Goal: Task Accomplishment & Management: Complete application form

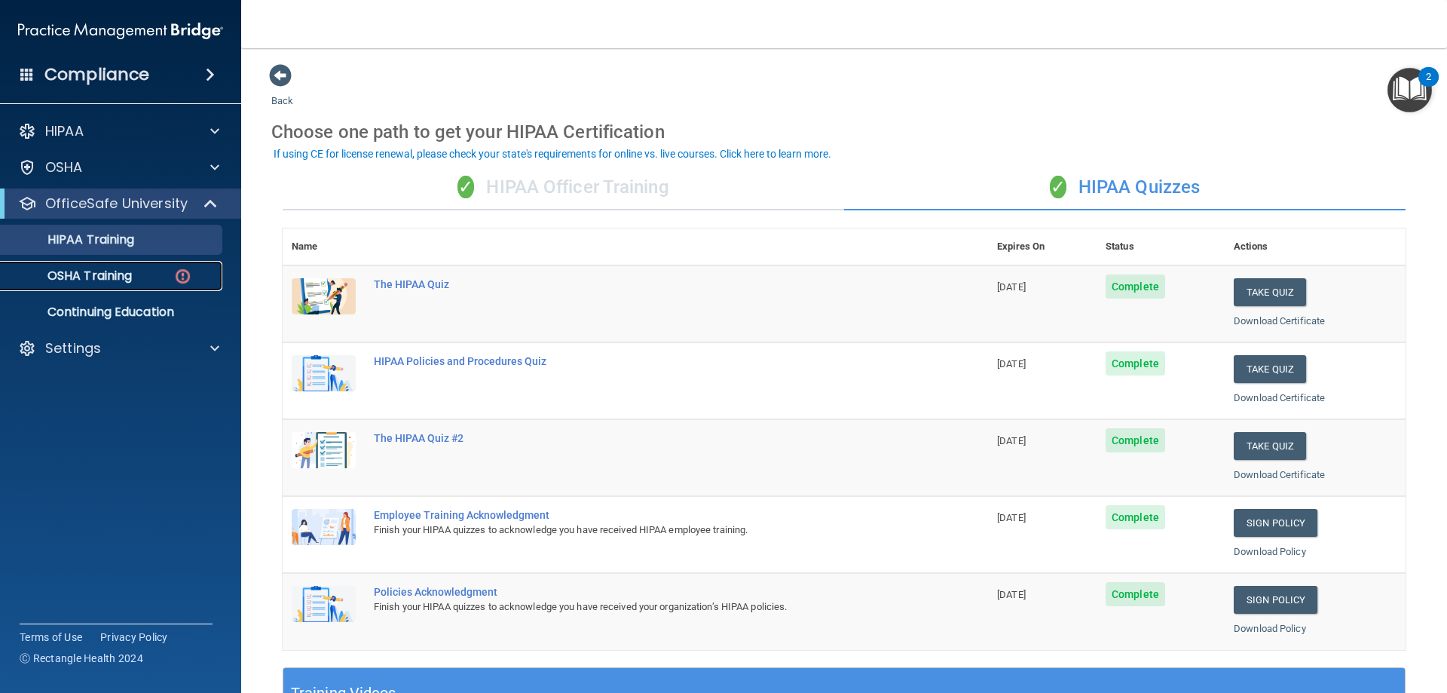
click at [147, 266] on link "OSHA Training" at bounding box center [103, 276] width 237 height 30
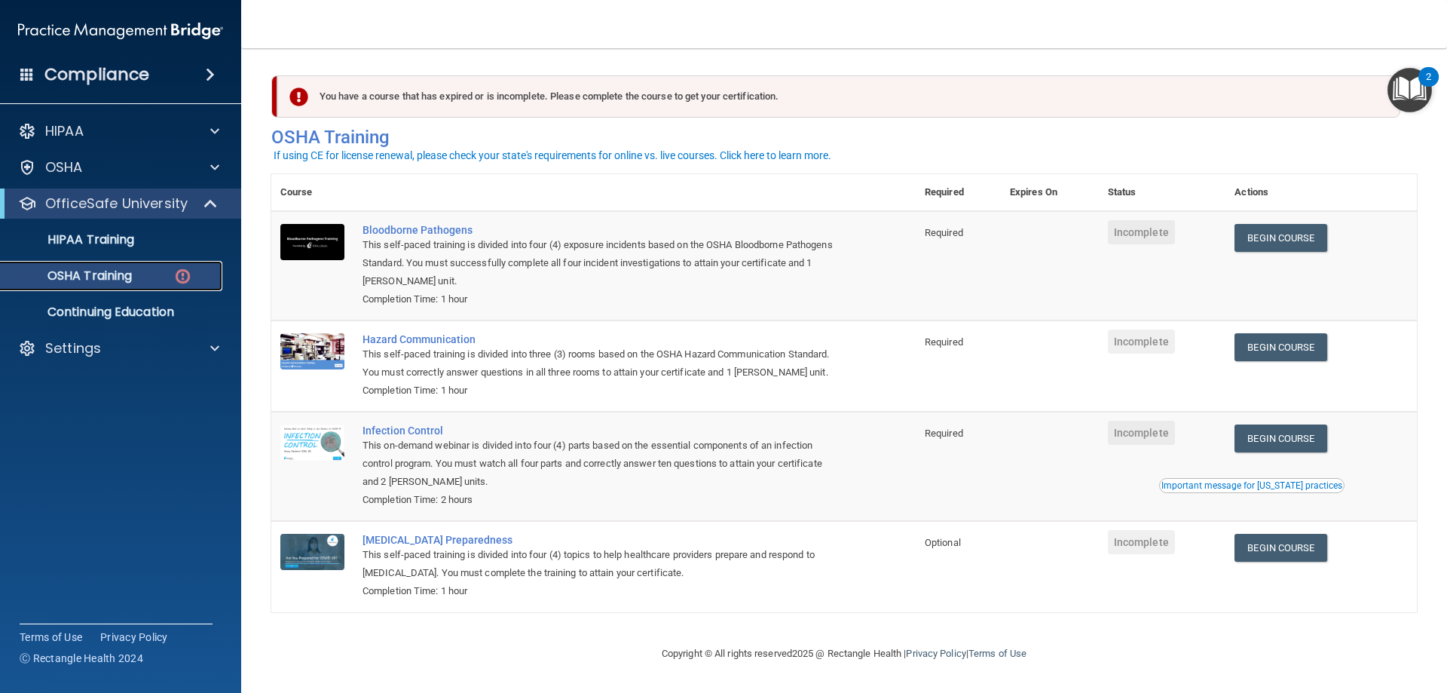
scroll to position [19, 0]
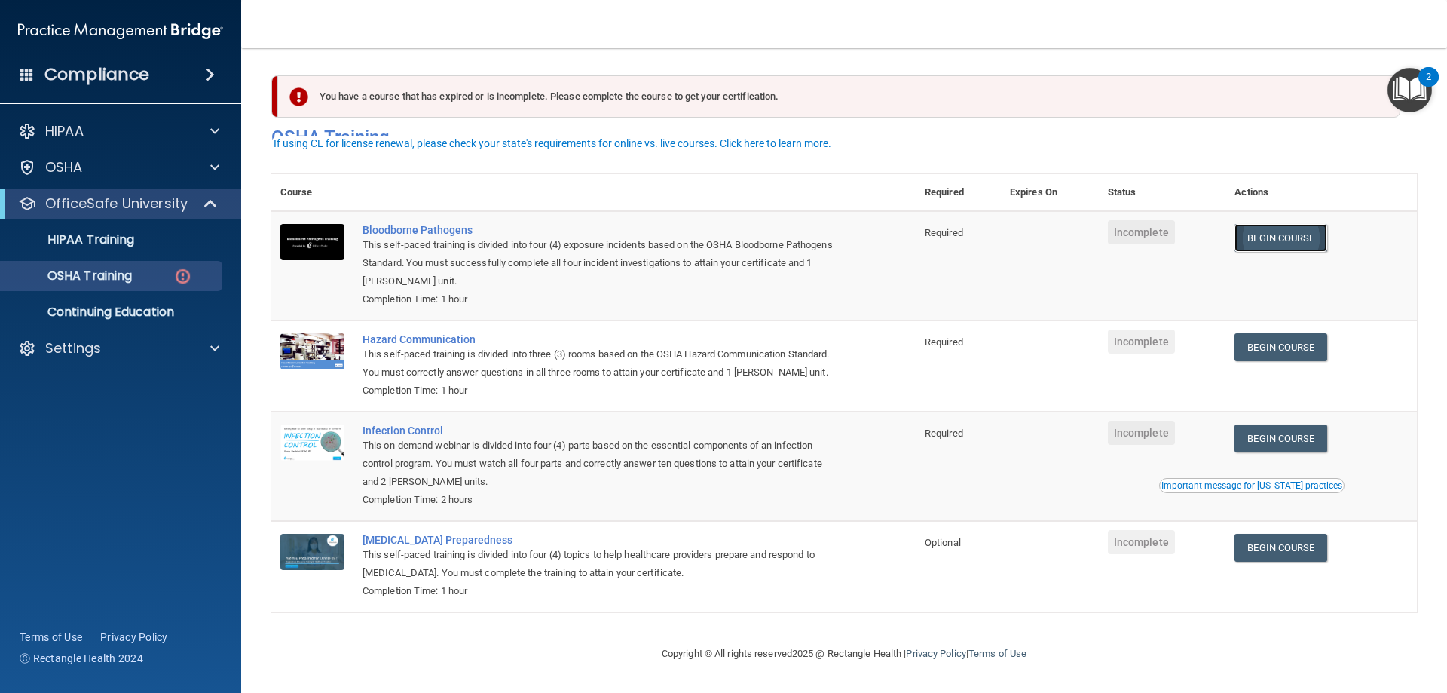
click at [1285, 231] on link "Begin Course" at bounding box center [1280, 238] width 92 height 28
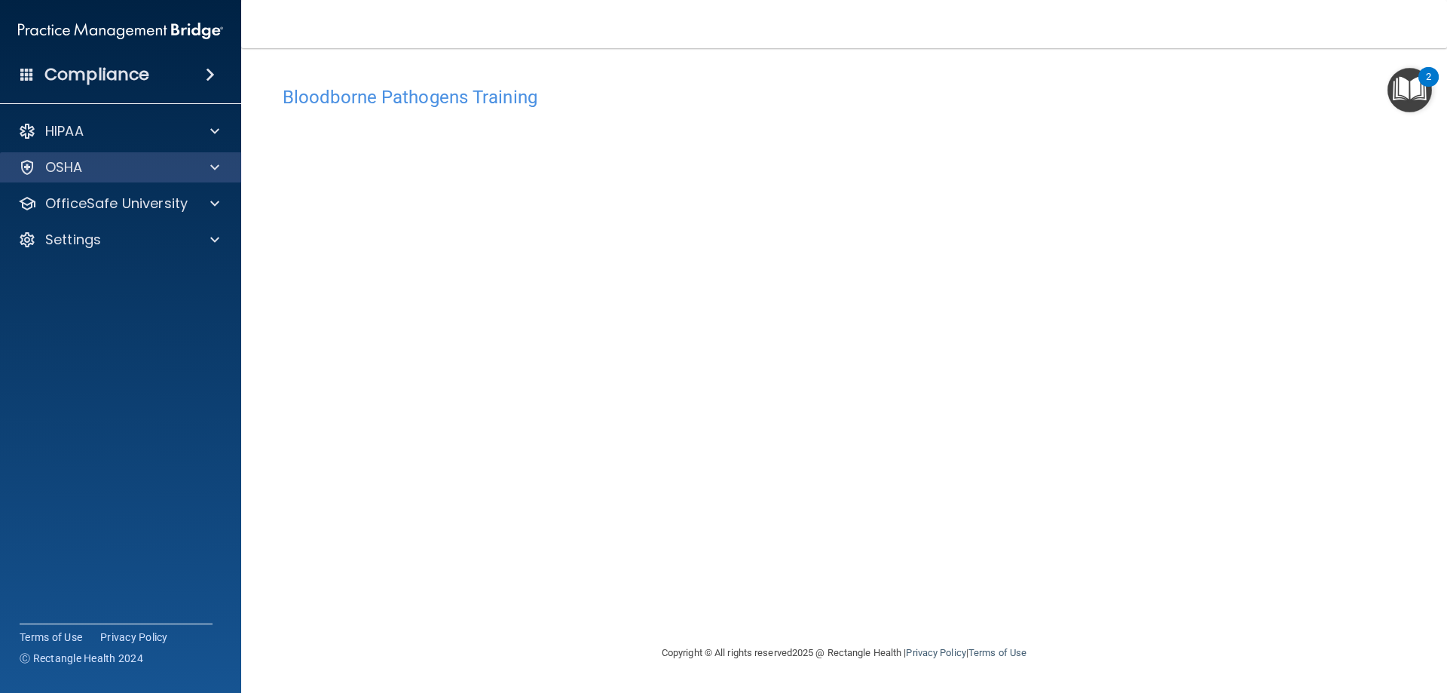
click at [234, 167] on div "OSHA" at bounding box center [121, 167] width 242 height 30
click at [216, 167] on span at bounding box center [214, 167] width 9 height 18
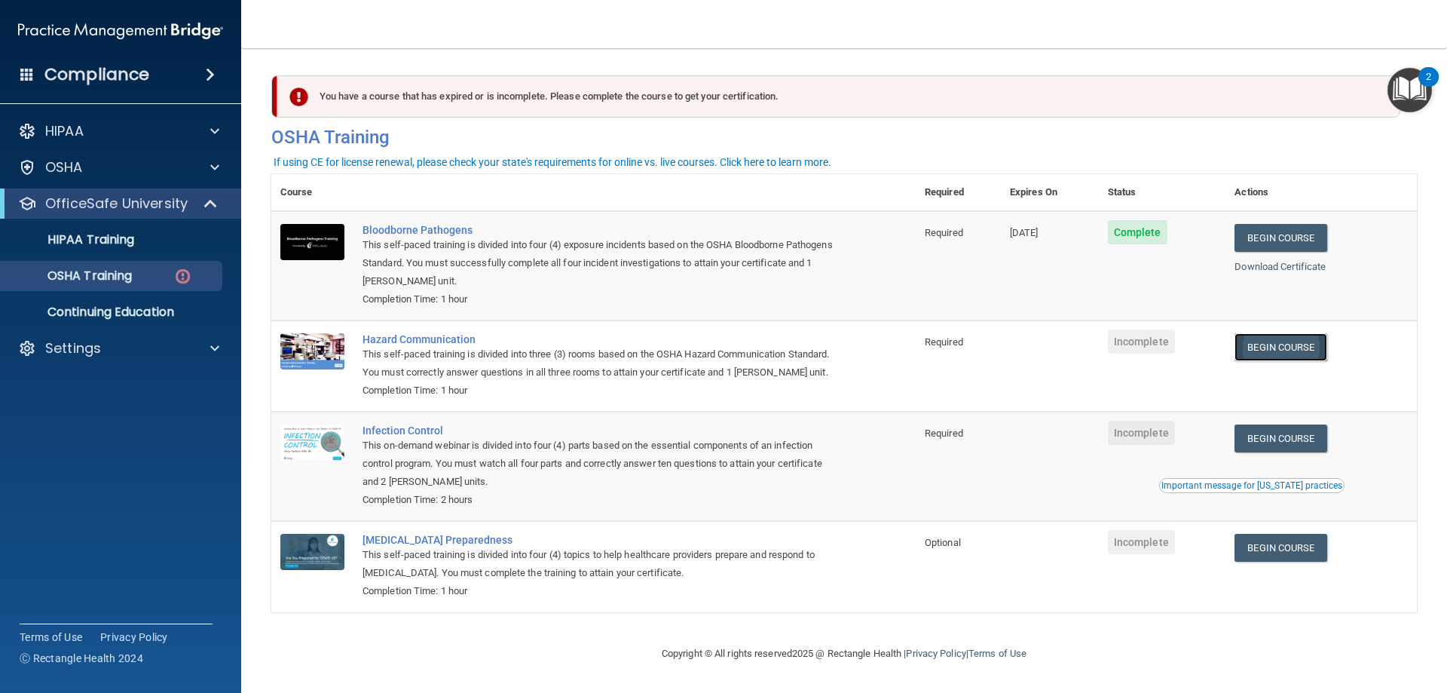
click at [1312, 349] on link "Begin Course" at bounding box center [1280, 347] width 92 height 28
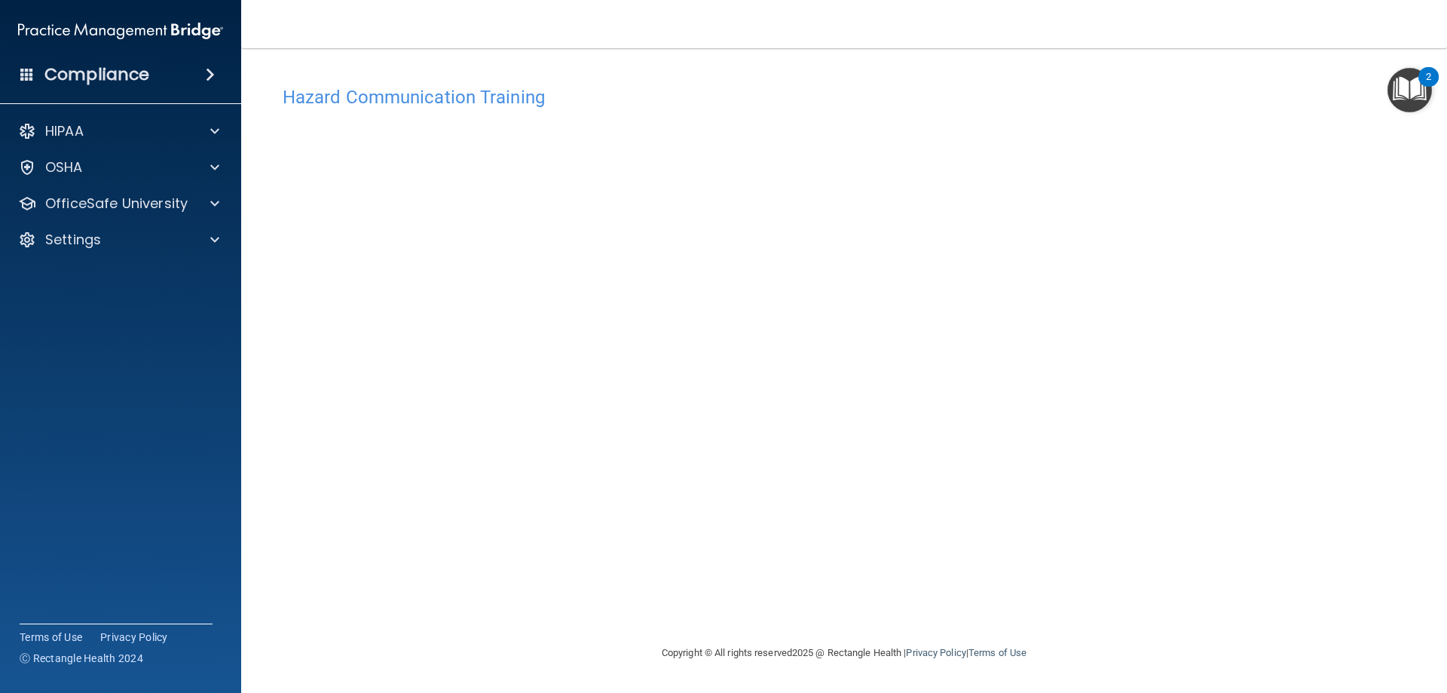
click at [266, 381] on main "Hazard Communication Training This course doesn’t expire until . Are you sure y…" at bounding box center [844, 370] width 1206 height 644
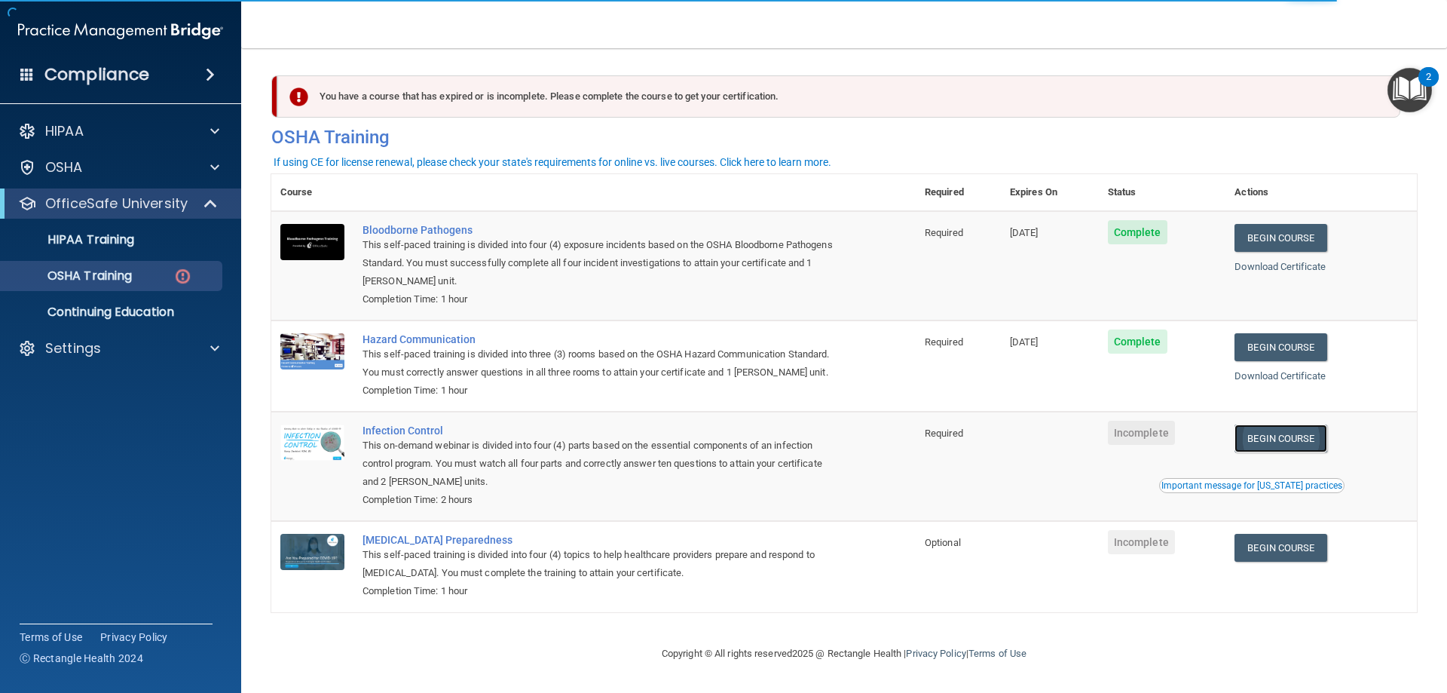
click at [1307, 452] on link "Begin Course" at bounding box center [1280, 438] width 92 height 28
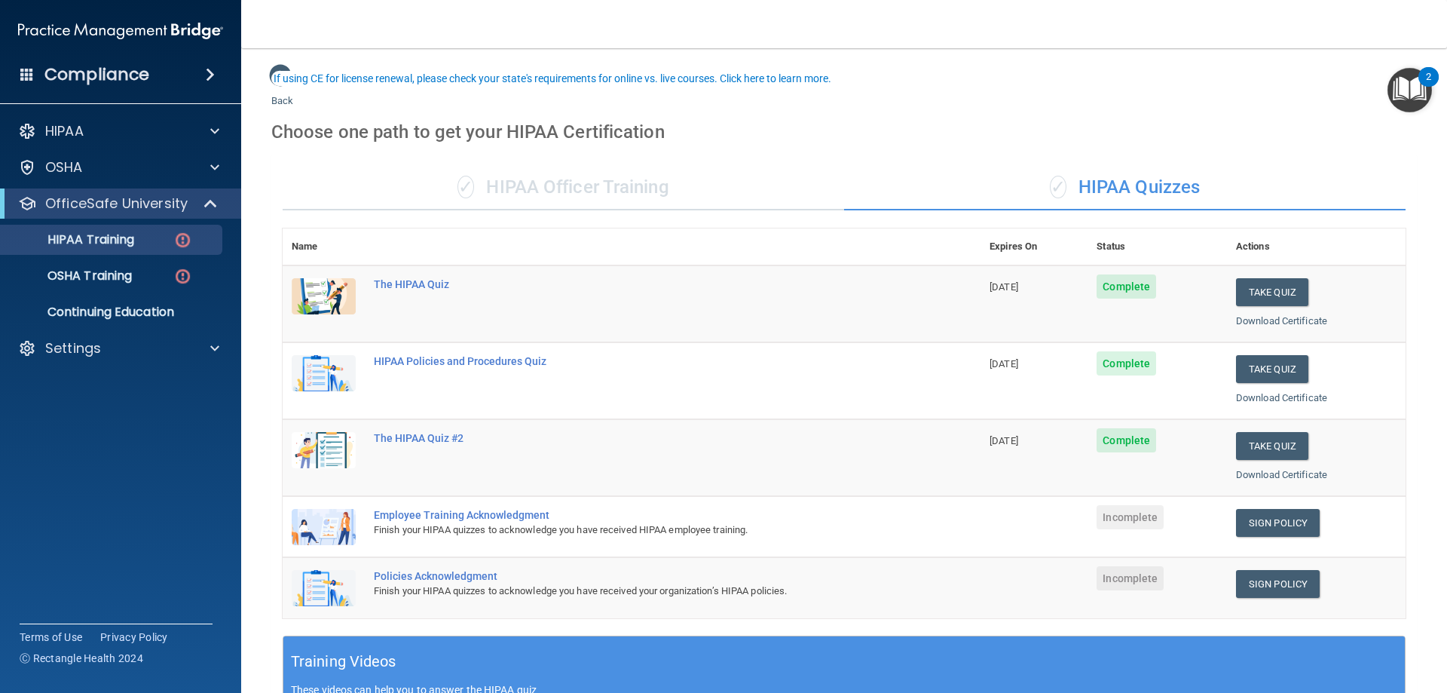
scroll to position [75, 0]
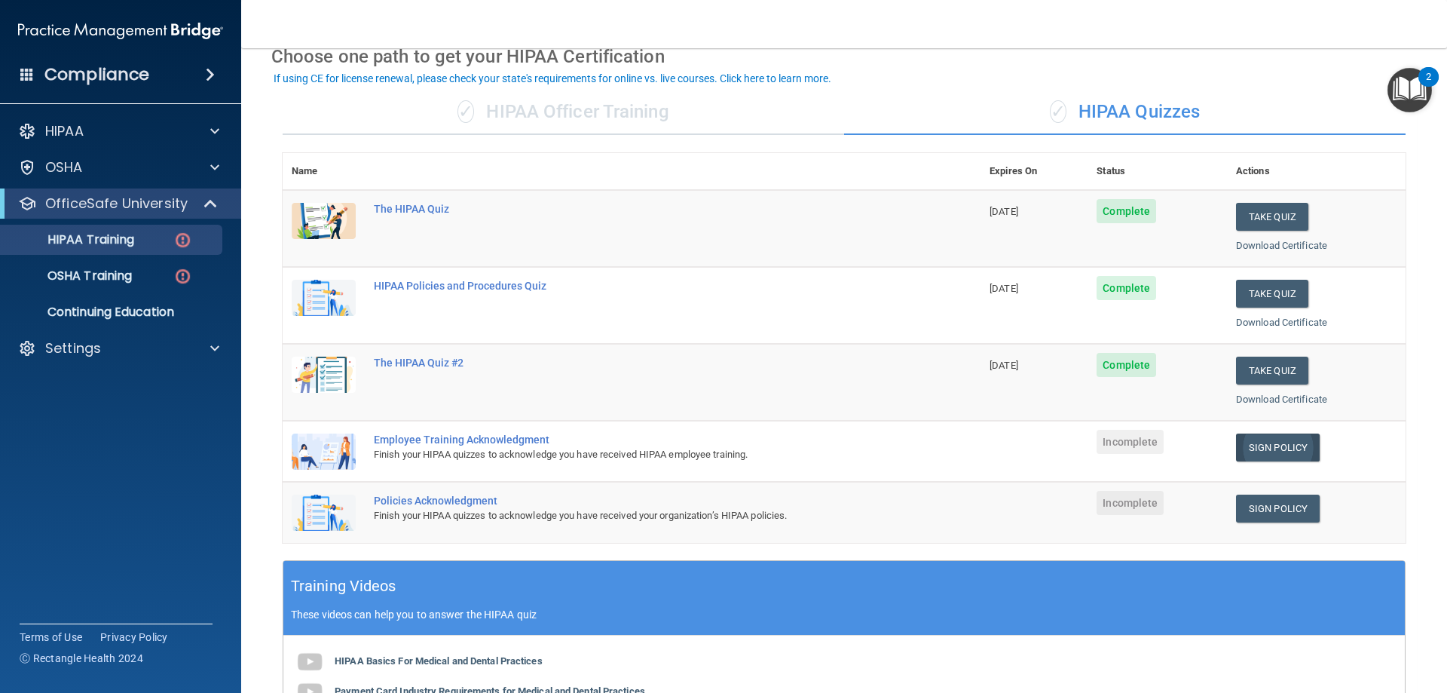
click at [1280, 451] on link "Sign Policy" at bounding box center [1278, 447] width 84 height 28
click at [1245, 518] on link "Sign Policy" at bounding box center [1278, 508] width 84 height 28
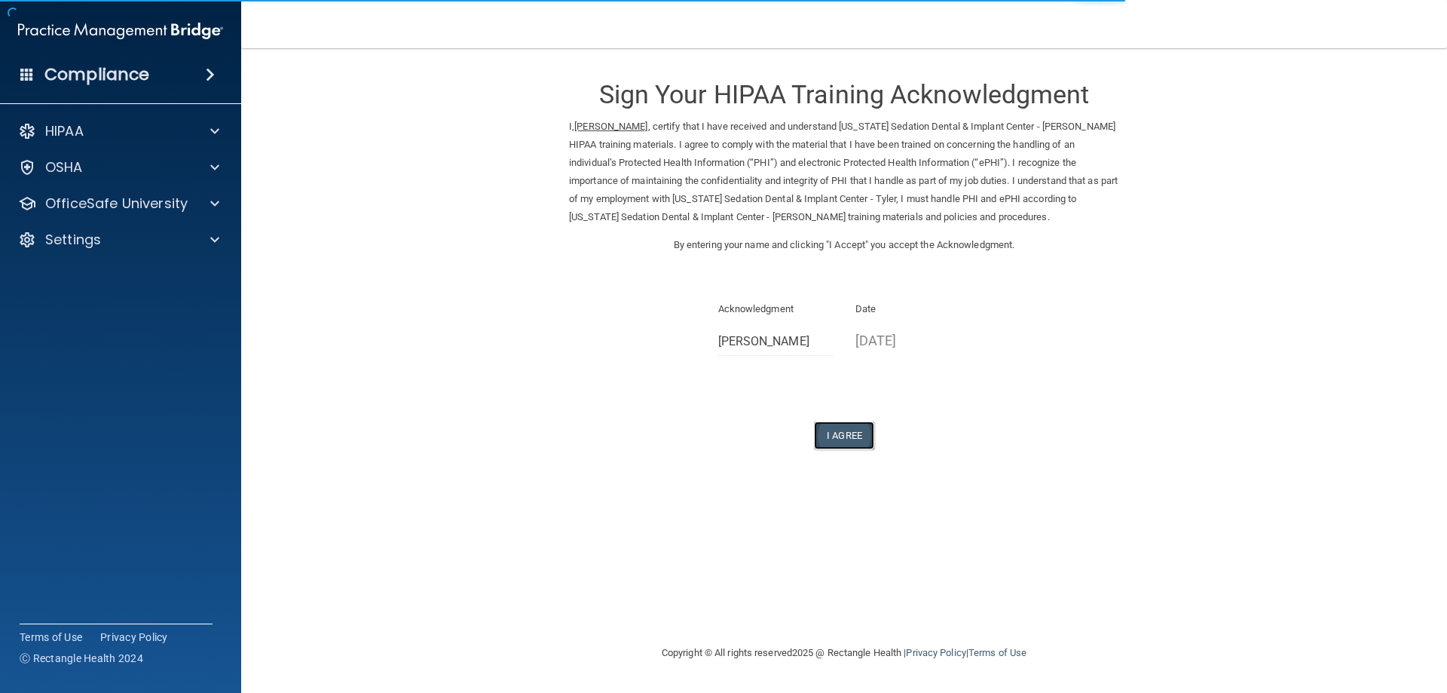
click at [841, 431] on button "I Agree" at bounding box center [844, 435] width 60 height 28
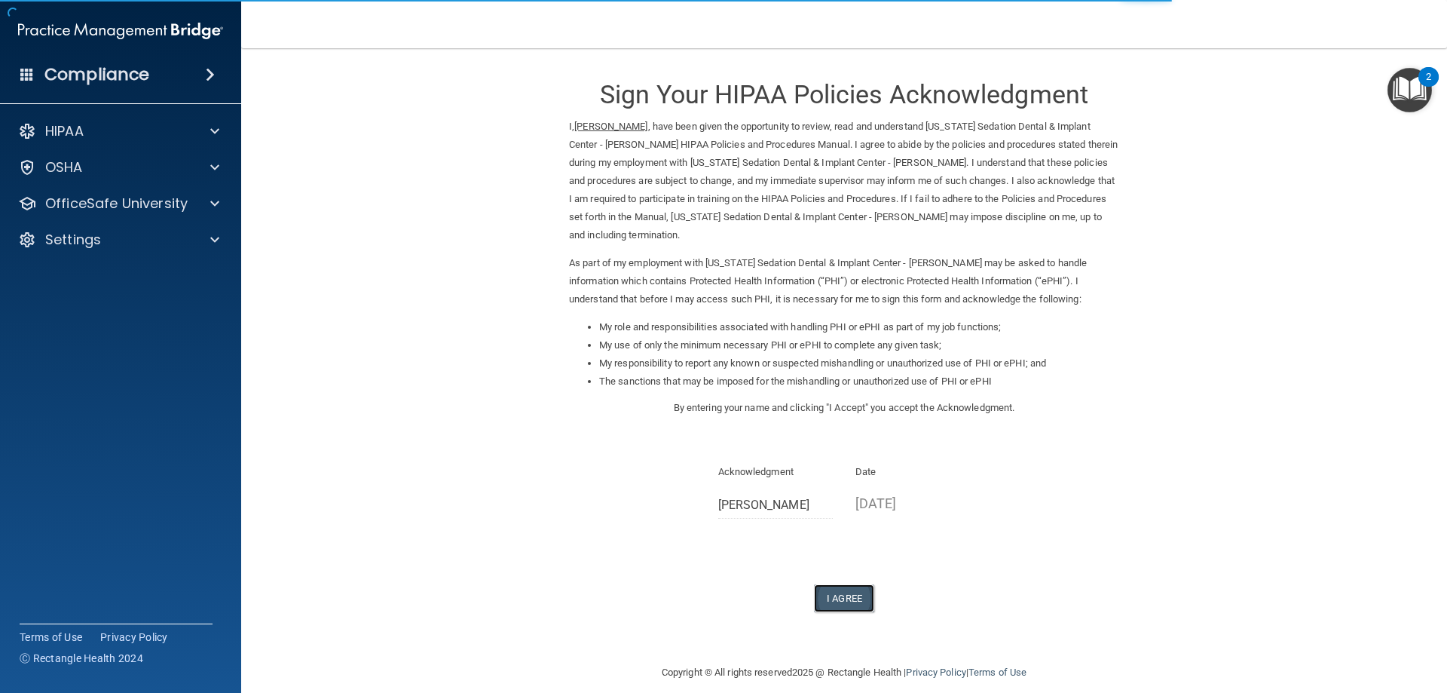
click at [826, 584] on button "I Agree" at bounding box center [844, 598] width 60 height 28
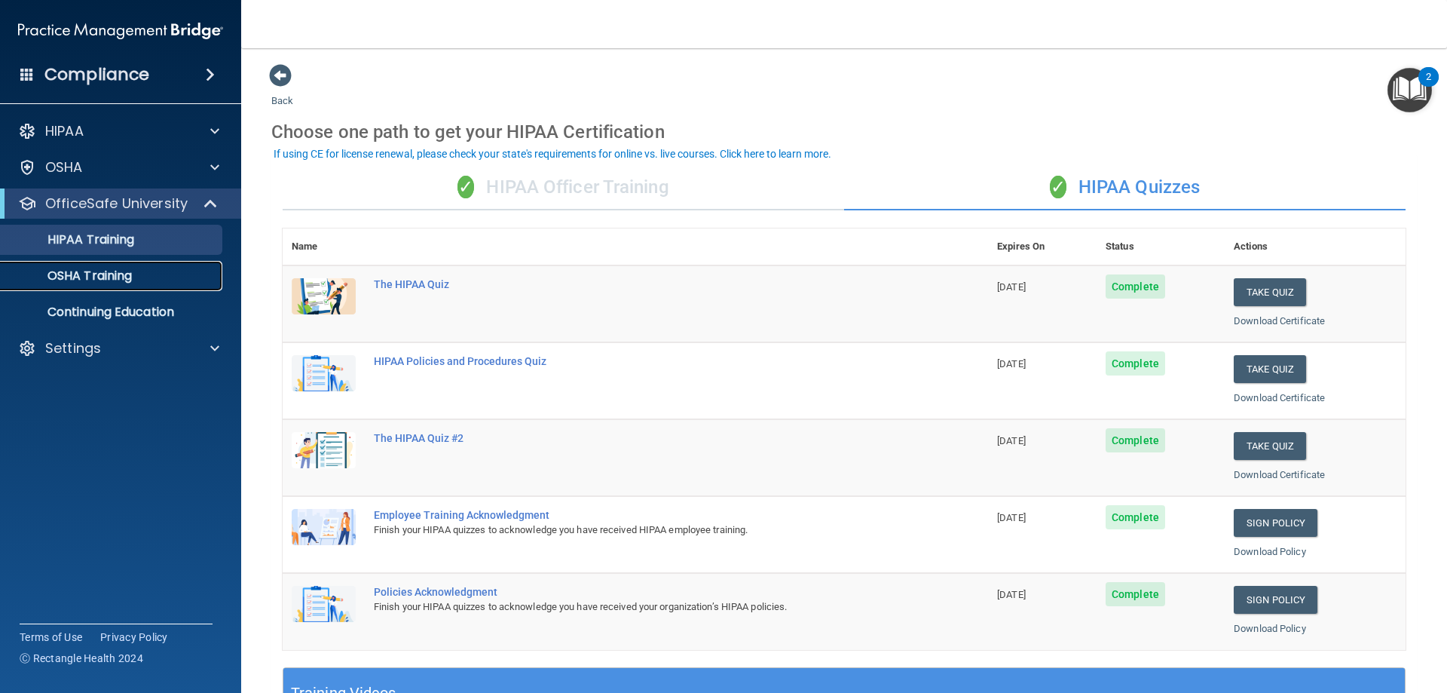
click at [147, 267] on link "OSHA Training" at bounding box center [103, 276] width 237 height 30
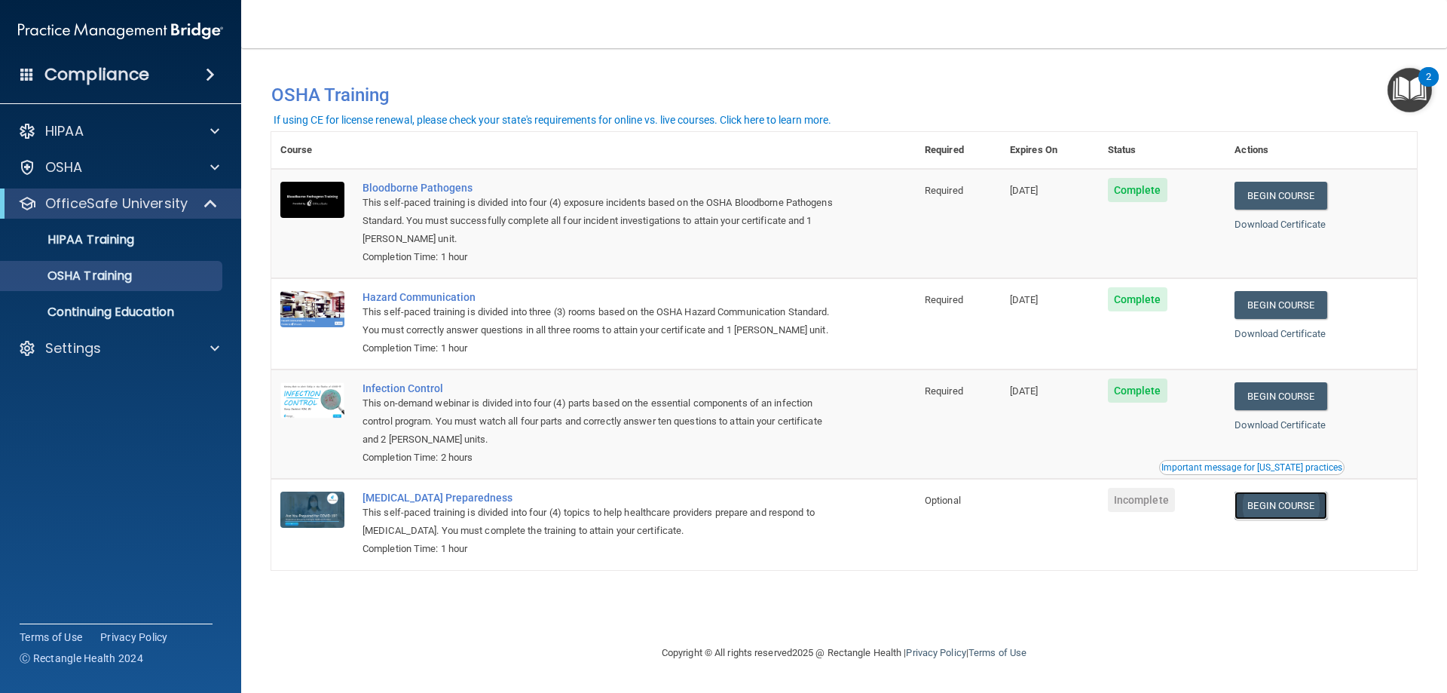
click at [1317, 503] on link "Begin Course" at bounding box center [1280, 505] width 92 height 28
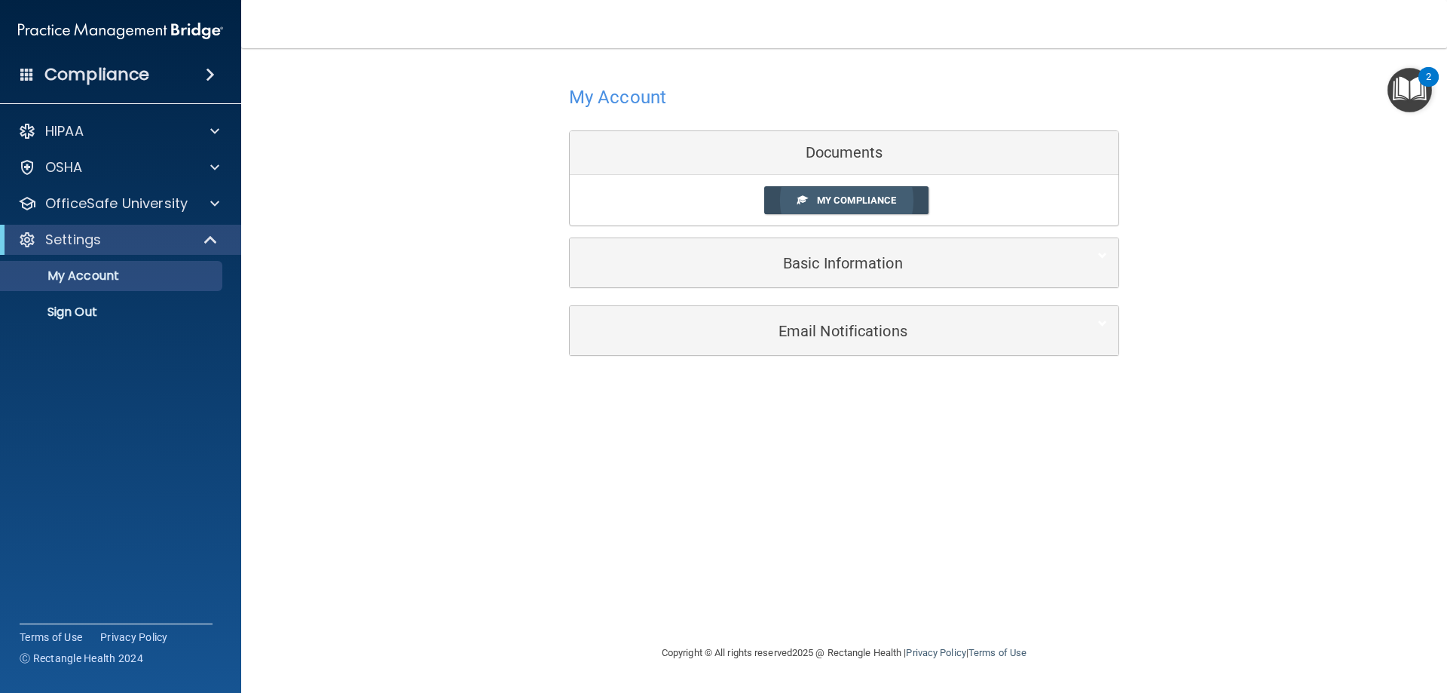
click at [821, 200] on span "My Compliance" at bounding box center [856, 199] width 79 height 11
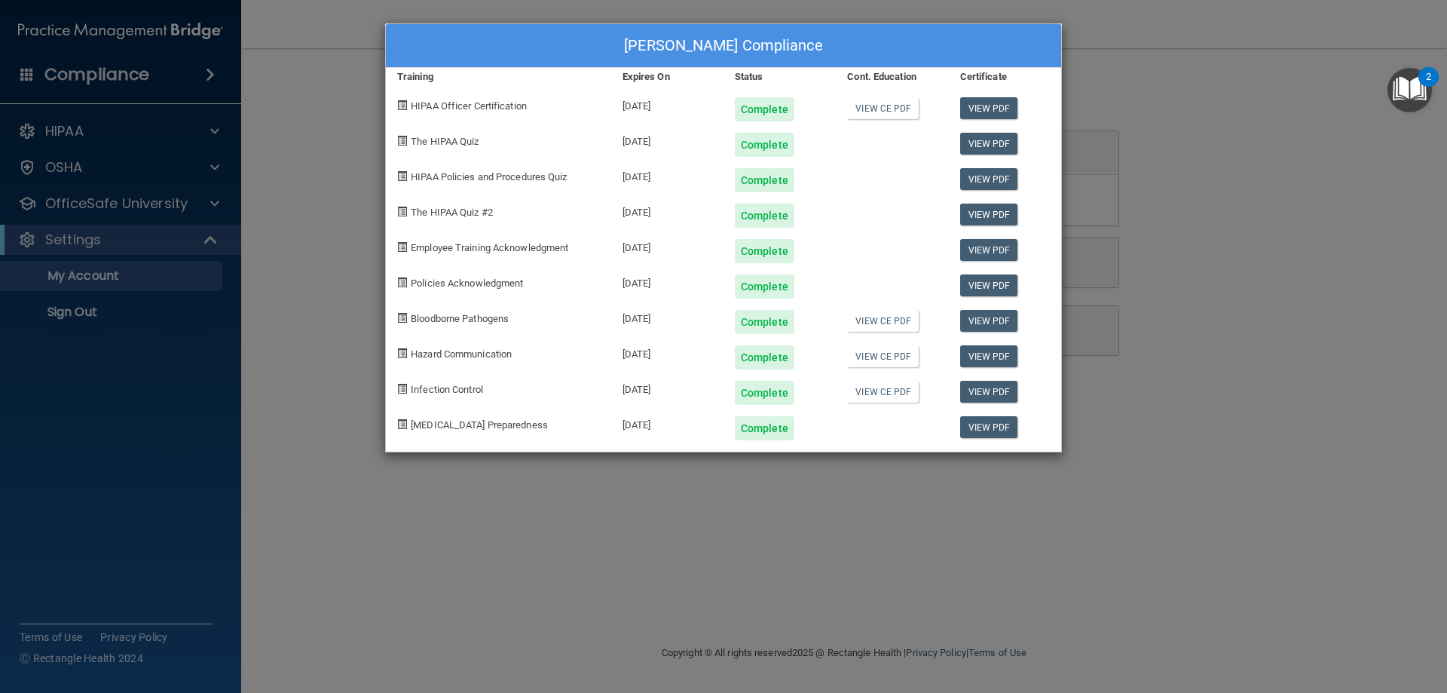
click at [1080, 67] on div "[PERSON_NAME] Compliance Training Expires On Status Cont. Education Certificate…" at bounding box center [723, 346] width 1447 height 693
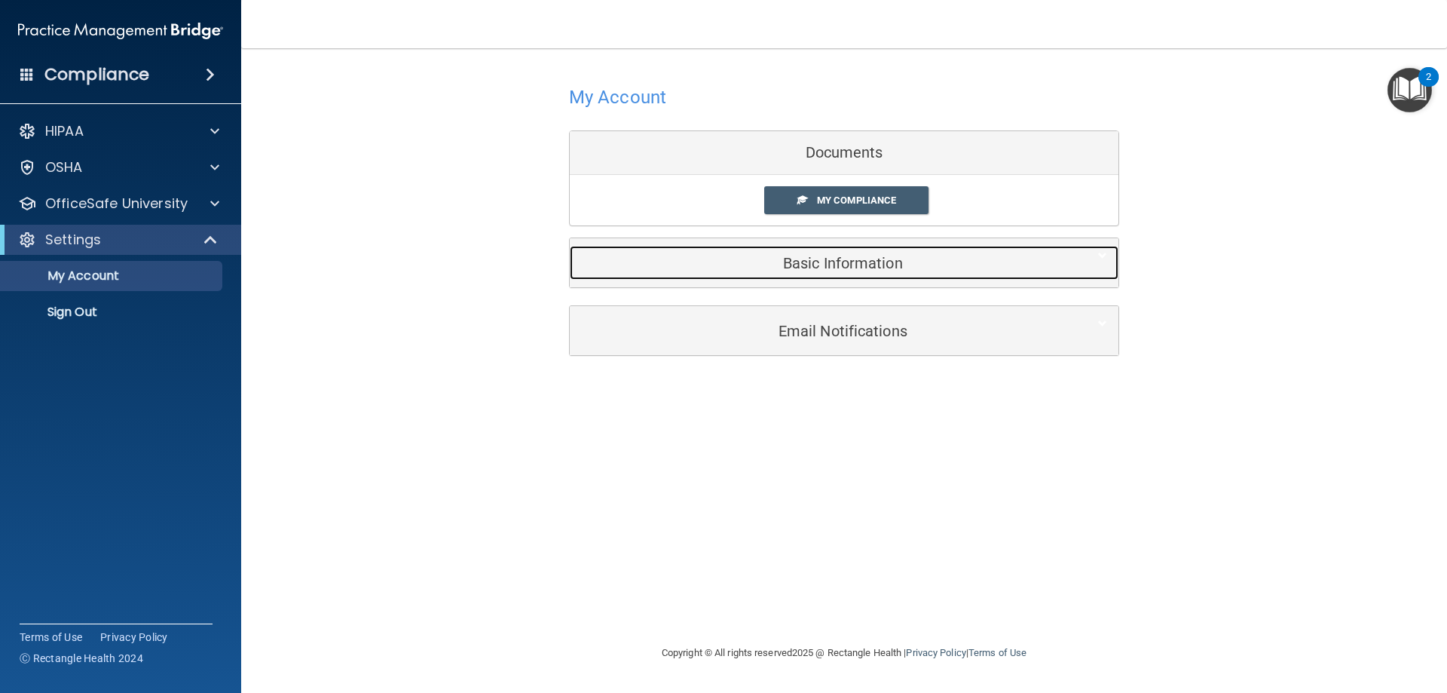
click at [841, 267] on h5 "Basic Information" at bounding box center [821, 263] width 480 height 17
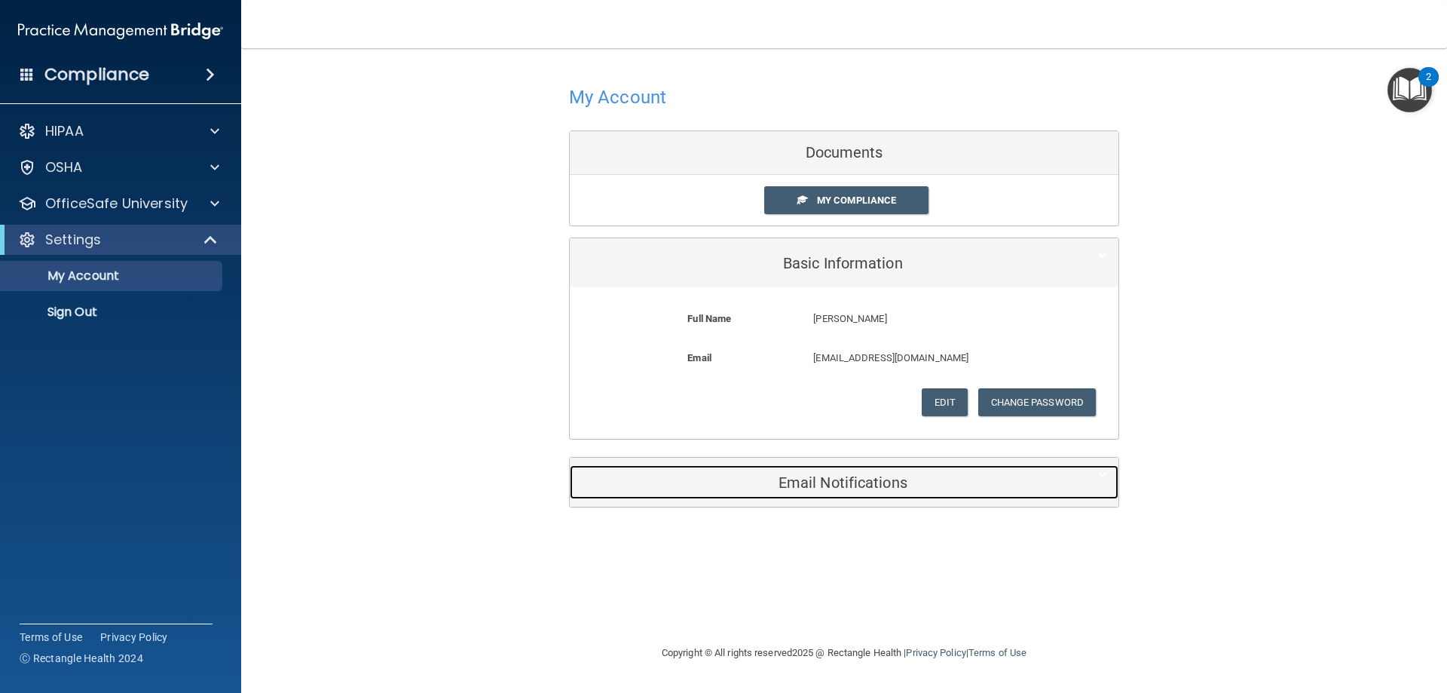
click at [855, 487] on h5 "Email Notifications" at bounding box center [821, 482] width 480 height 17
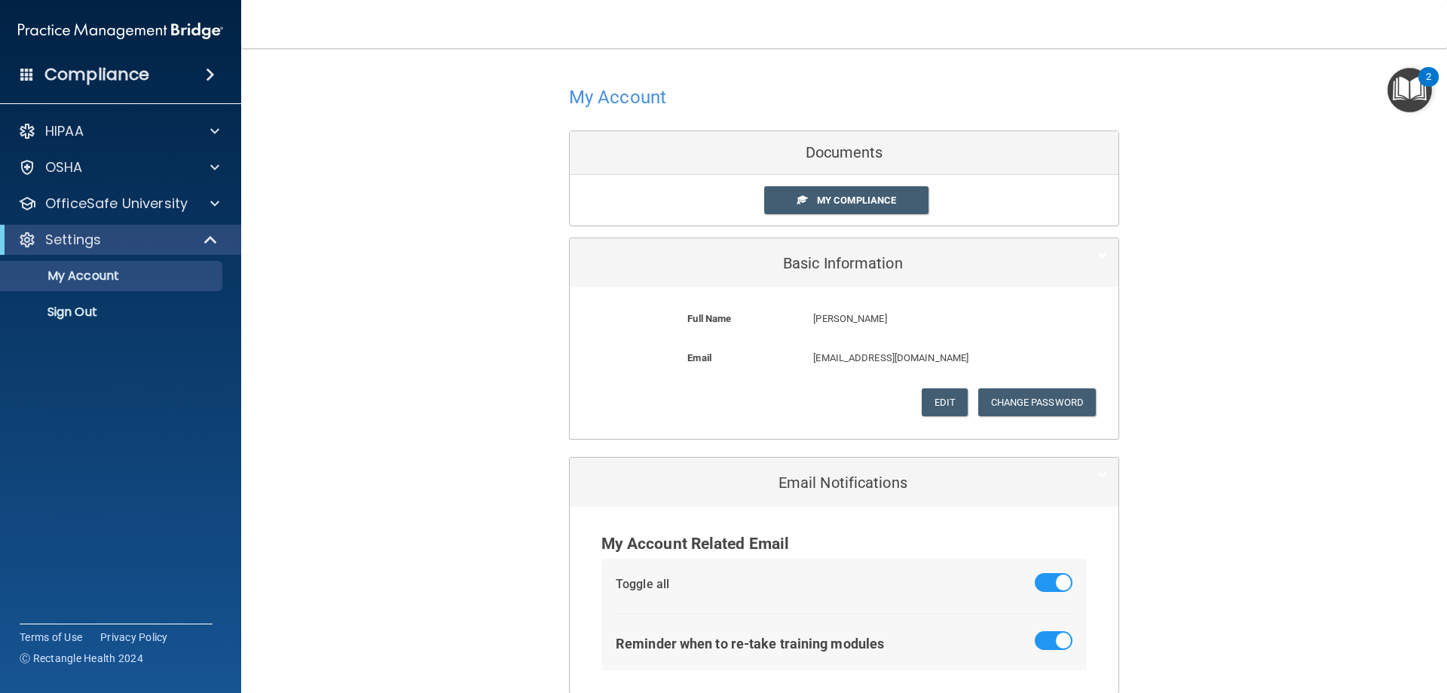
click at [20, 71] on span at bounding box center [27, 74] width 14 height 14
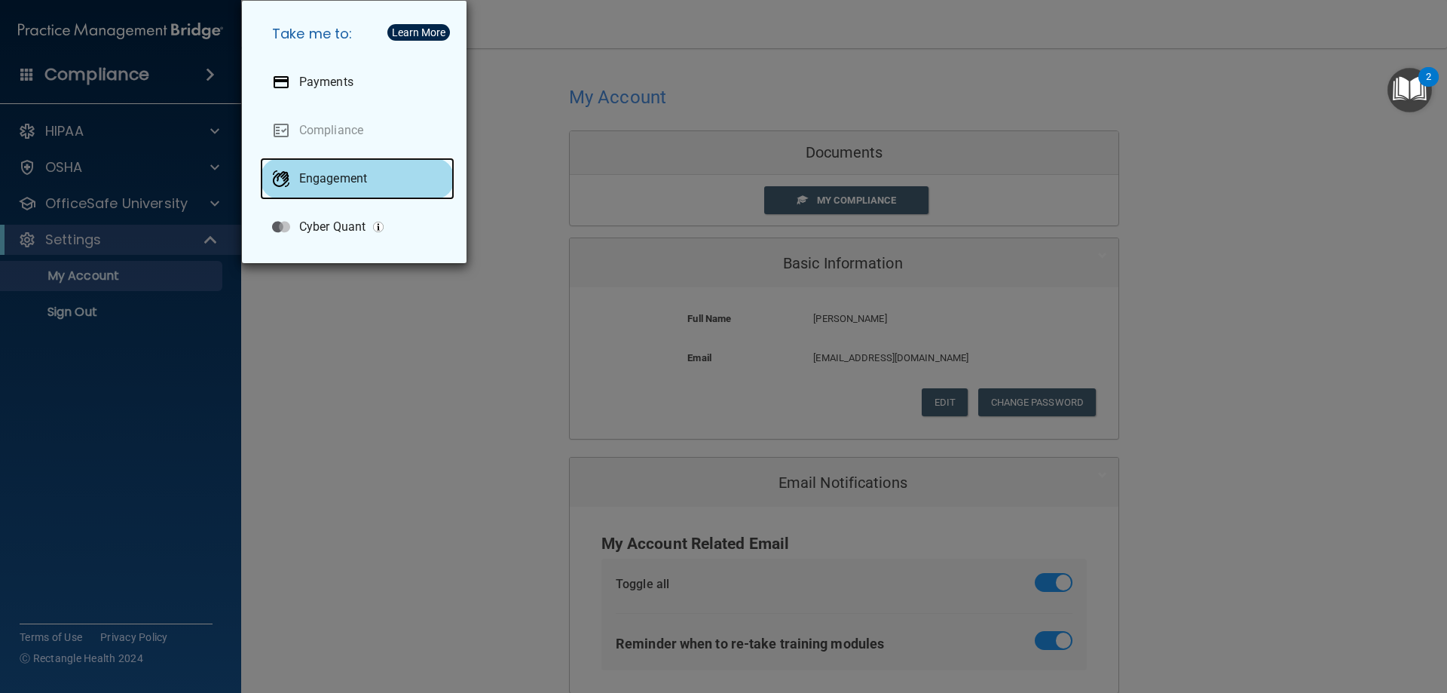
click at [384, 193] on div "Engagement" at bounding box center [357, 179] width 194 height 42
click at [295, 315] on div "Take me to: Payments Compliance Engagement Cyber Quant" at bounding box center [723, 346] width 1447 height 693
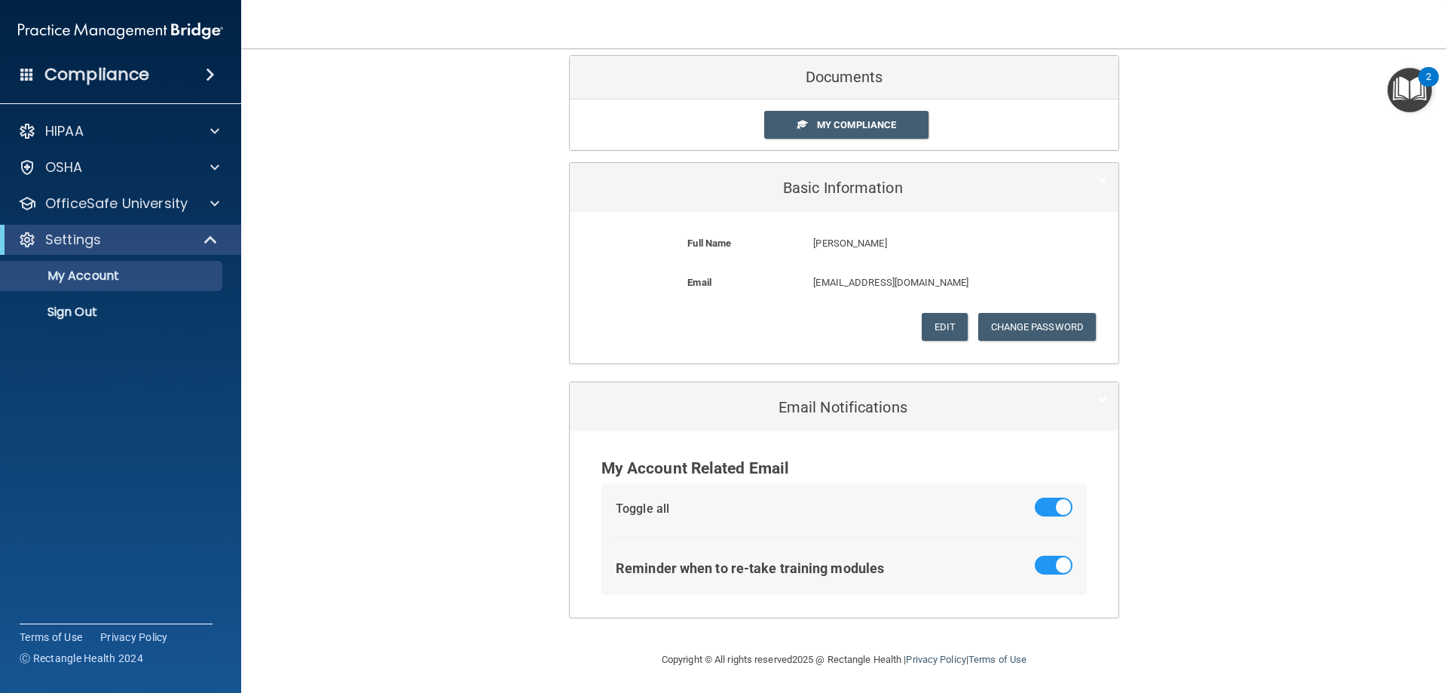
scroll to position [78, 0]
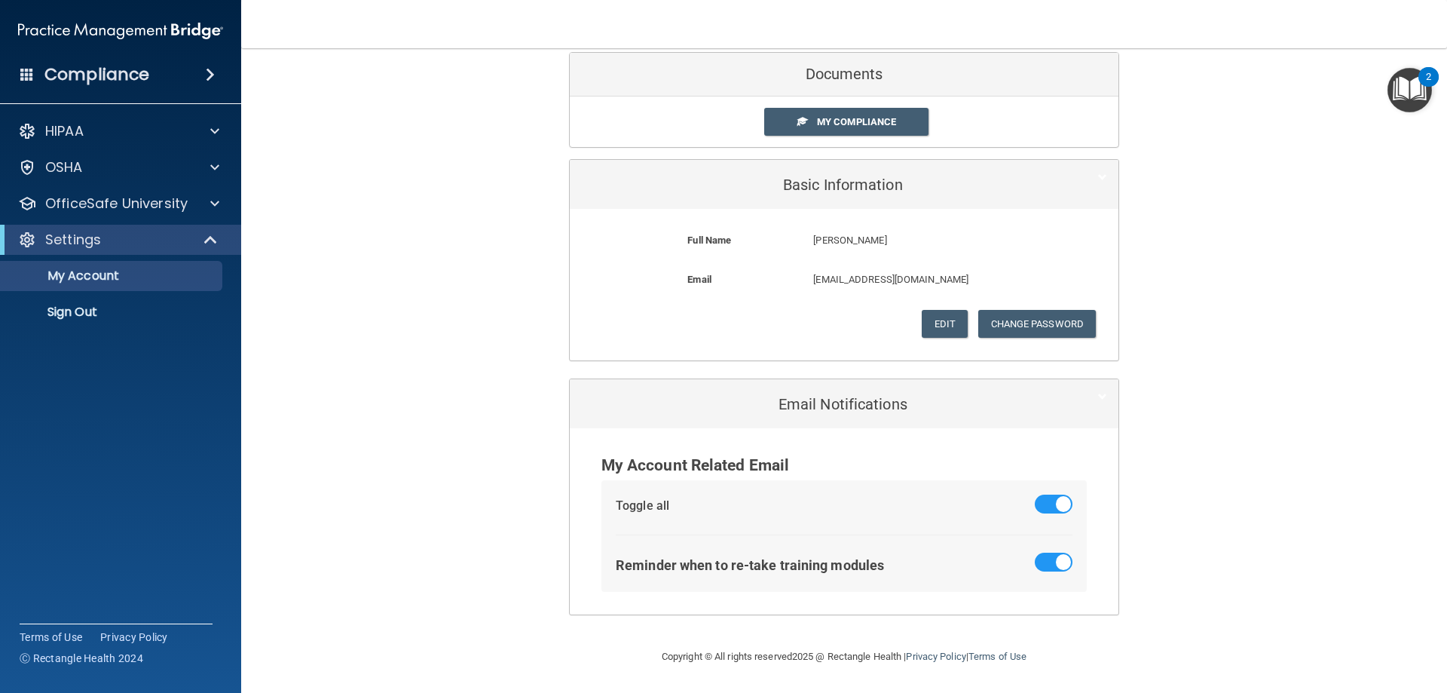
click at [1411, 93] on img "Open Resource Center, 2 new notifications" at bounding box center [1409, 90] width 44 height 44
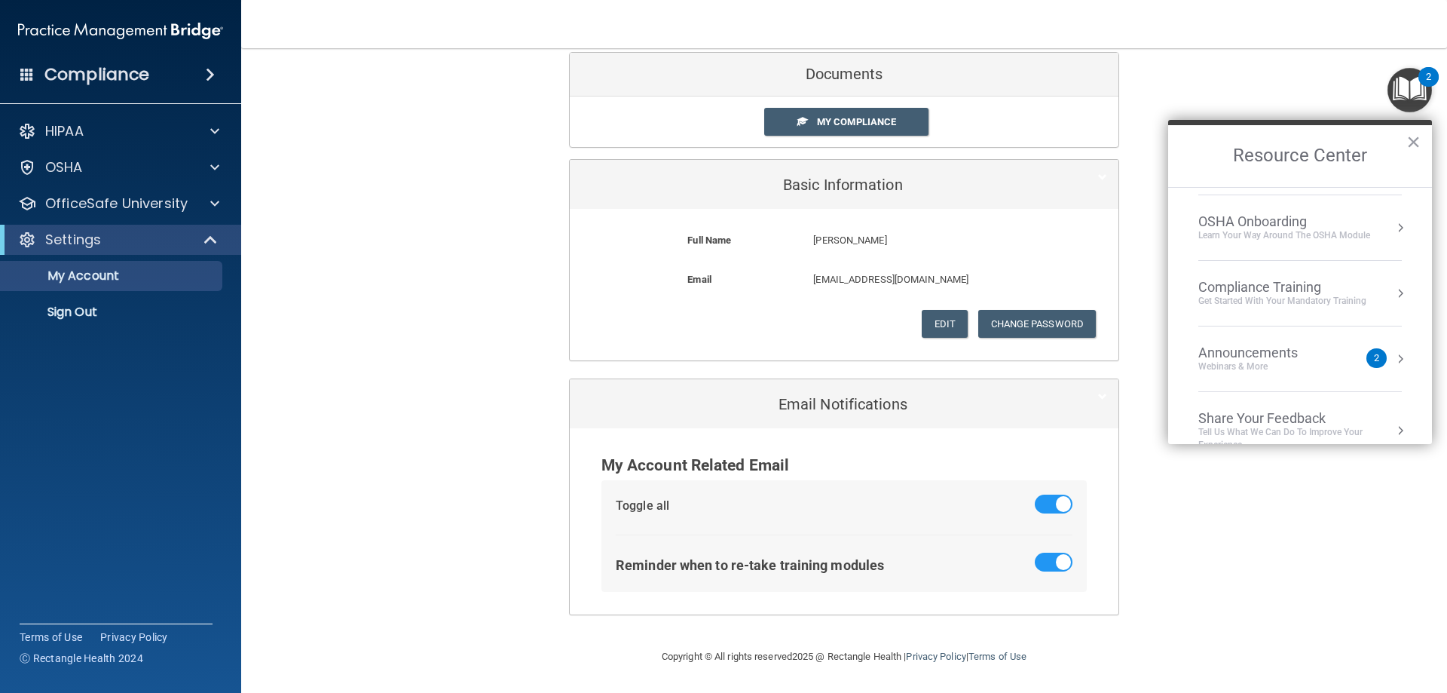
scroll to position [84, 0]
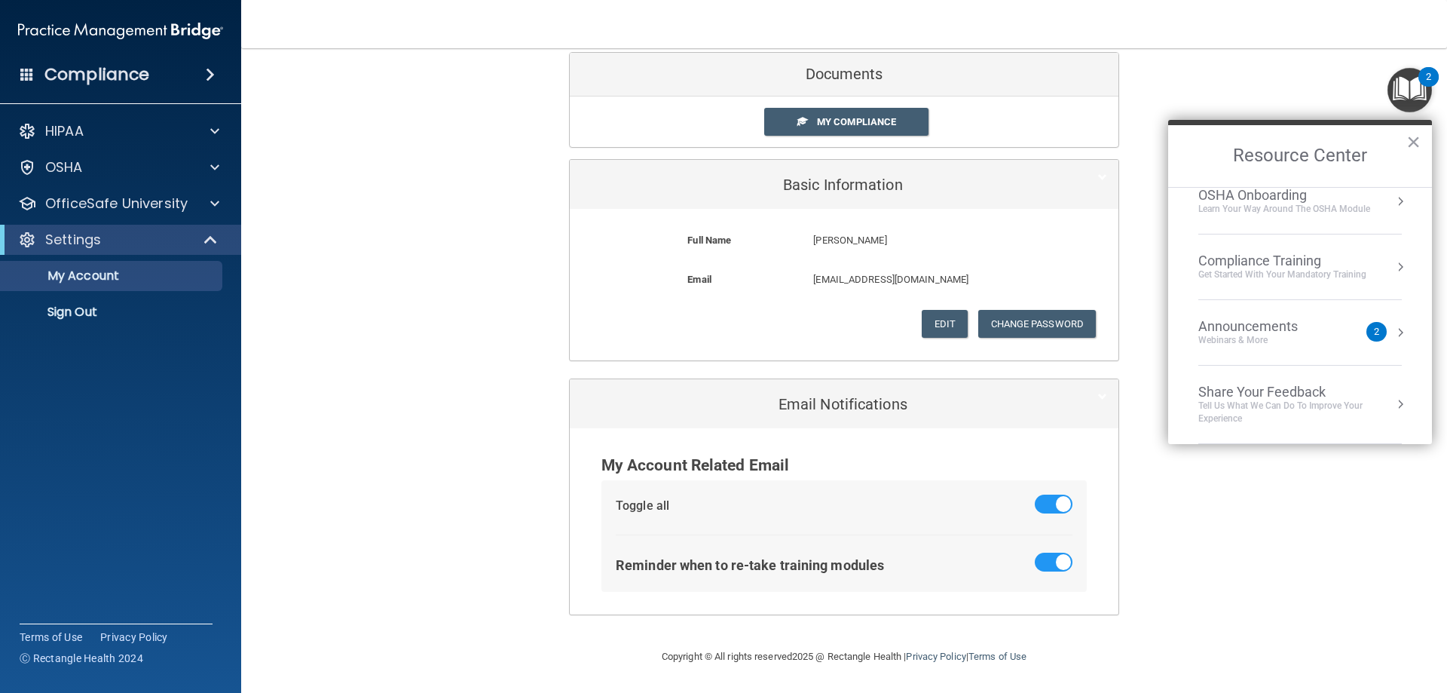
click at [1320, 265] on div "Compliance Training" at bounding box center [1282, 260] width 168 height 17
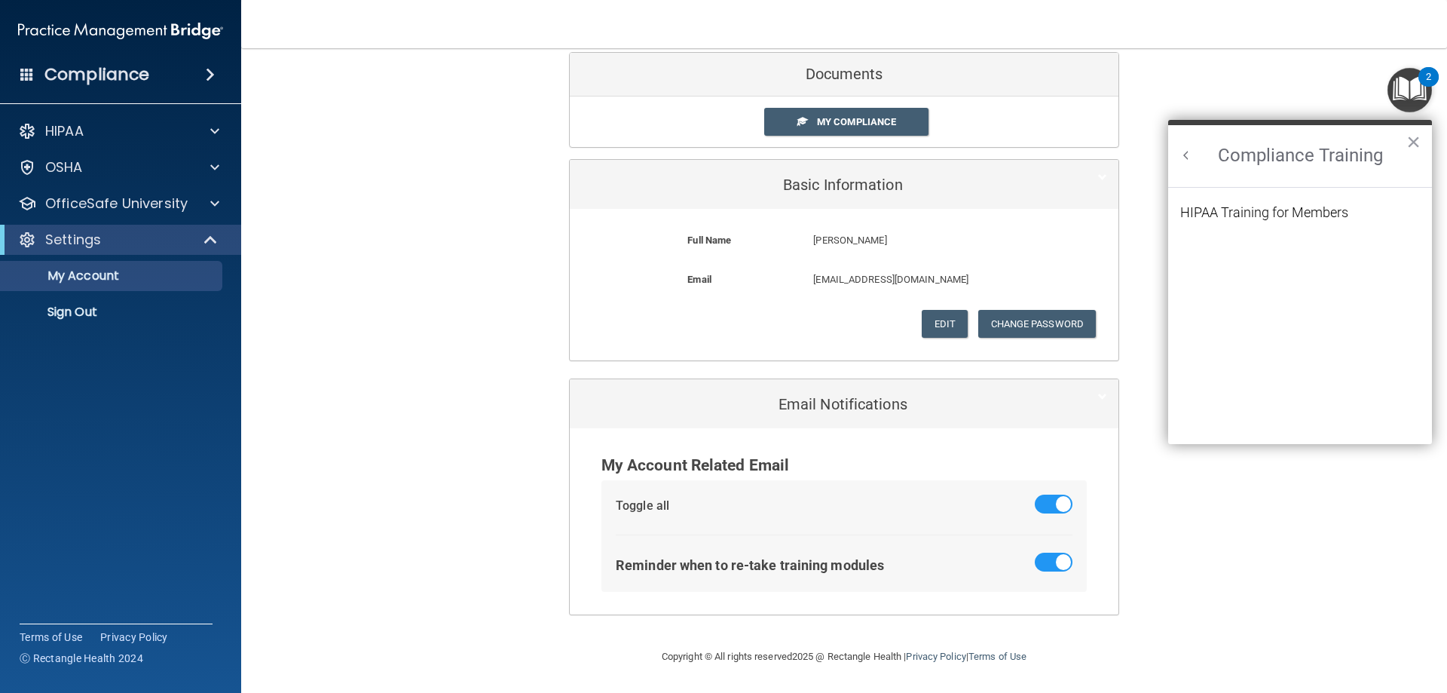
scroll to position [66, 0]
click at [1318, 207] on div "HIPAA Training for Members" at bounding box center [1264, 213] width 168 height 14
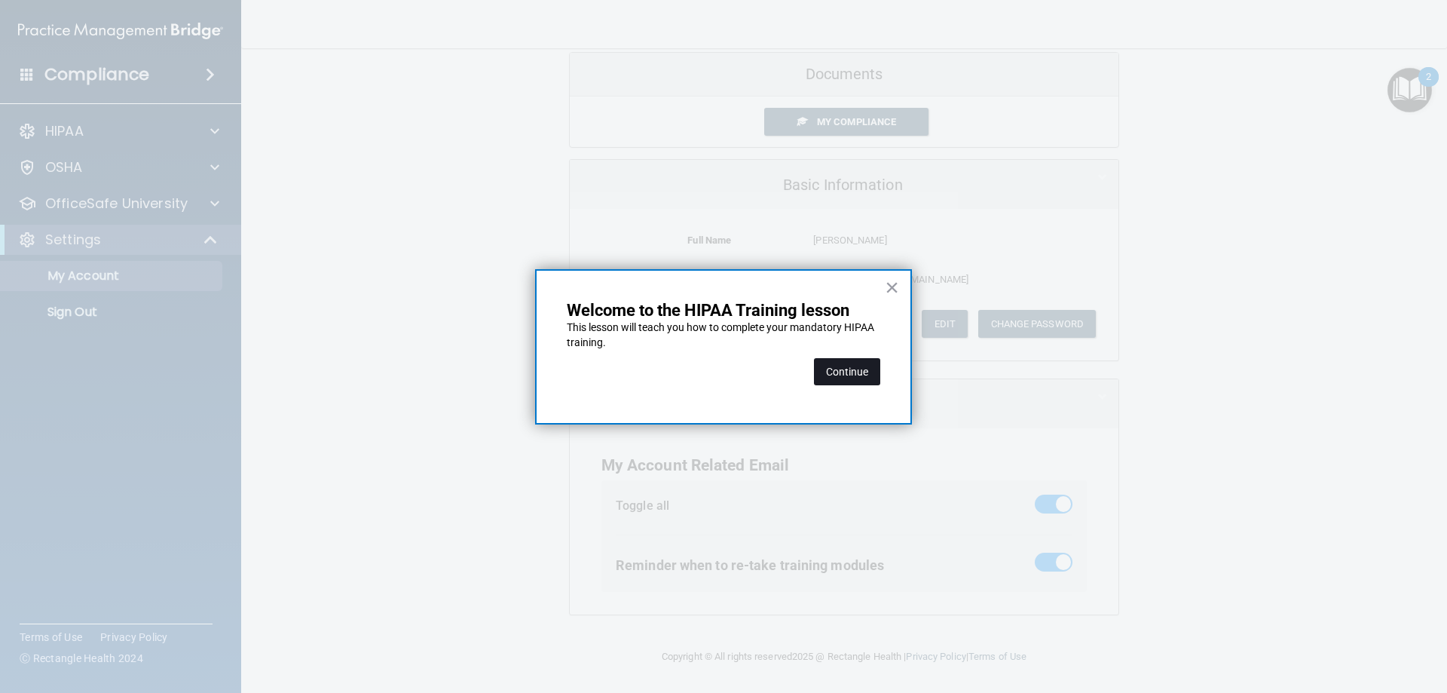
click at [867, 374] on button "Continue" at bounding box center [847, 371] width 66 height 27
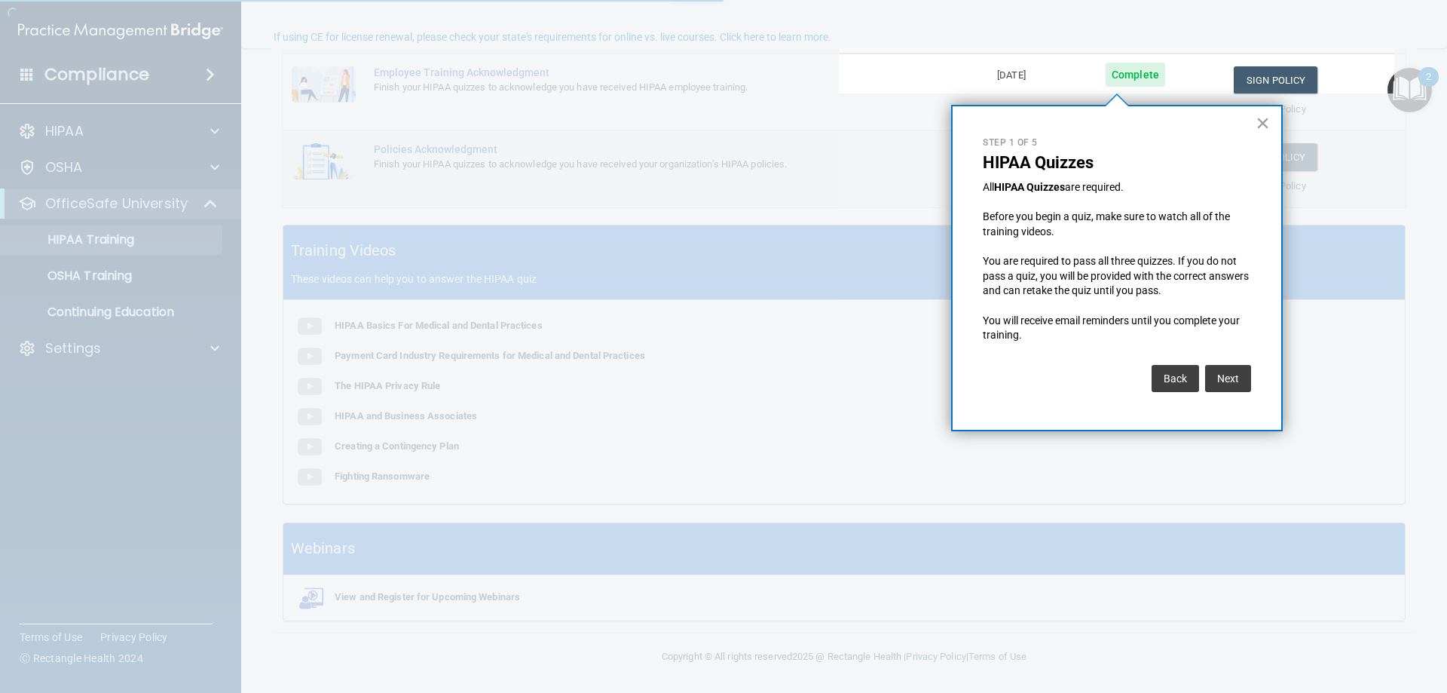
scroll to position [117, 0]
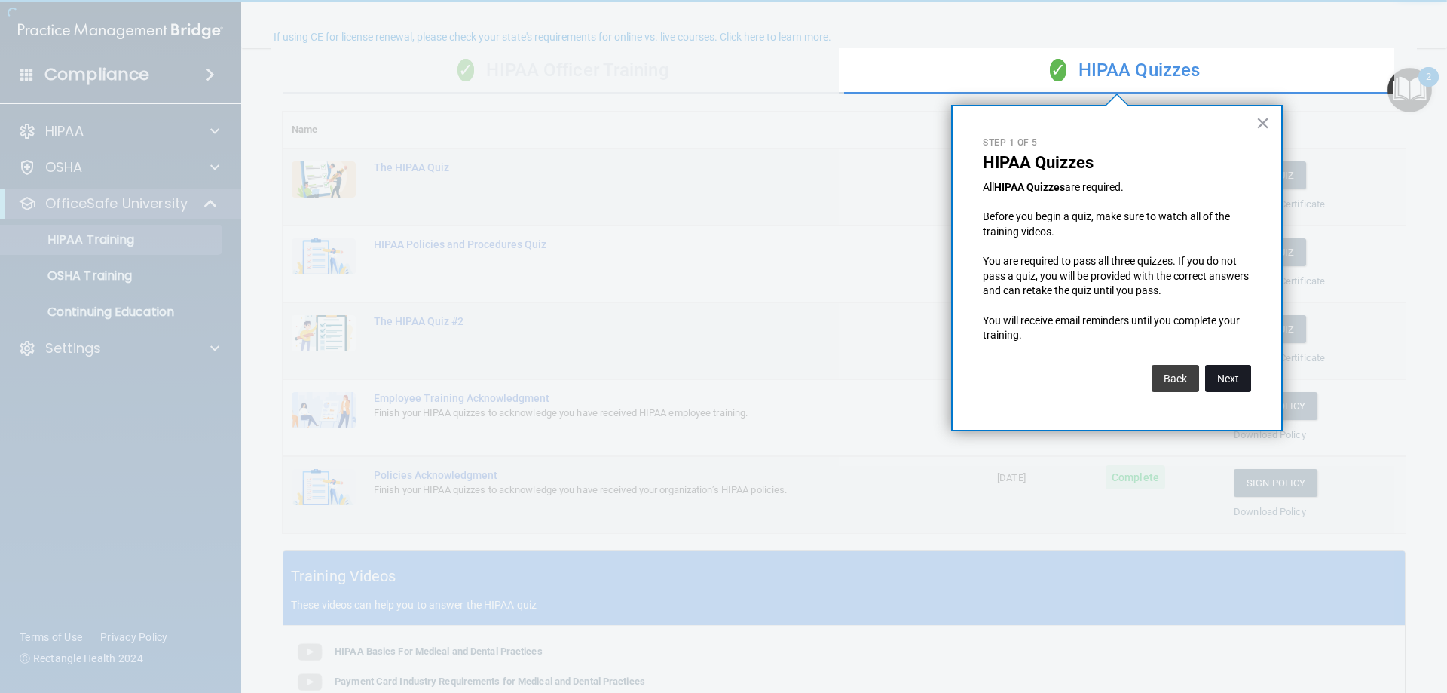
click at [1229, 375] on button "Next" at bounding box center [1228, 378] width 46 height 27
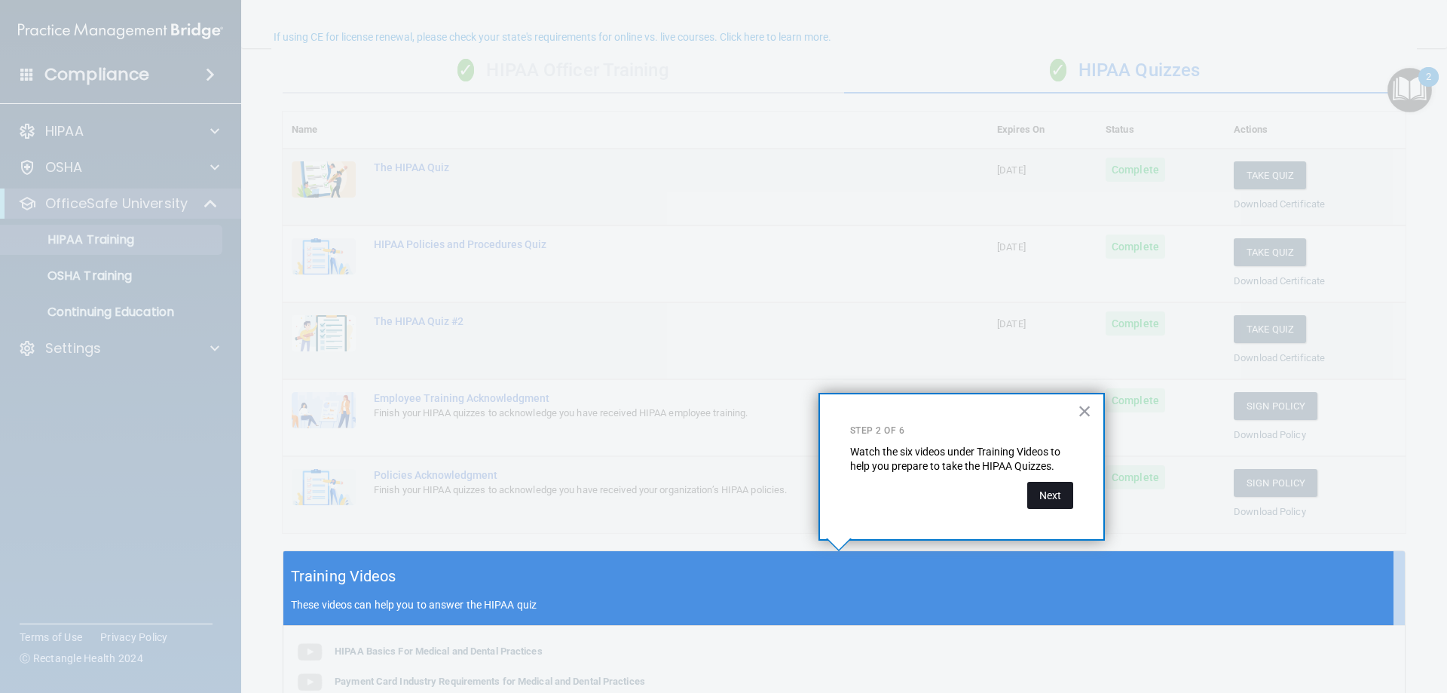
click at [1049, 505] on button "Next" at bounding box center [1050, 495] width 46 height 27
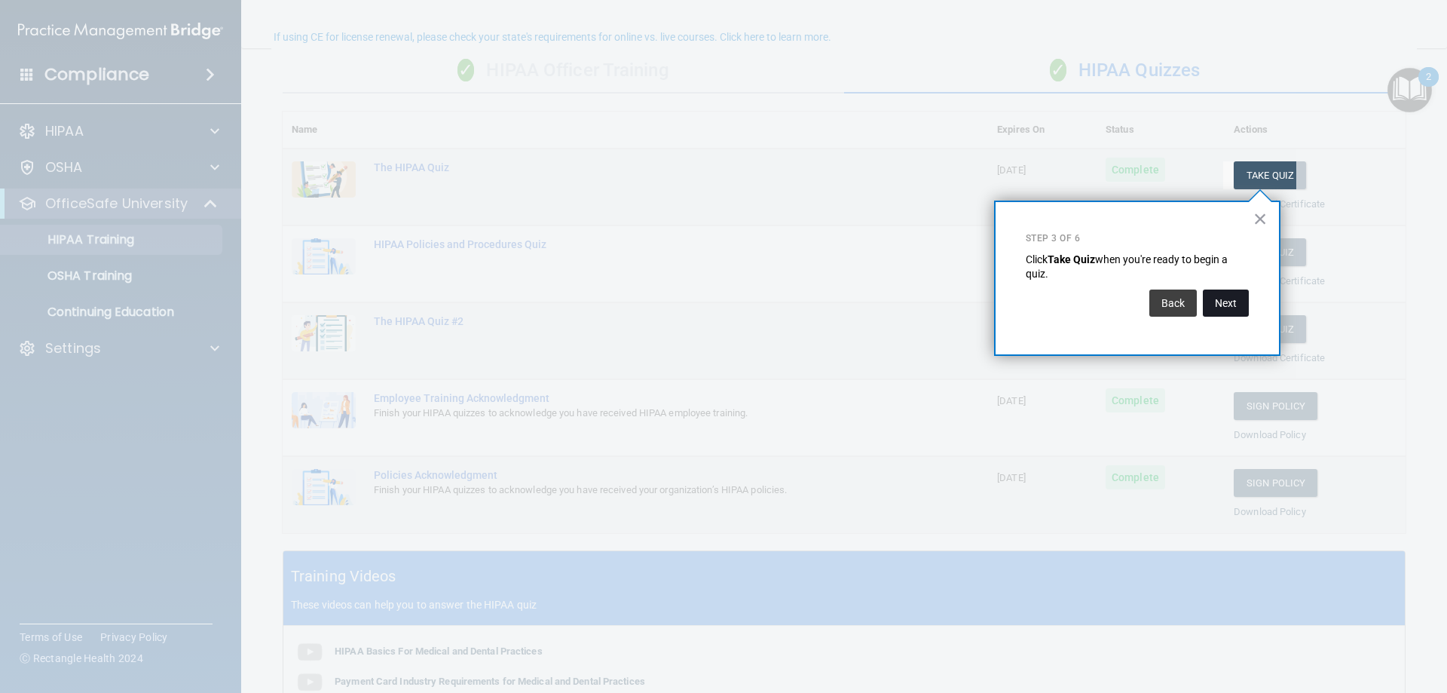
click at [1224, 307] on button "Next" at bounding box center [1226, 302] width 46 height 27
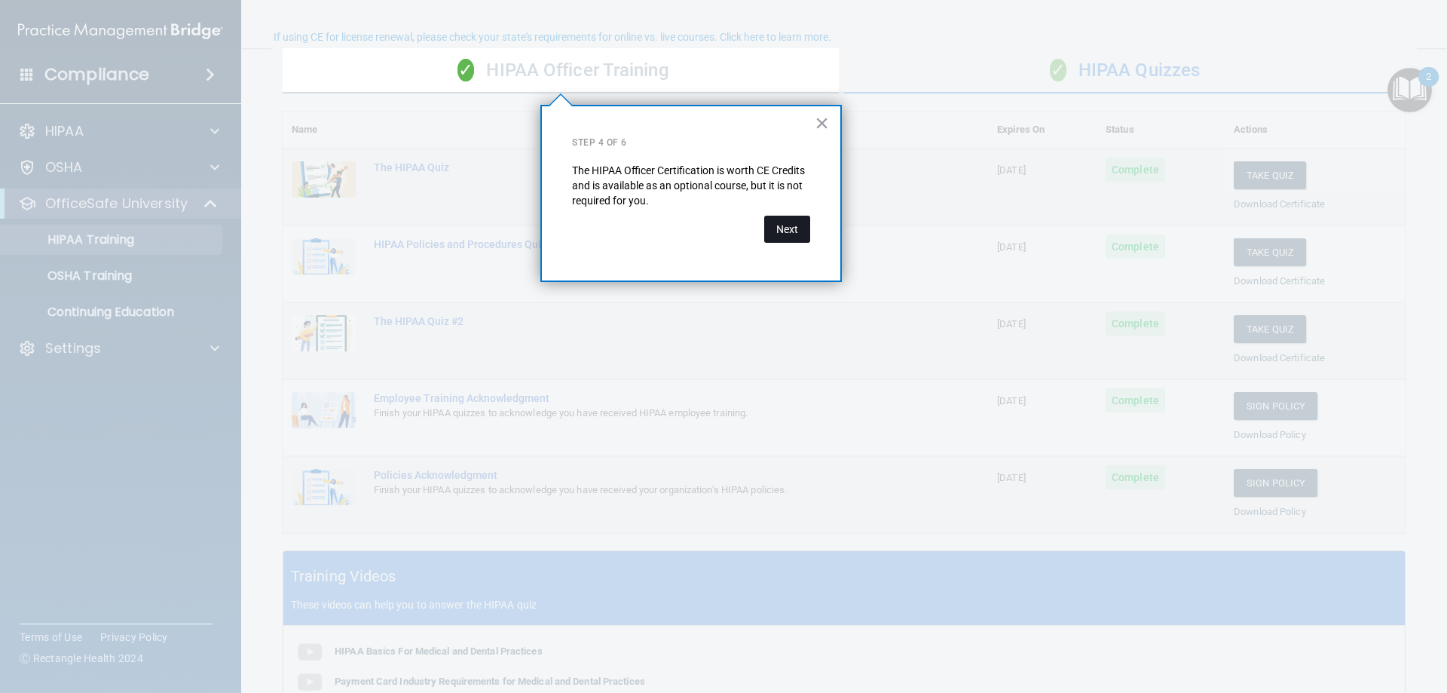
click at [804, 233] on button "Next" at bounding box center [787, 229] width 46 height 27
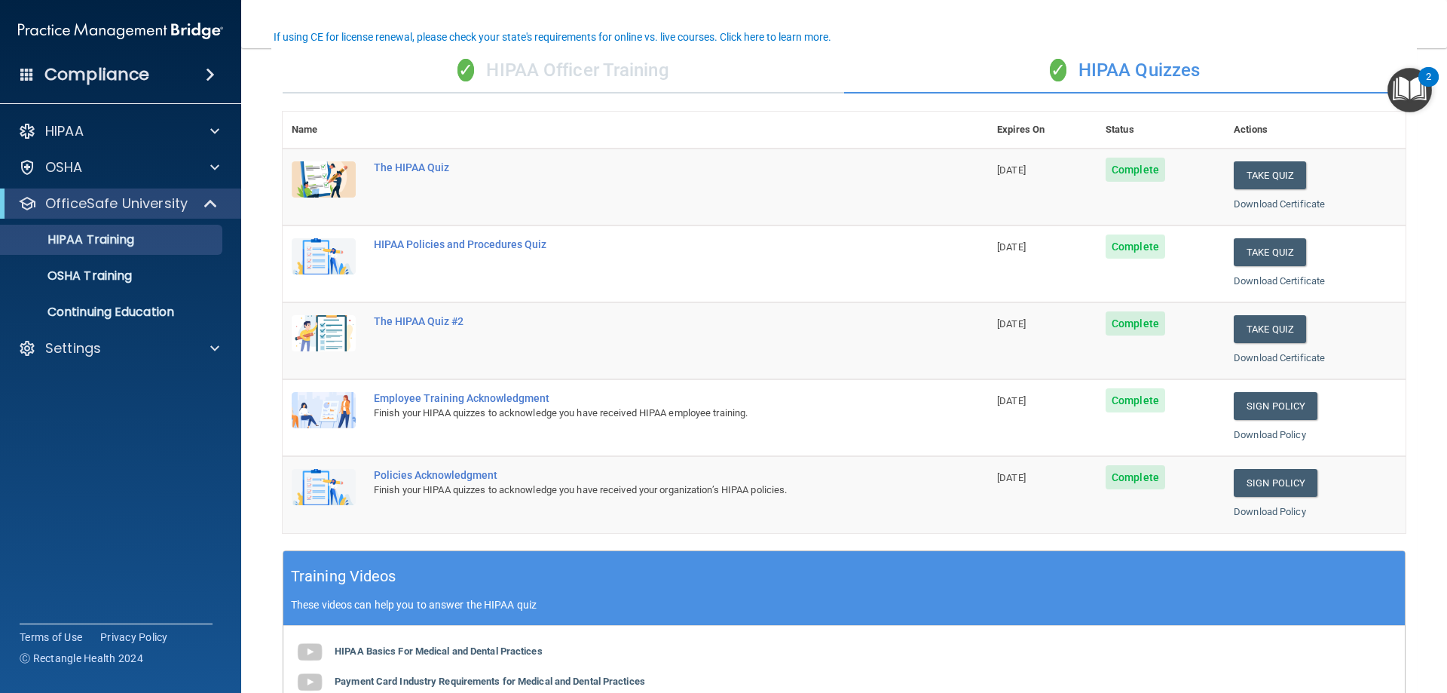
click at [1411, 80] on img "Open Resource Center, 2 new notifications" at bounding box center [1409, 90] width 44 height 44
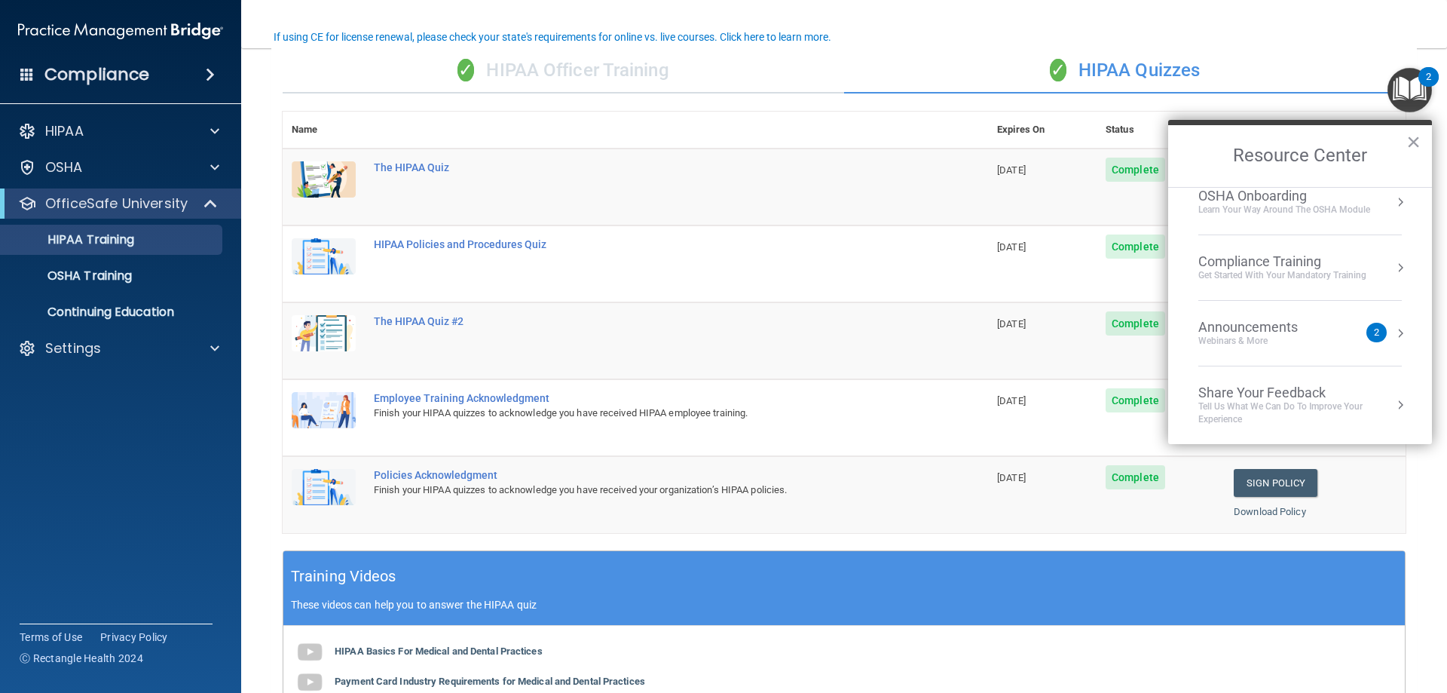
scroll to position [84, 0]
click at [1337, 304] on li "Announcements Webinars & More 2" at bounding box center [1299, 333] width 203 height 66
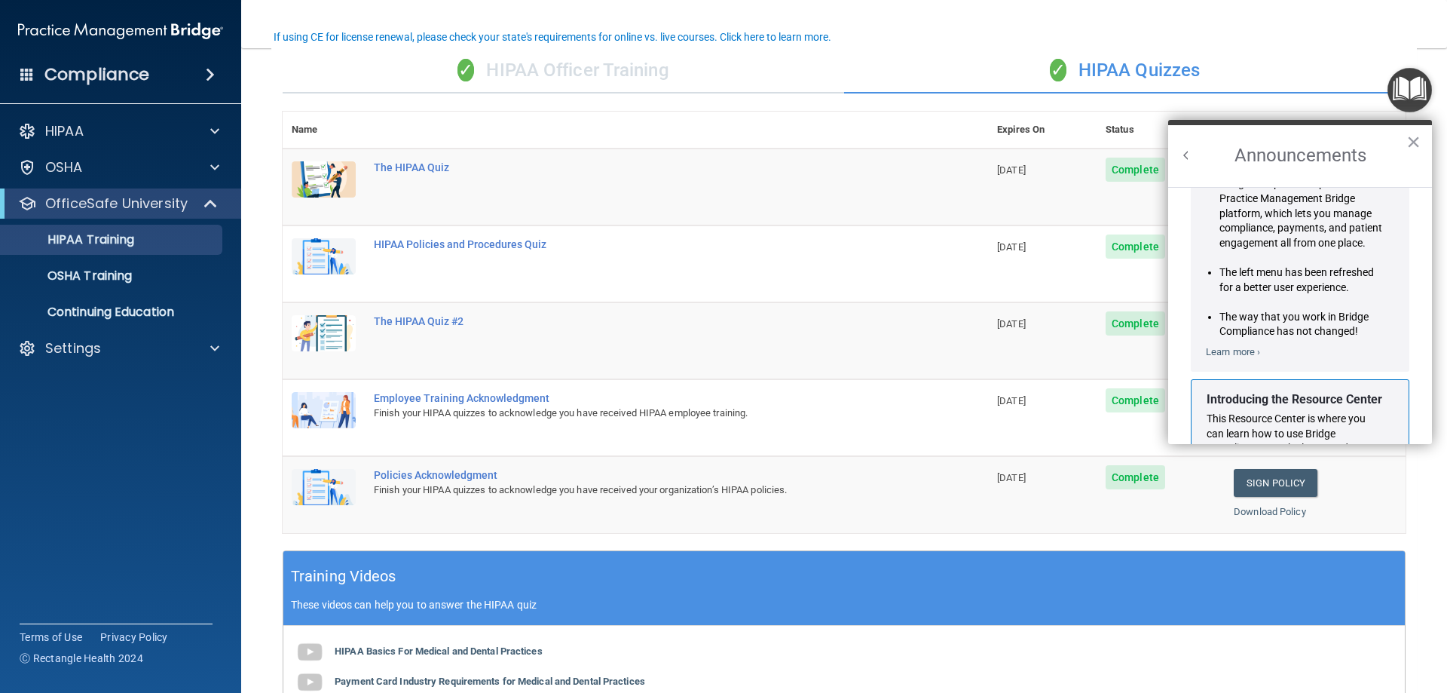
scroll to position [0, 0]
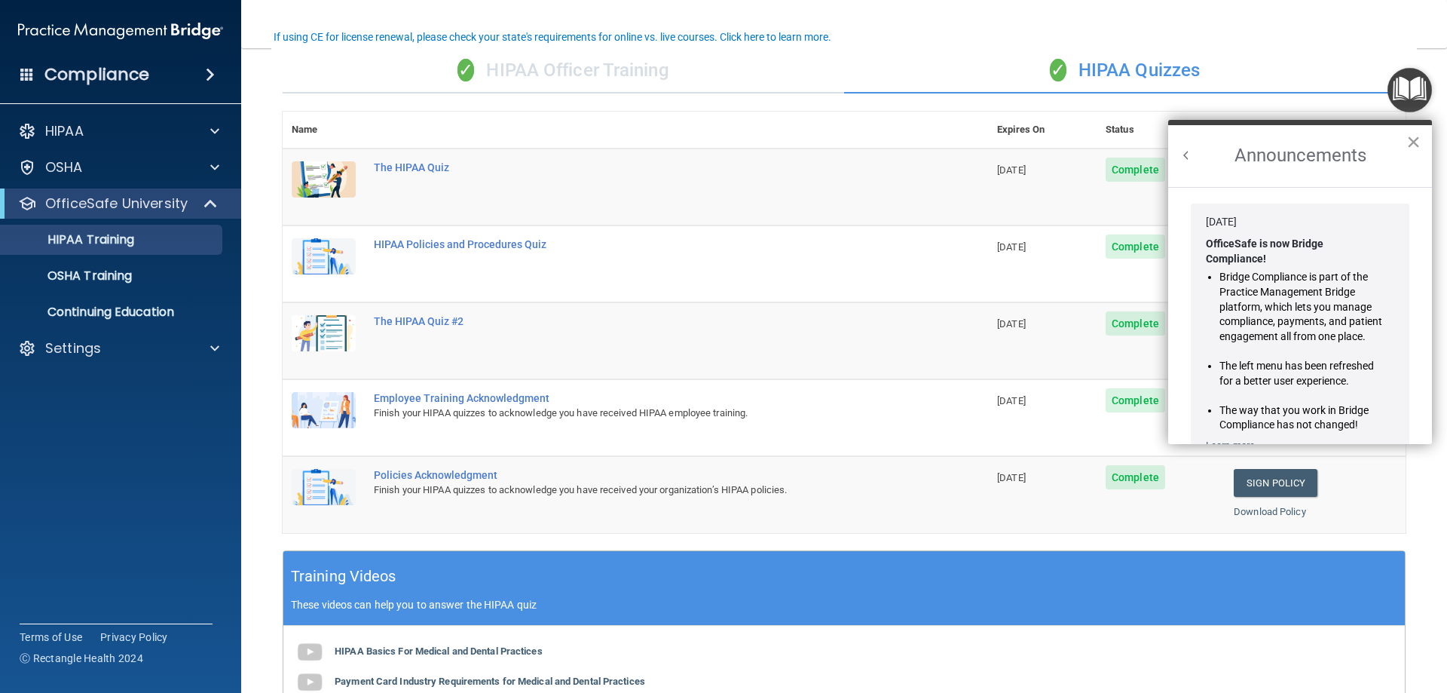
click at [1411, 144] on button "×" at bounding box center [1413, 142] width 14 height 24
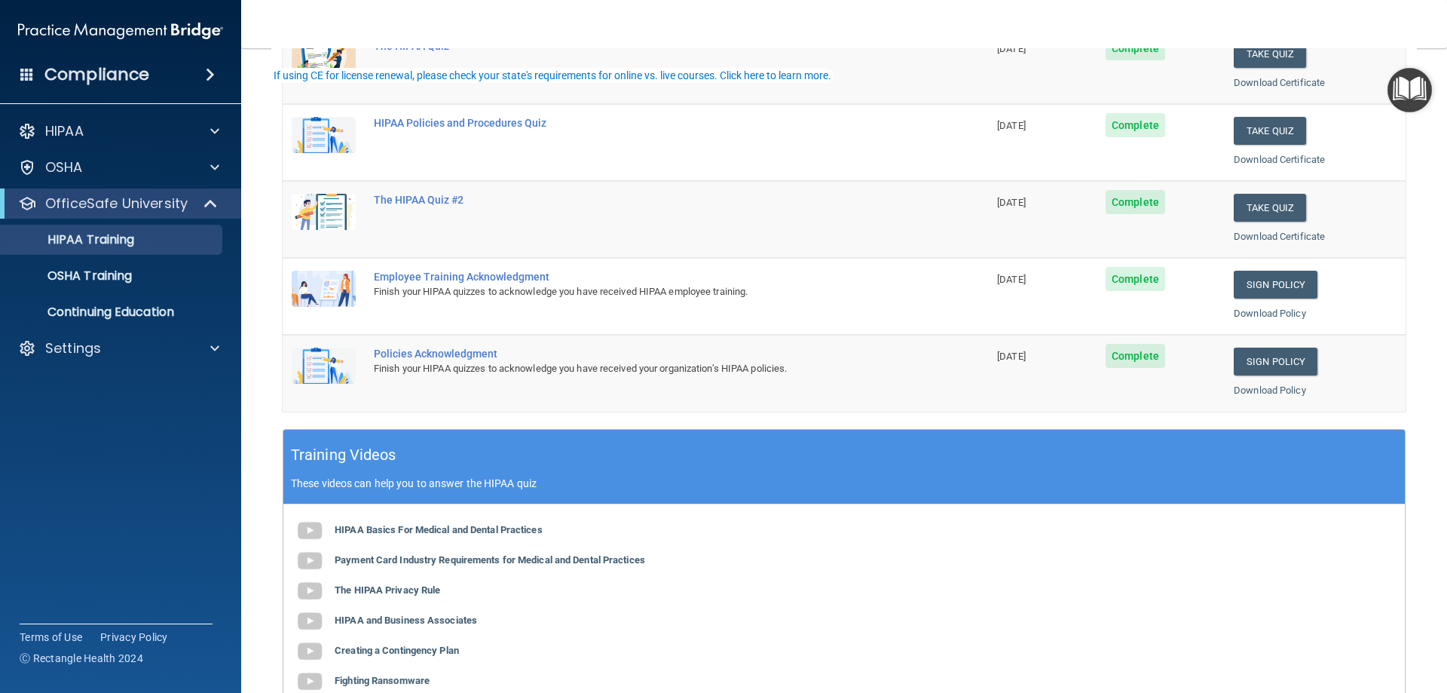
scroll to position [377, 0]
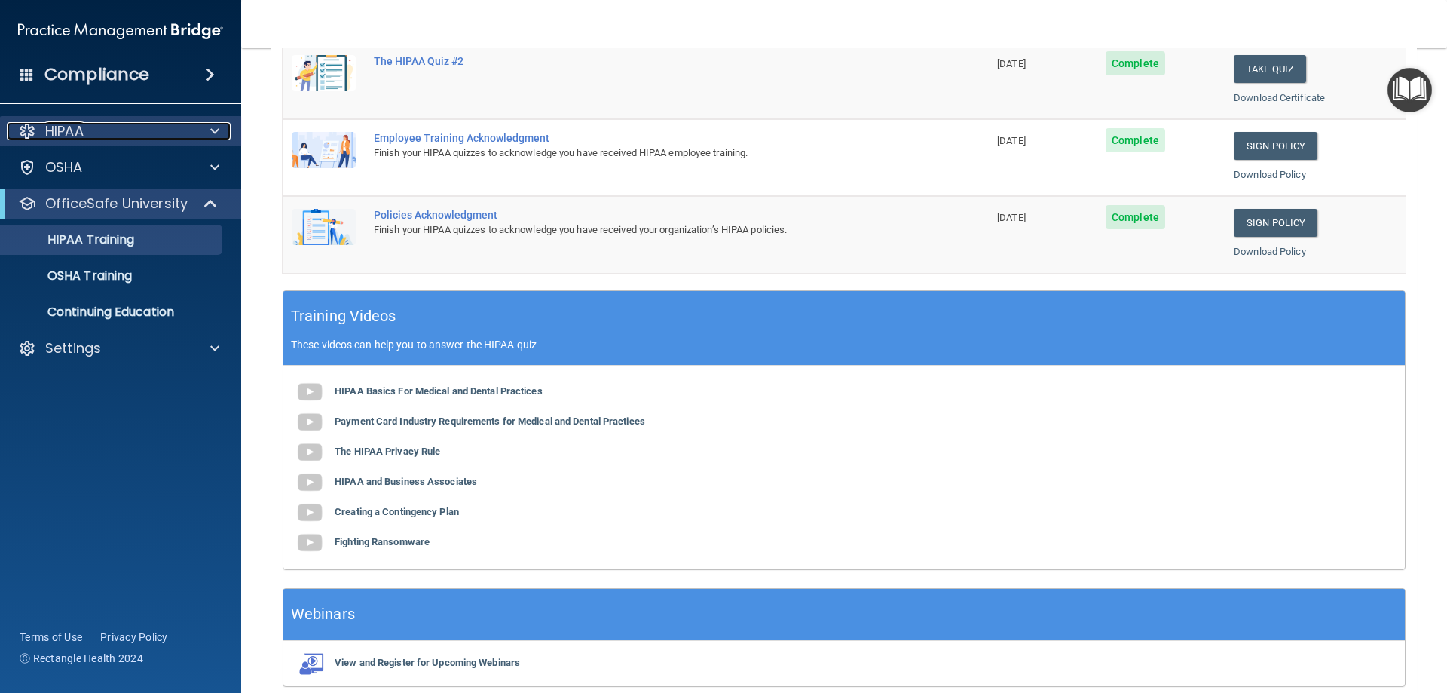
click at [64, 127] on p "HIPAA" at bounding box center [64, 131] width 38 height 18
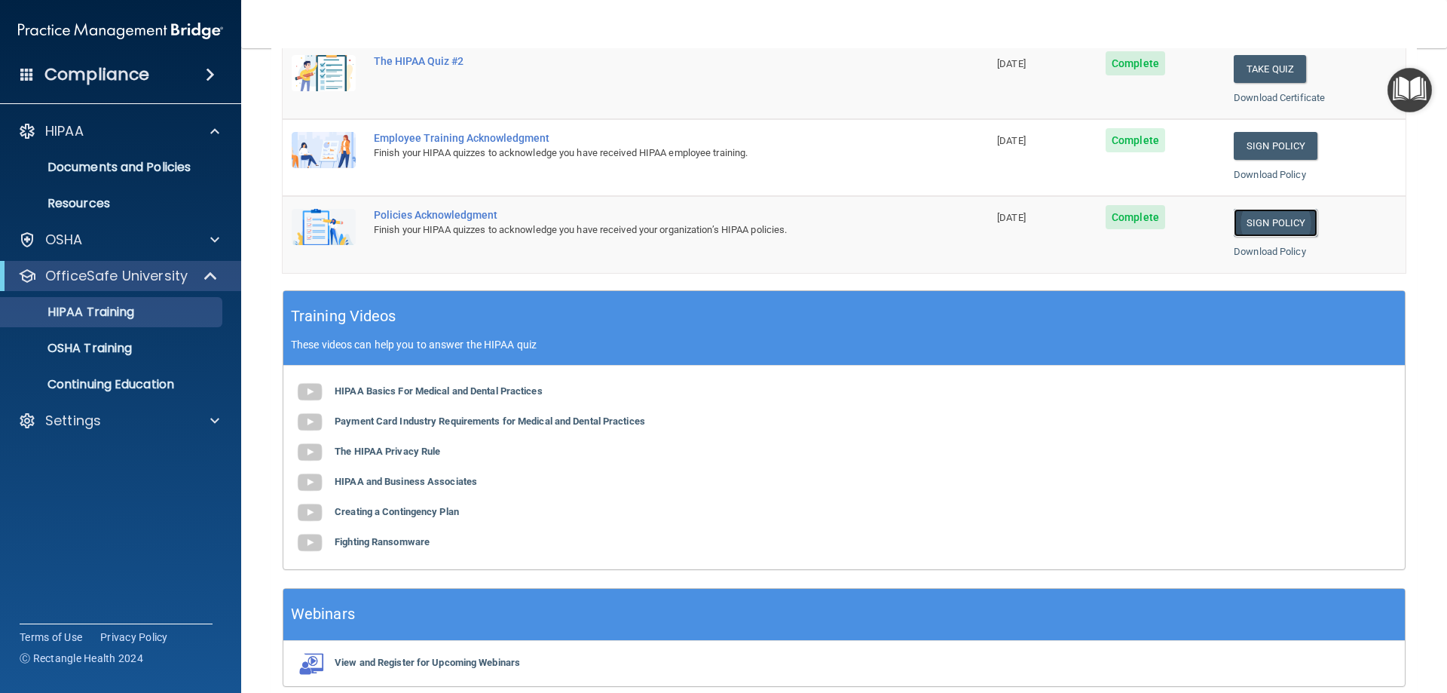
click at [1285, 223] on link "Sign Policy" at bounding box center [1276, 223] width 84 height 28
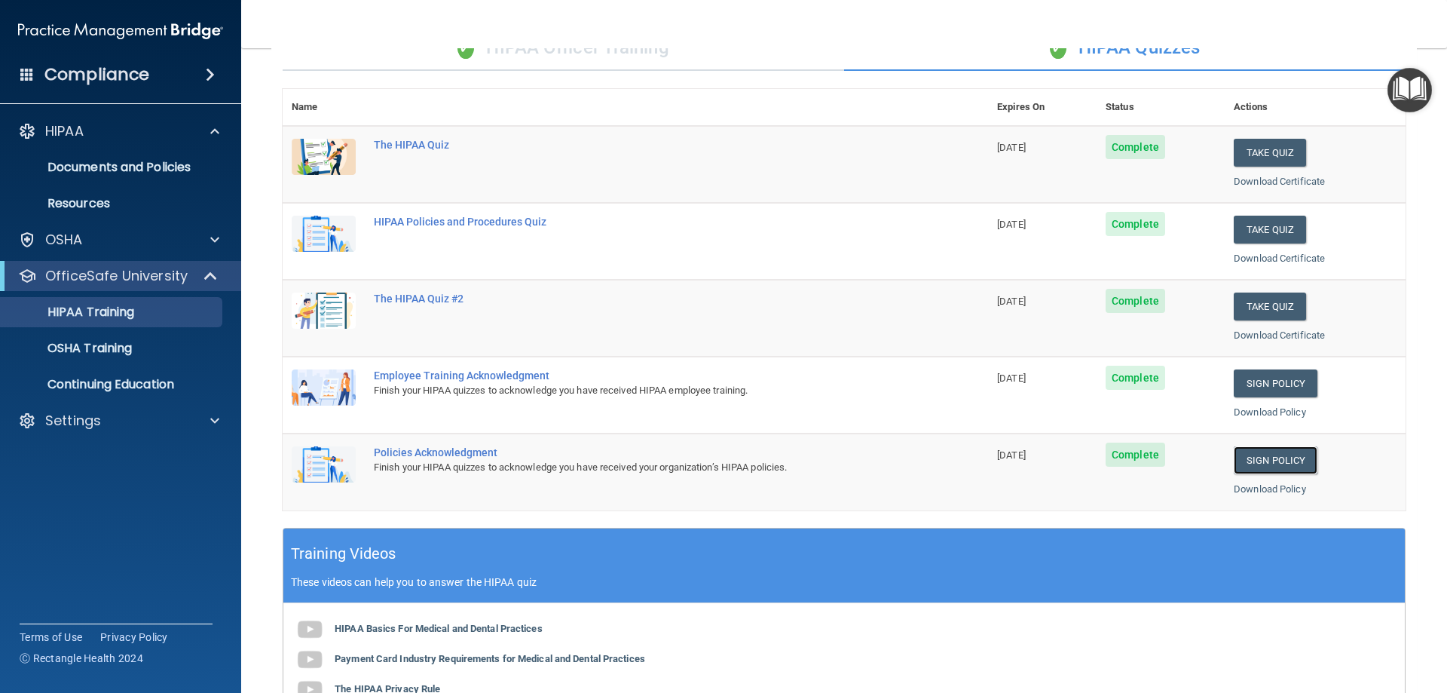
scroll to position [75, 0]
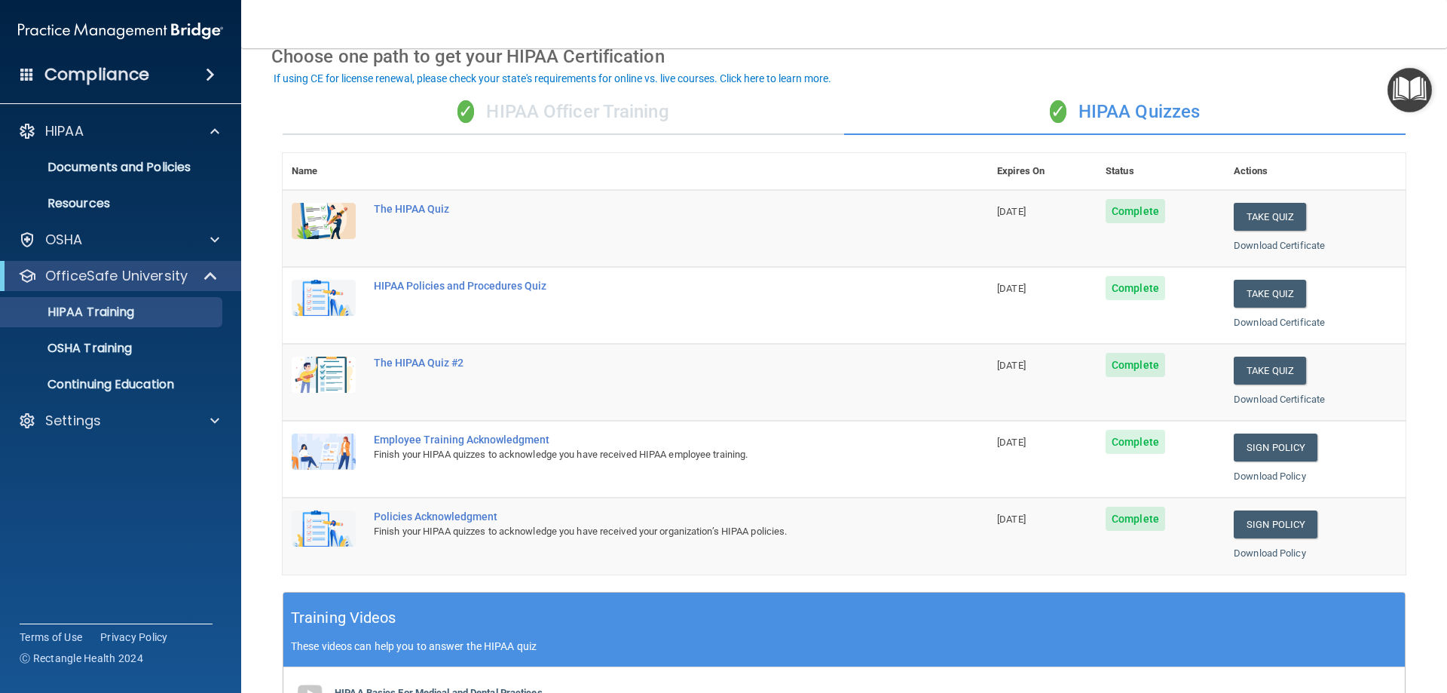
click at [1429, 87] on img "Open Resource Center" at bounding box center [1409, 90] width 44 height 44
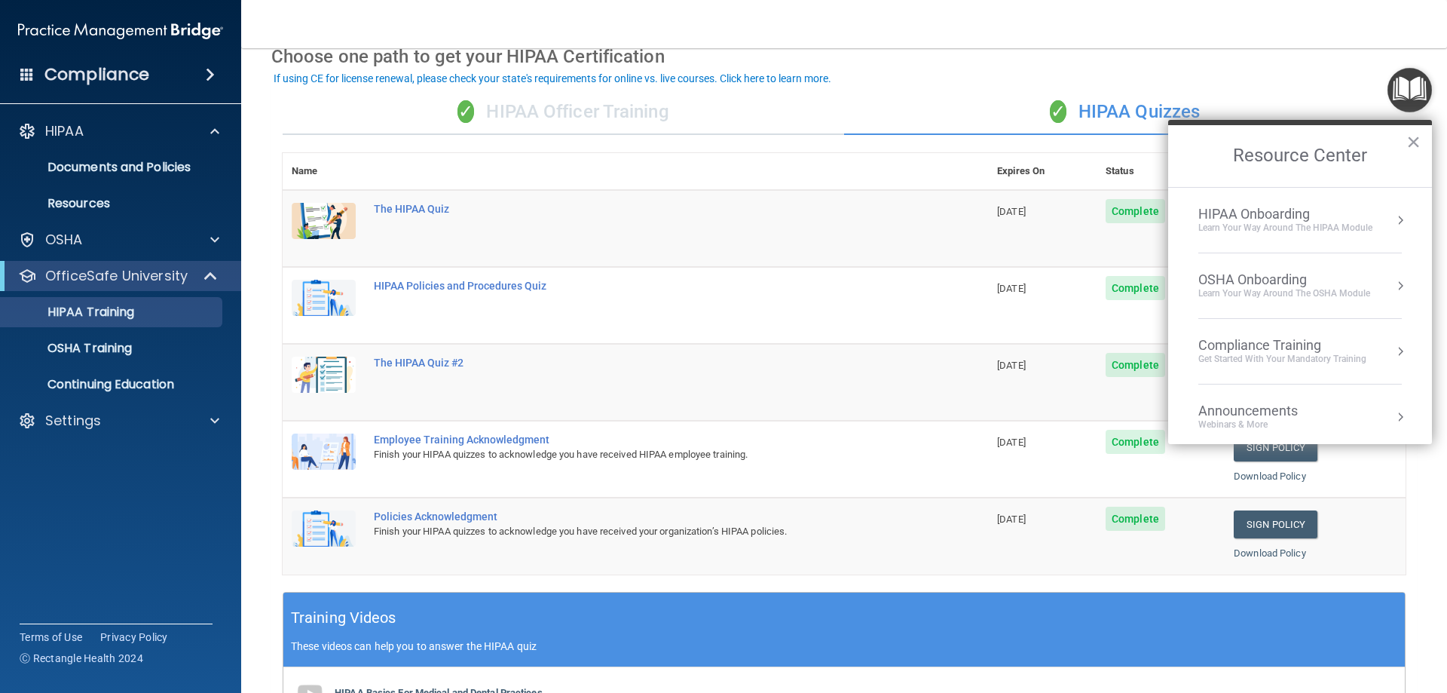
click at [1302, 215] on div "HIPAA Onboarding" at bounding box center [1285, 214] width 174 height 17
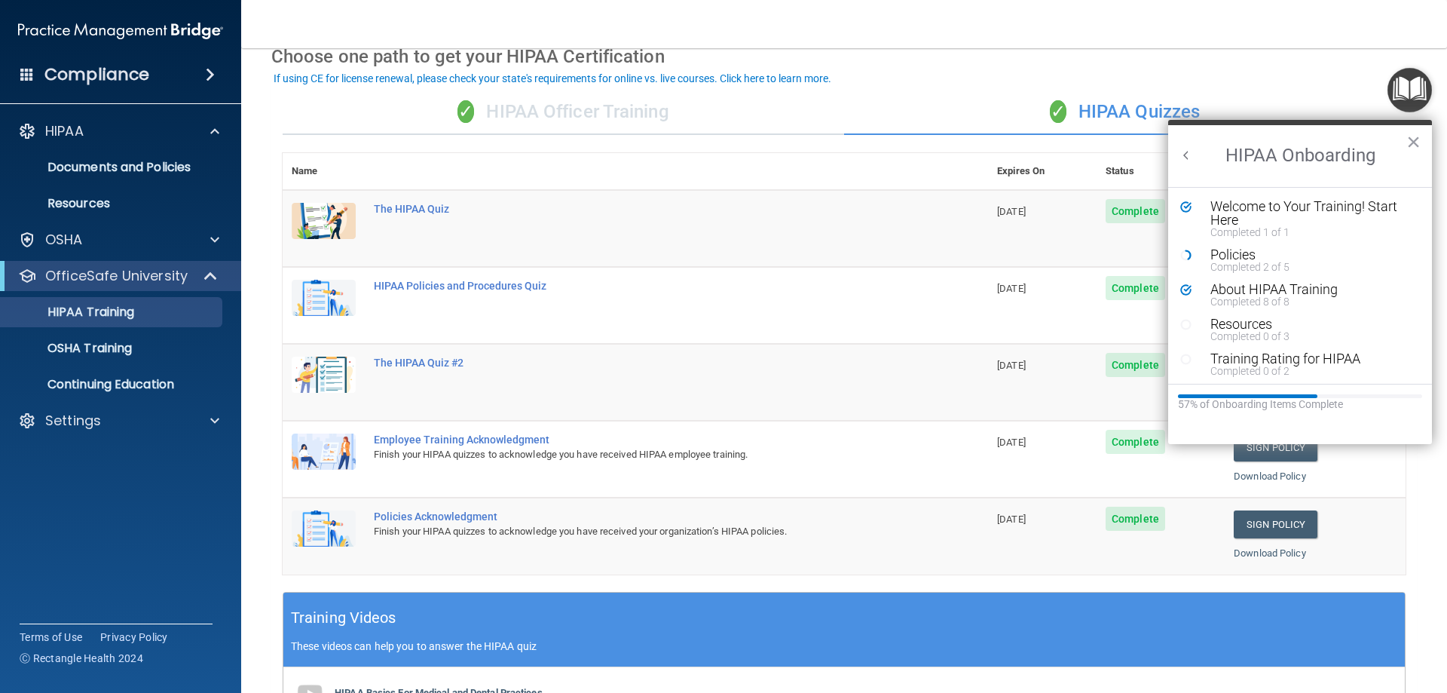
scroll to position [0, 0]
click at [1268, 320] on div "Resources" at bounding box center [1305, 324] width 191 height 14
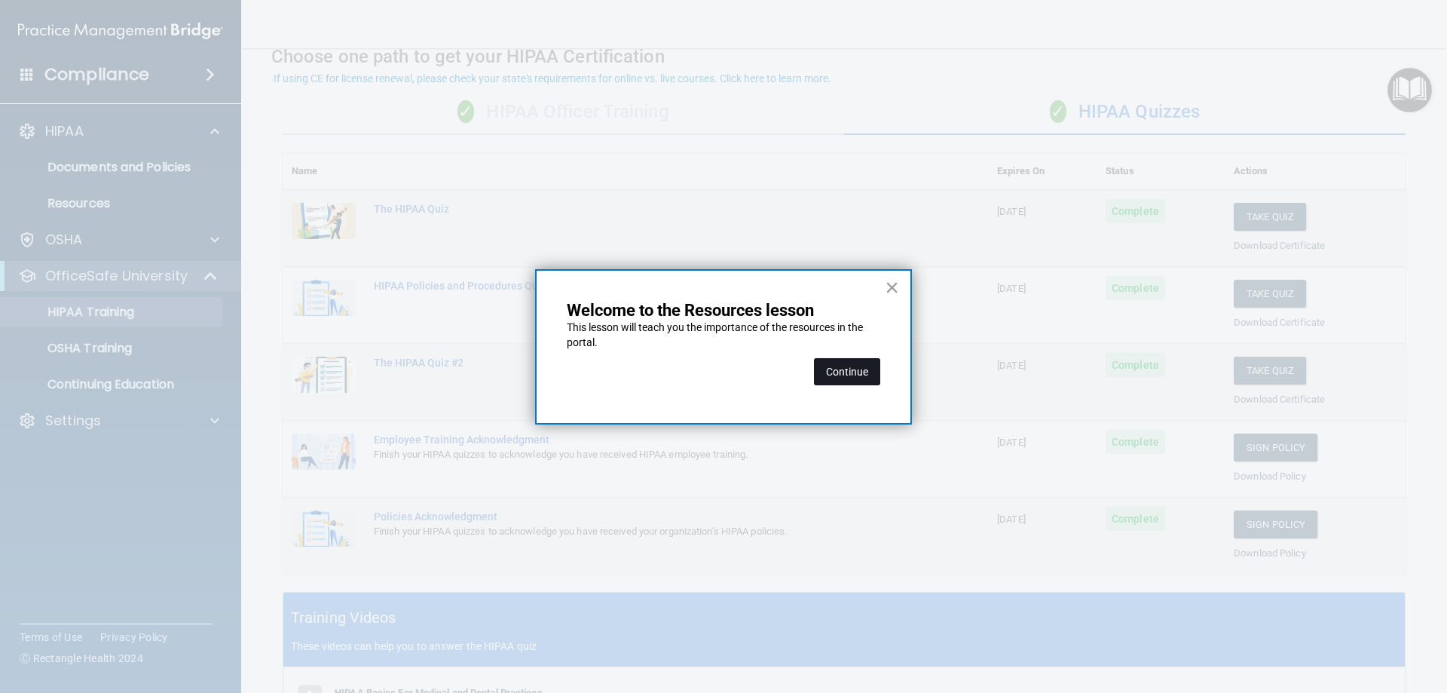
click at [840, 375] on button "Continue" at bounding box center [847, 371] width 66 height 27
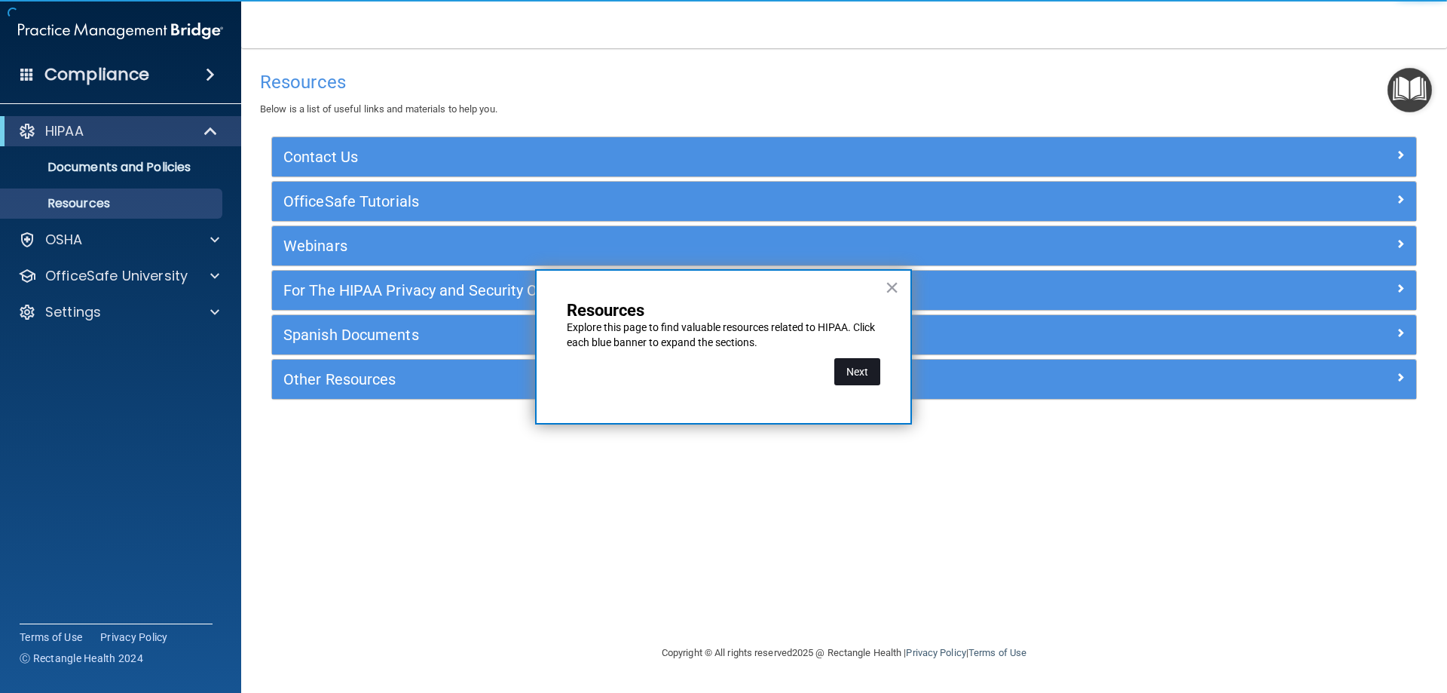
click at [867, 364] on button "Next" at bounding box center [857, 371] width 46 height 27
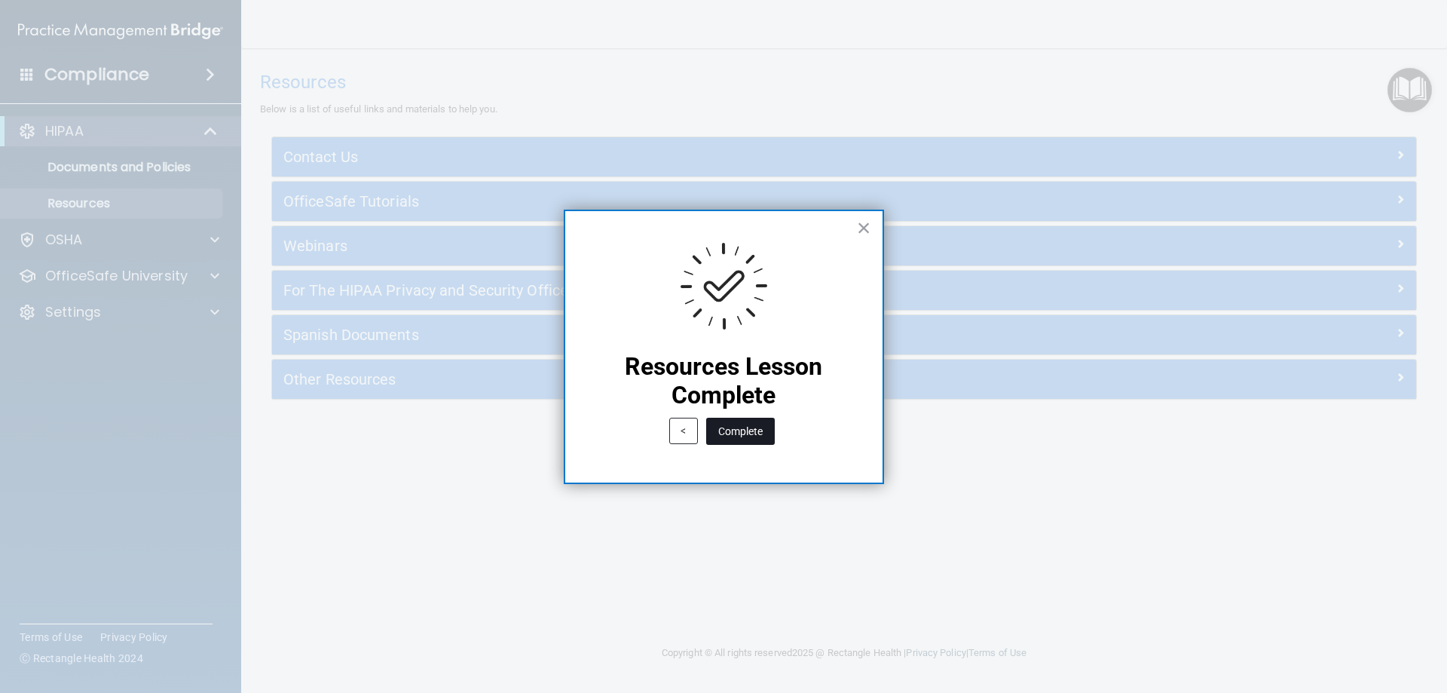
click at [755, 439] on button "Complete" at bounding box center [740, 430] width 69 height 27
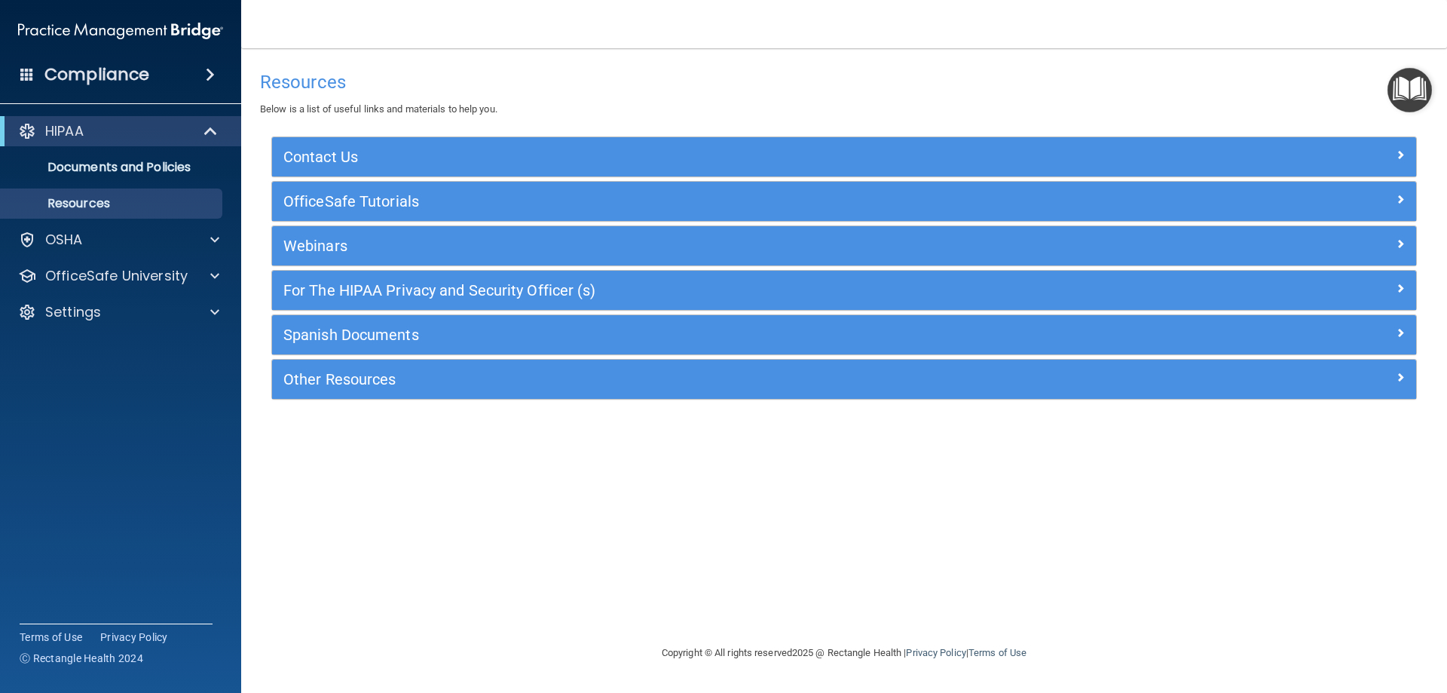
click at [1402, 94] on img "Open Resource Center" at bounding box center [1409, 90] width 44 height 44
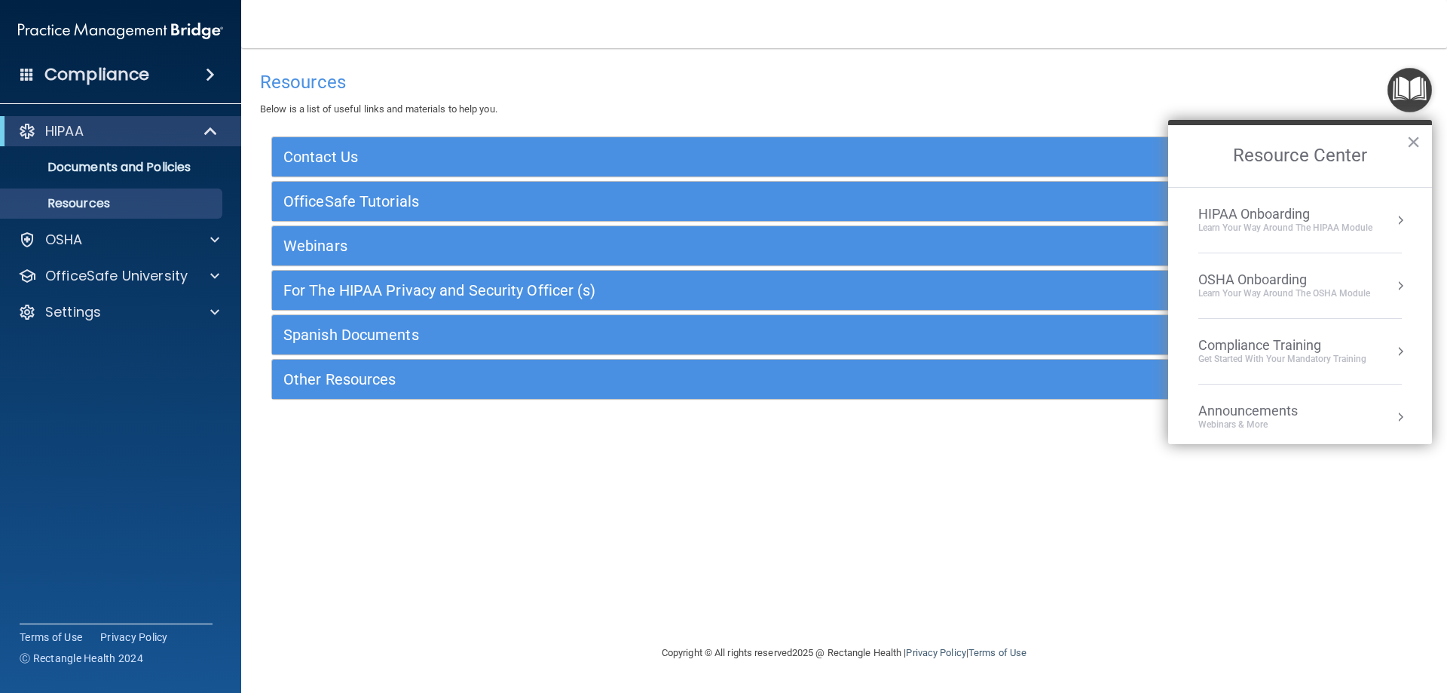
click at [1329, 234] on li "HIPAA Onboarding Learn Your Way around the HIPAA module" at bounding box center [1299, 221] width 203 height 66
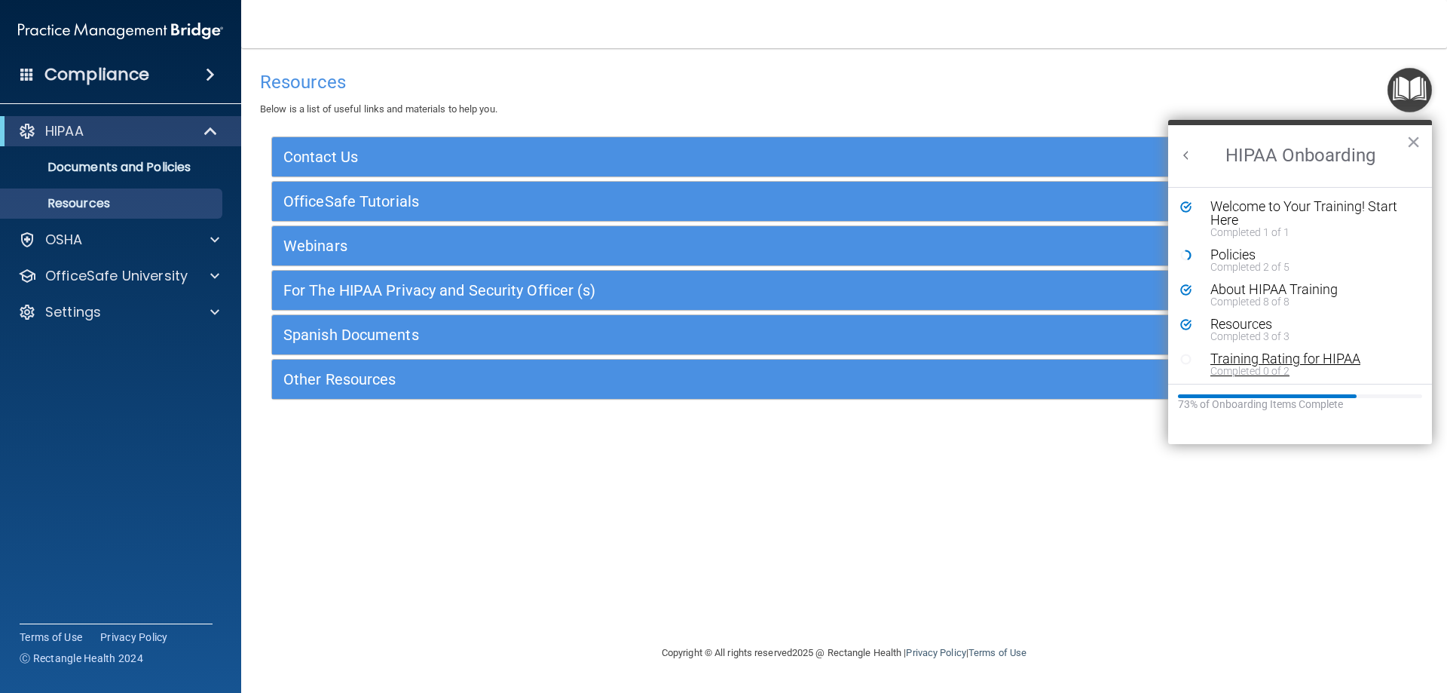
click at [1298, 358] on div "Training Rating for HIPAA" at bounding box center [1305, 359] width 191 height 14
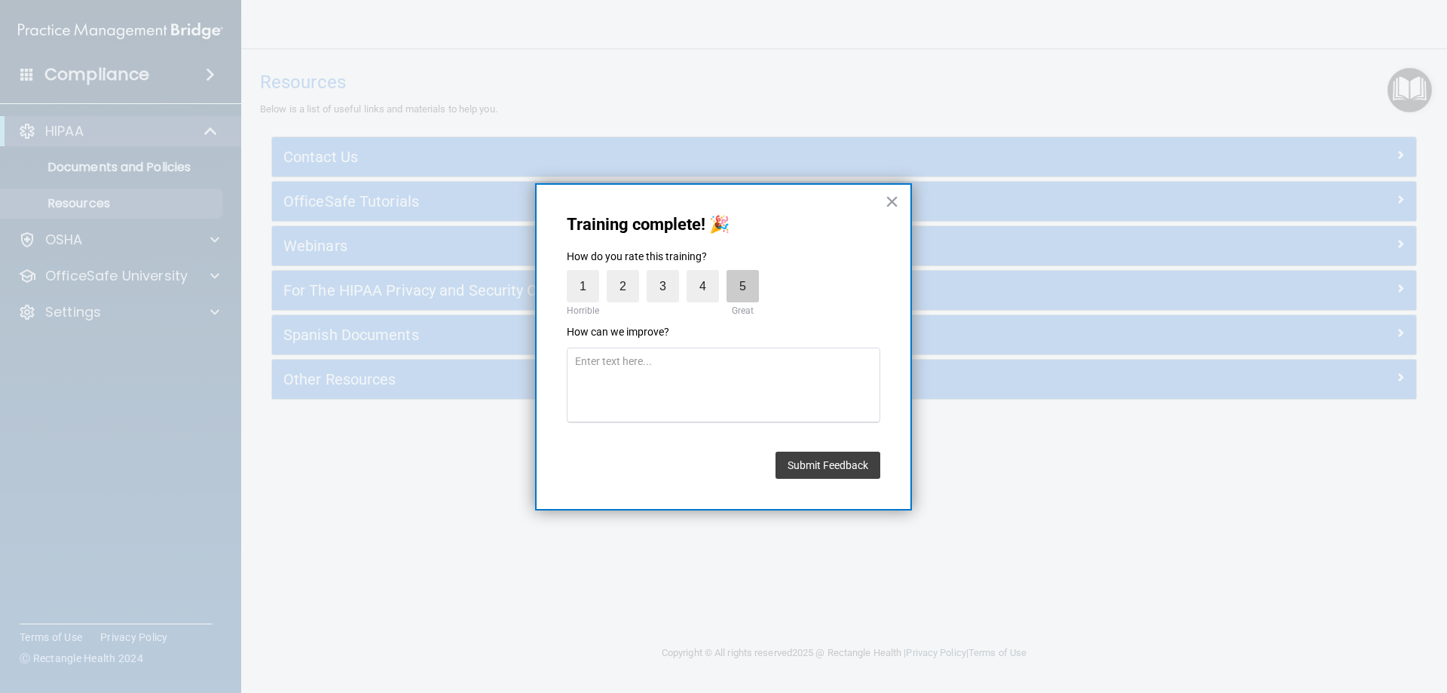
click at [752, 283] on label "5" at bounding box center [742, 286] width 32 height 32
click at [708, 274] on input "5" at bounding box center [708, 274] width 0 height 0
click at [820, 460] on button "Submit Feedback" at bounding box center [827, 464] width 105 height 27
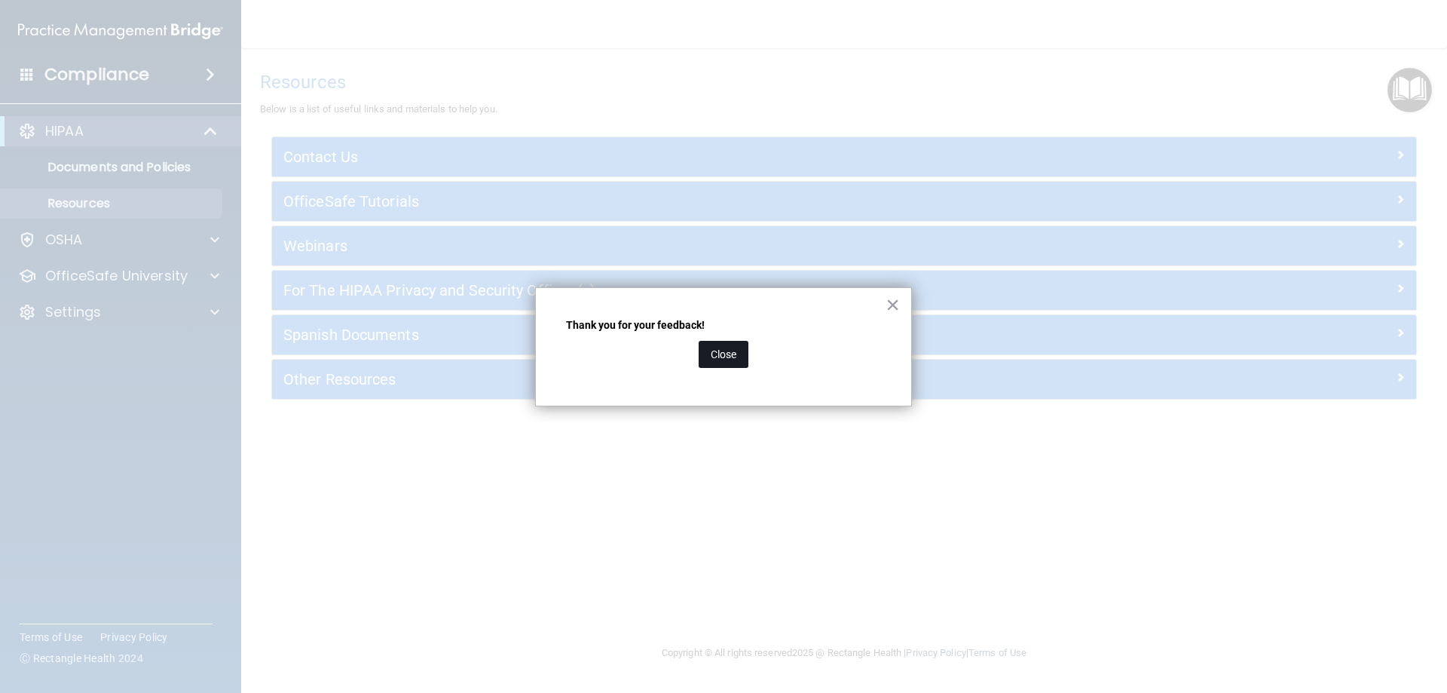
click at [734, 365] on button "Close" at bounding box center [724, 354] width 50 height 27
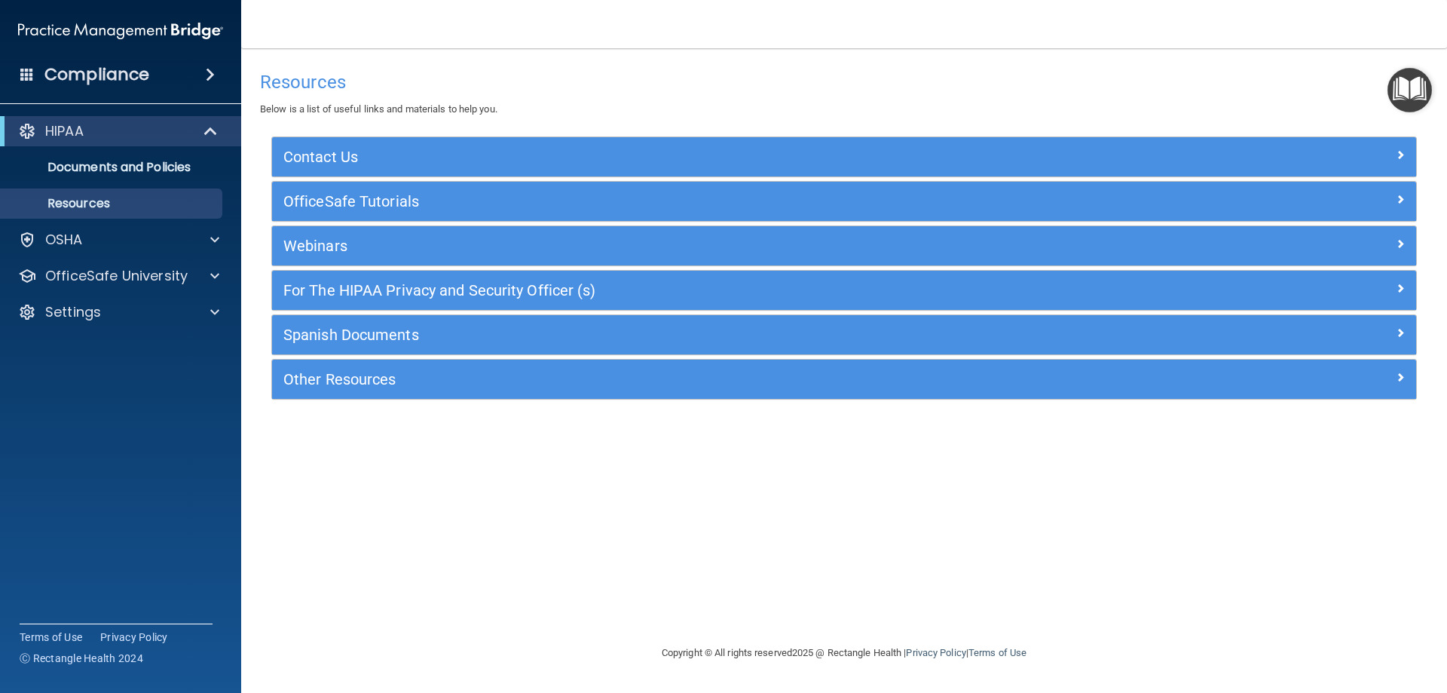
click at [1413, 96] on img "Open Resource Center" at bounding box center [1409, 90] width 44 height 44
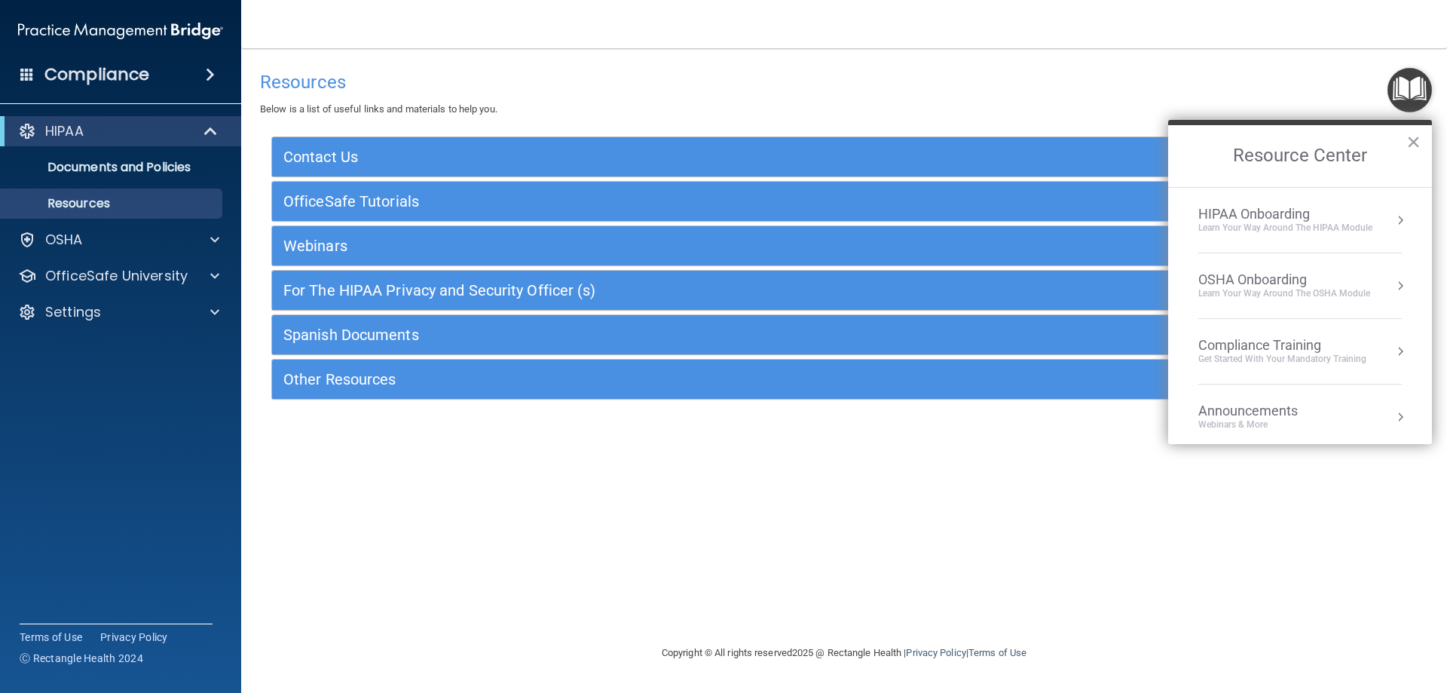
click at [1315, 213] on div "HIPAA Onboarding" at bounding box center [1285, 214] width 174 height 17
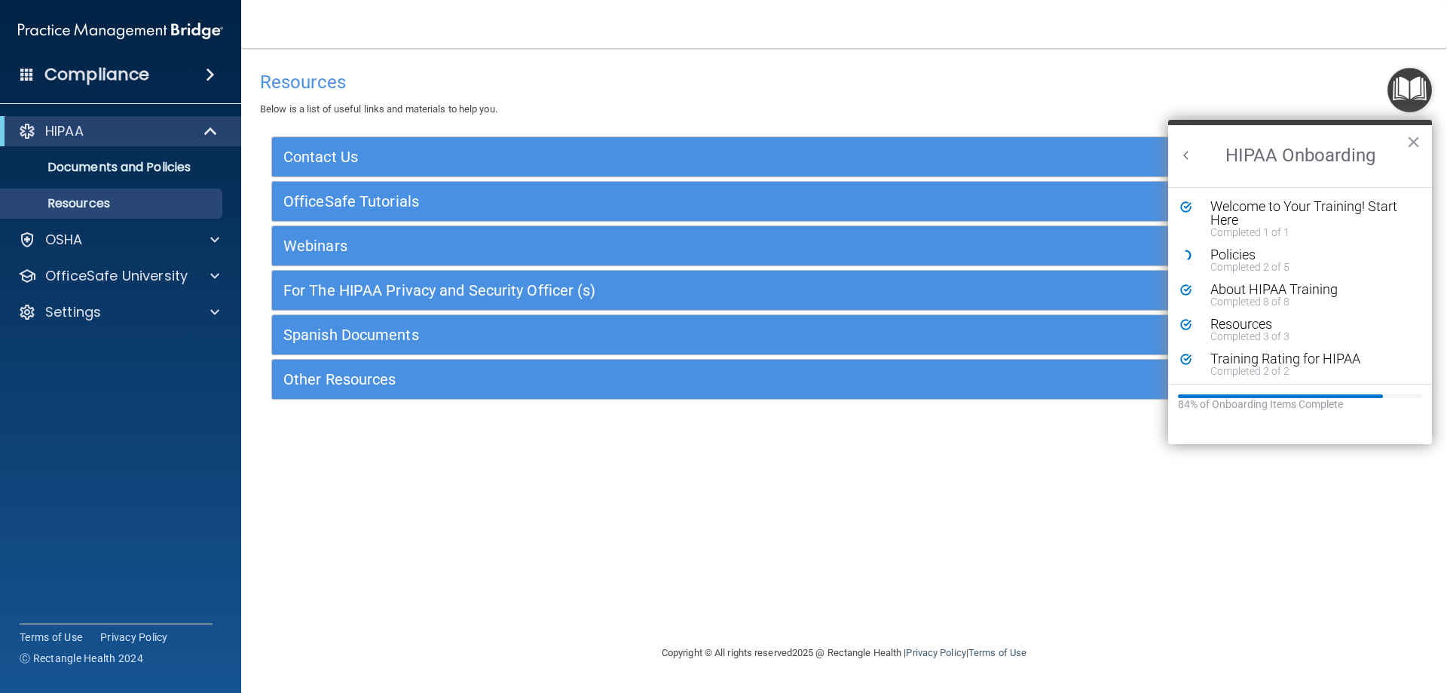
scroll to position [3, 0]
click at [1247, 258] on div "Completed 2 of 5" at bounding box center [1305, 263] width 191 height 11
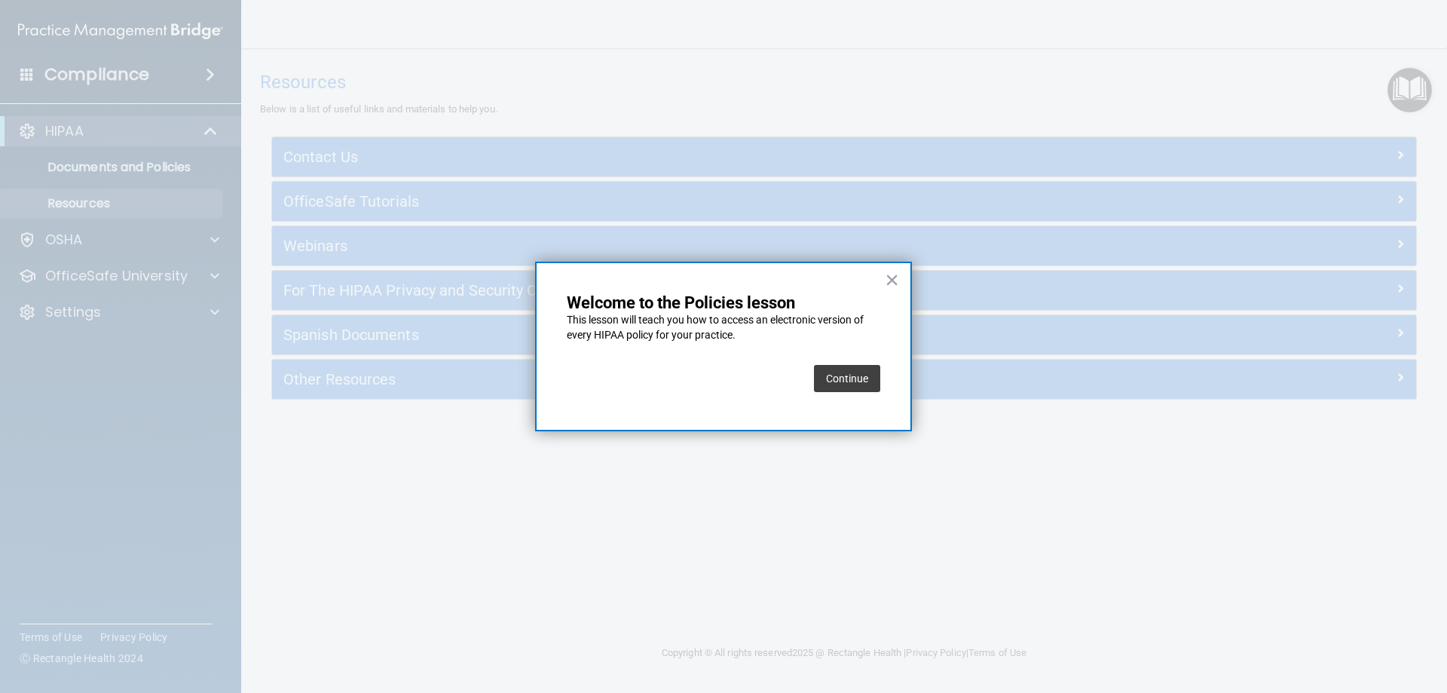
click at [877, 384] on button "Continue" at bounding box center [847, 378] width 66 height 27
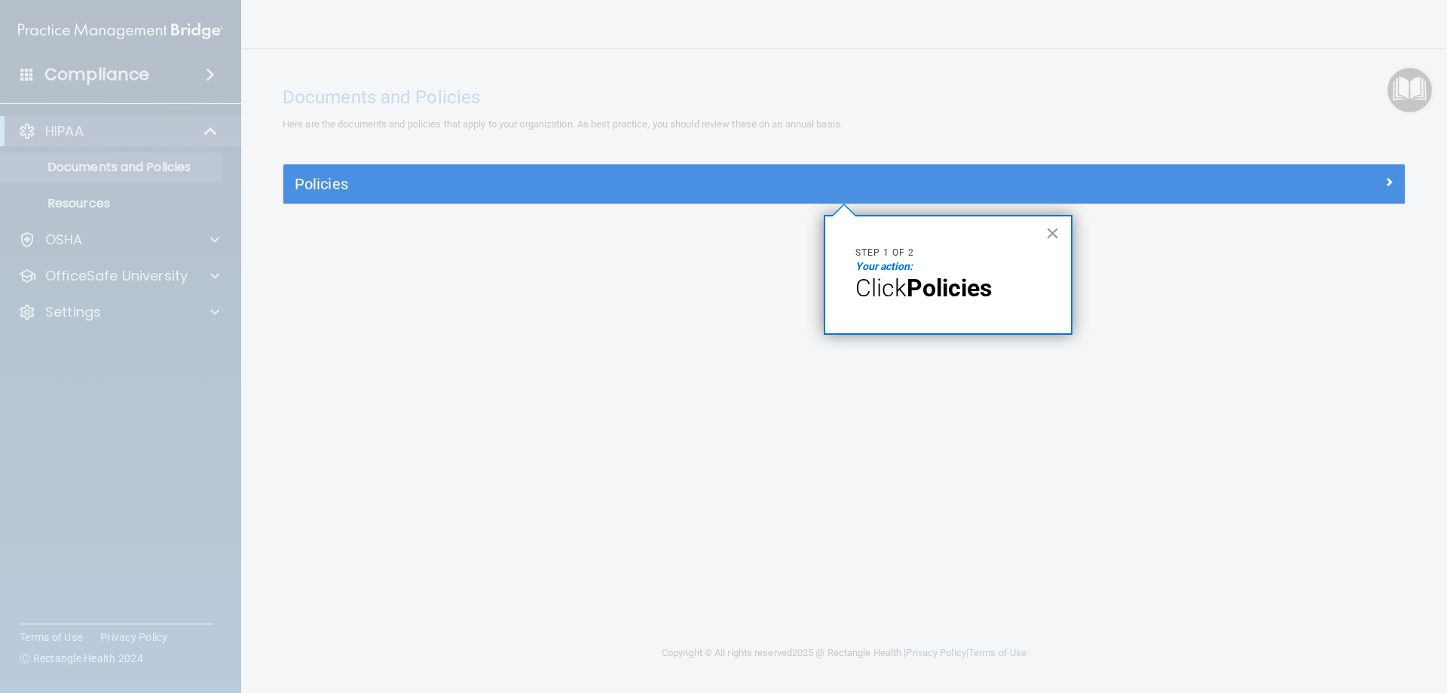
click at [964, 290] on strong "Policies" at bounding box center [949, 288] width 85 height 29
click at [1055, 226] on button "×" at bounding box center [1052, 233] width 14 height 24
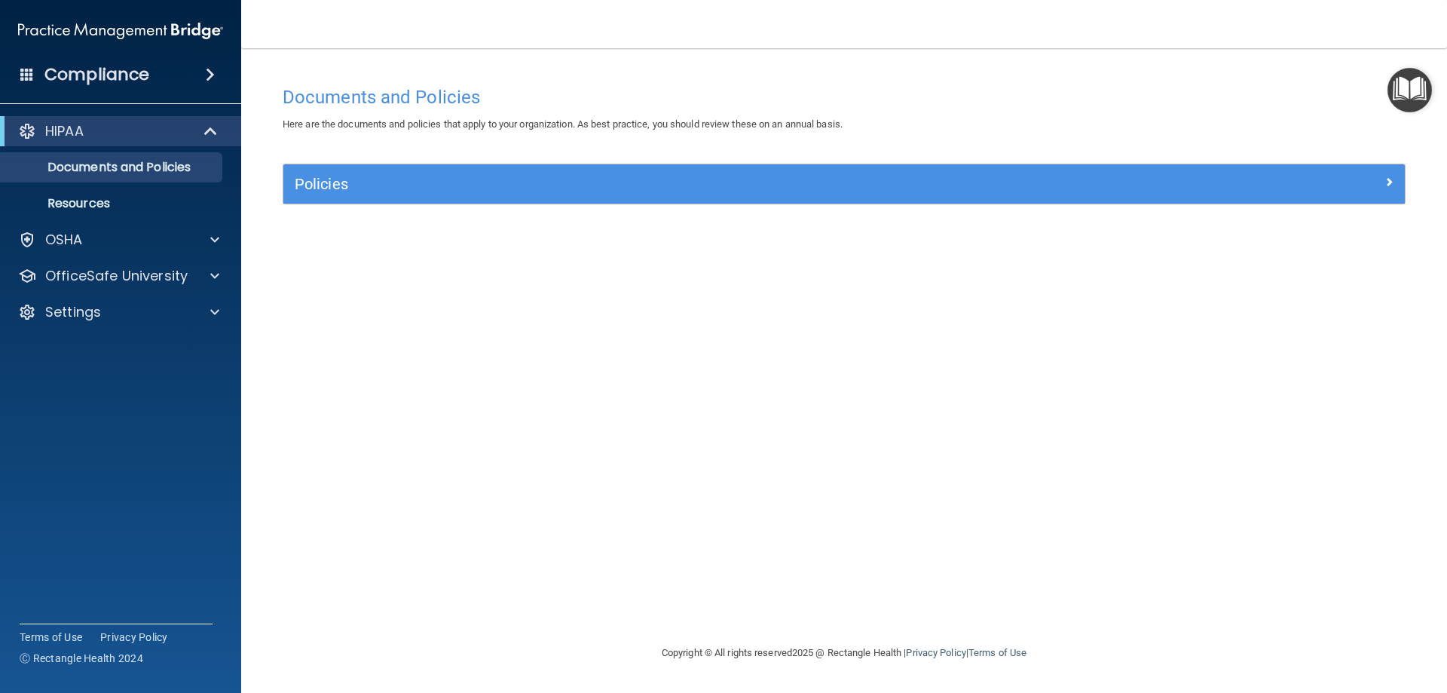
click at [1055, 200] on div "Policies" at bounding box center [843, 183] width 1121 height 39
click at [1152, 167] on div "Policies" at bounding box center [843, 183] width 1121 height 39
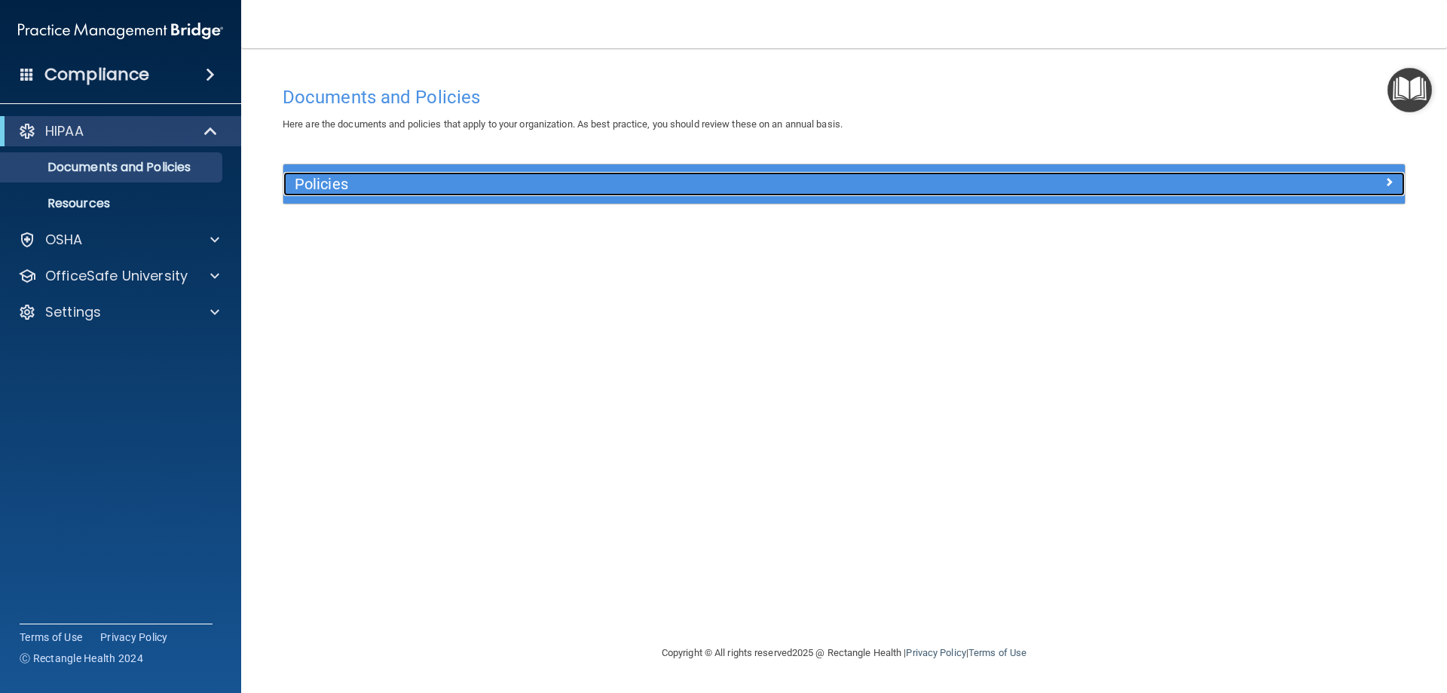
click at [1396, 184] on div at bounding box center [1264, 181] width 280 height 18
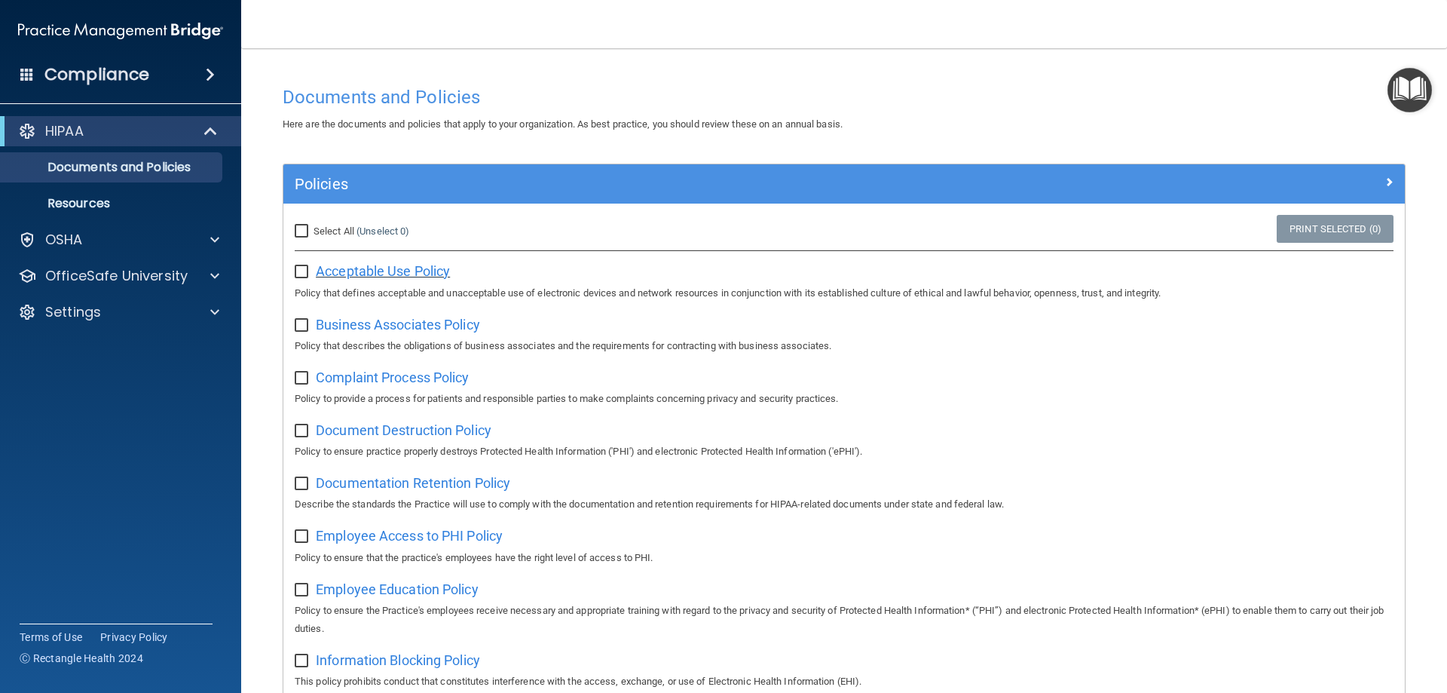
click at [417, 272] on span "Acceptable Use Policy" at bounding box center [383, 271] width 134 height 16
click at [304, 270] on input "checkbox" at bounding box center [303, 272] width 17 height 12
click at [299, 273] on input "checkbox" at bounding box center [303, 272] width 17 height 12
checkbox input "false"
click at [396, 323] on span "Business Associates Policy" at bounding box center [398, 325] width 164 height 16
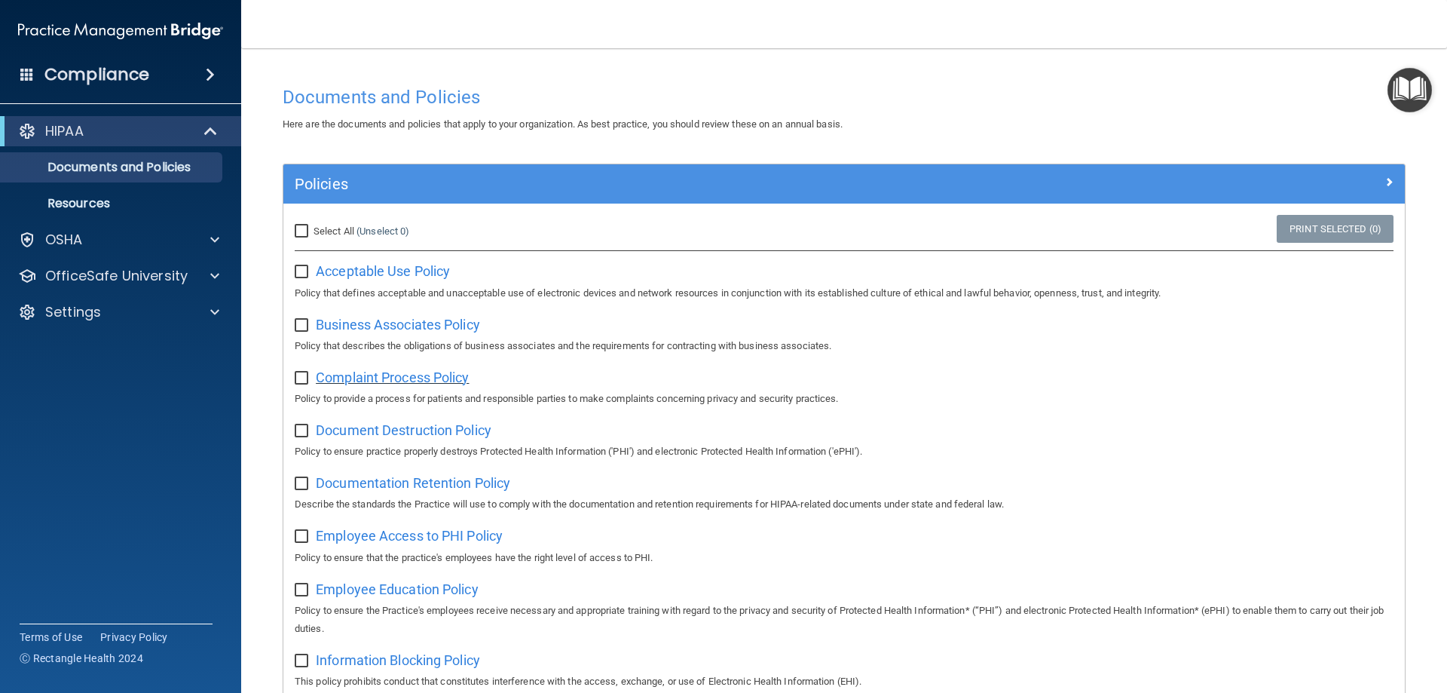
click at [404, 377] on span "Complaint Process Policy" at bounding box center [392, 377] width 153 height 16
click at [460, 421] on div "Document Destruction Policy Policy to ensure practice properly destroys Protect…" at bounding box center [844, 438] width 1099 height 43
click at [472, 433] on span "Document Destruction Policy" at bounding box center [404, 430] width 176 height 16
click at [1410, 106] on img "Open Resource Center" at bounding box center [1409, 90] width 44 height 44
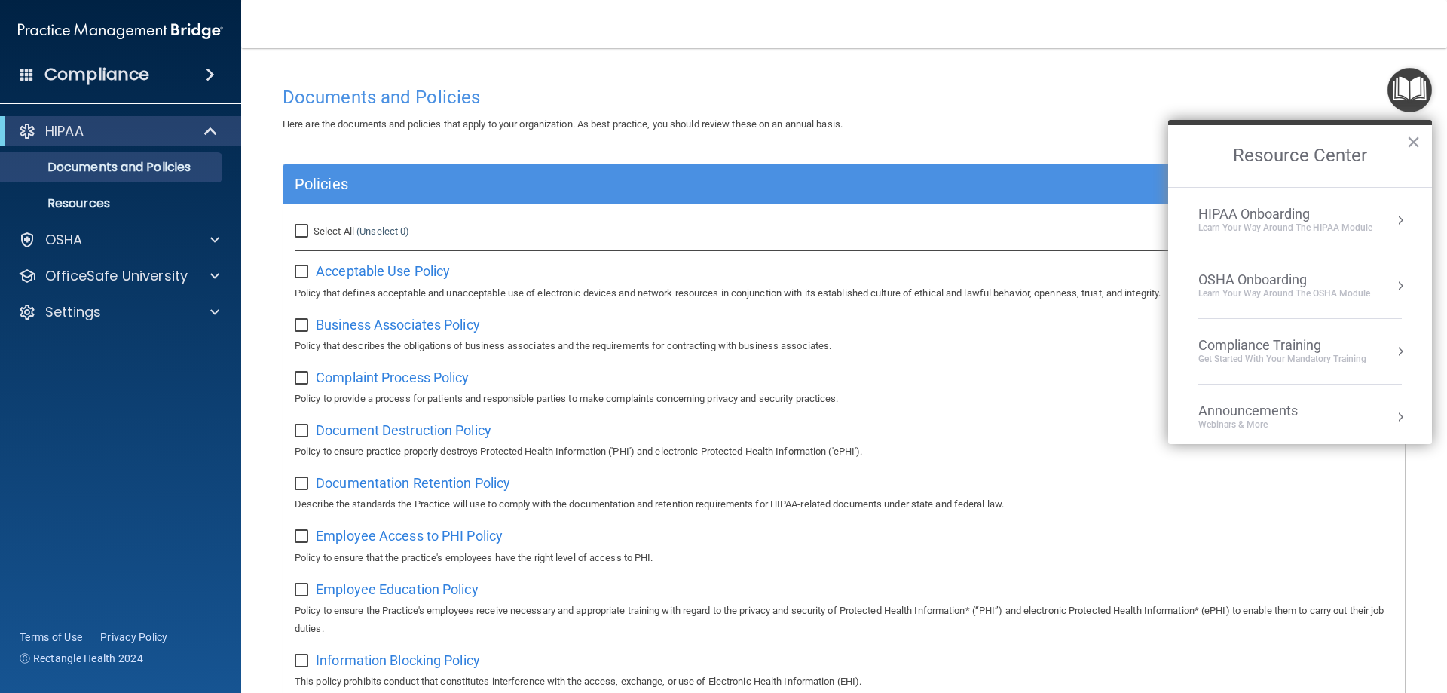
click at [1362, 204] on li "HIPAA Onboarding Learn Your Way around the HIPAA module" at bounding box center [1299, 221] width 203 height 66
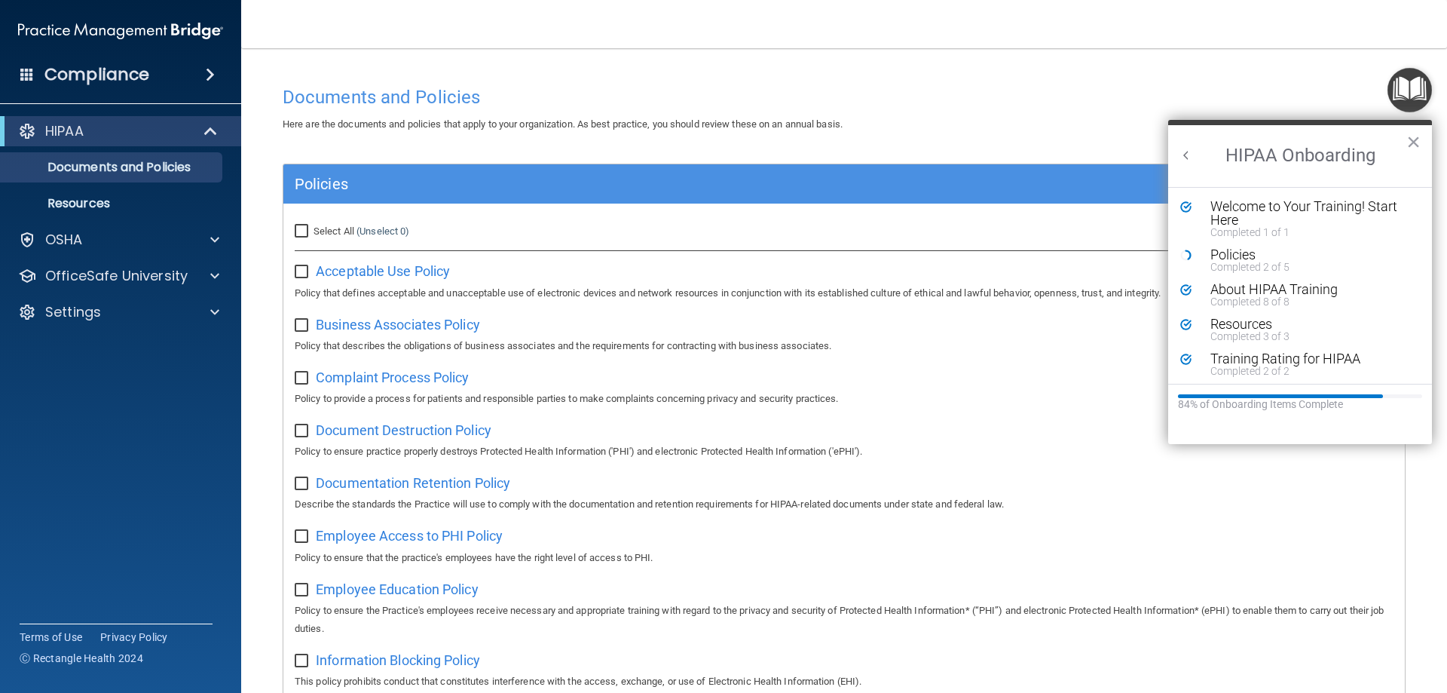
click at [1372, 396] on div "Resource Center" at bounding box center [1280, 396] width 205 height 4
click at [1223, 255] on div "Policies" at bounding box center [1305, 255] width 191 height 14
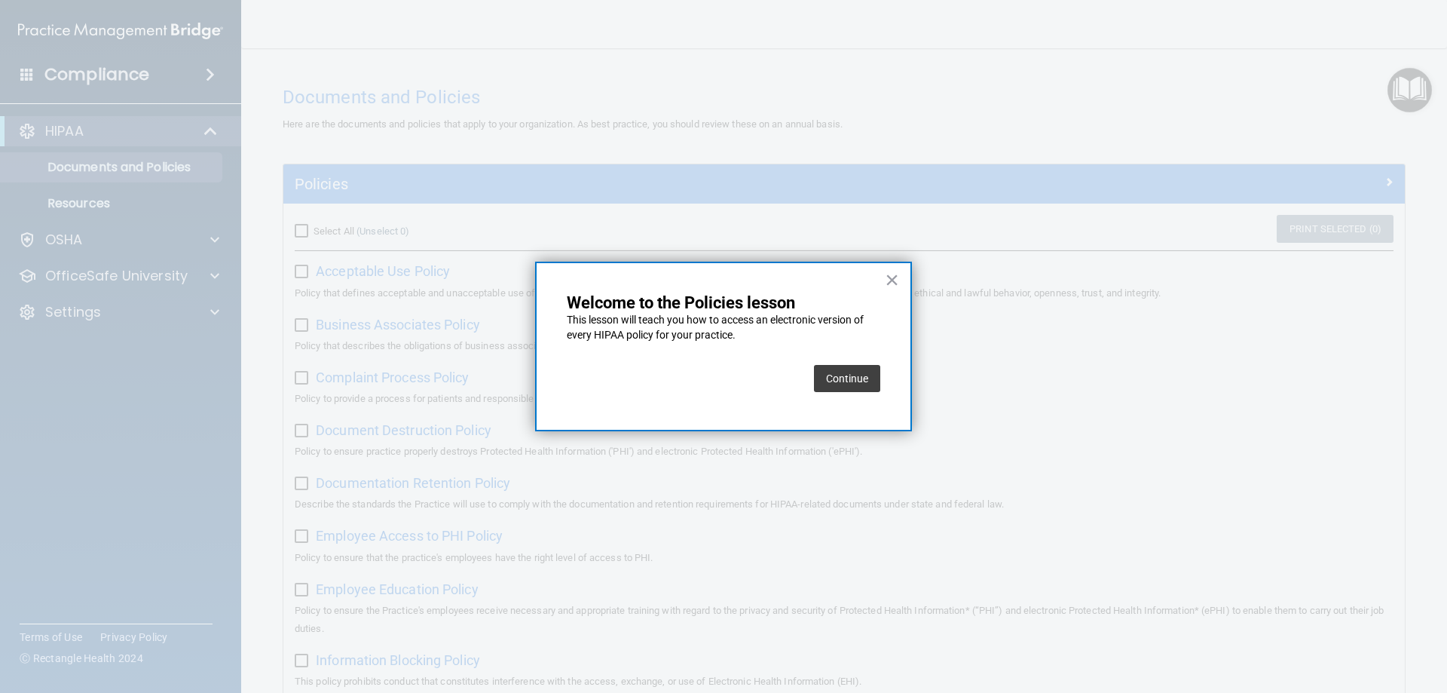
click at [849, 378] on button "Continue" at bounding box center [847, 378] width 66 height 27
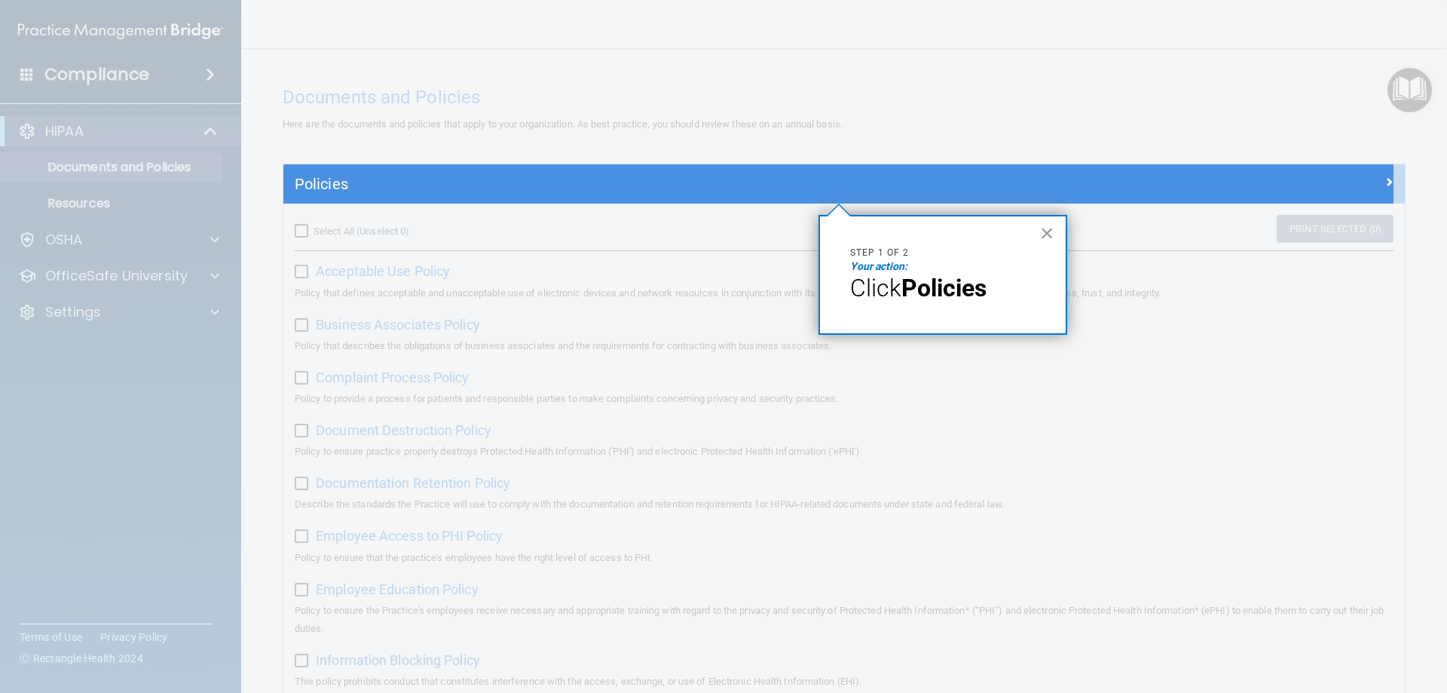
click at [1041, 224] on button "×" at bounding box center [1047, 233] width 14 height 24
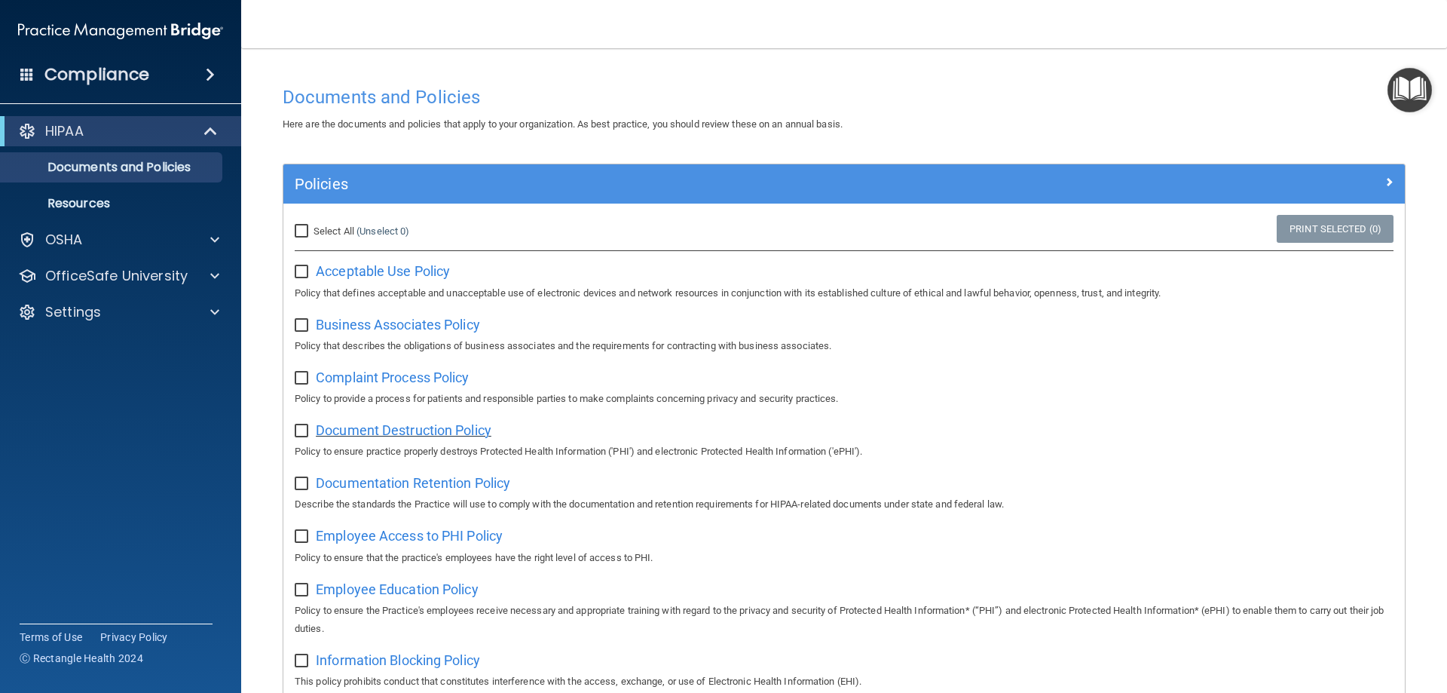
click at [374, 438] on span "Document Destruction Policy" at bounding box center [404, 430] width 176 height 16
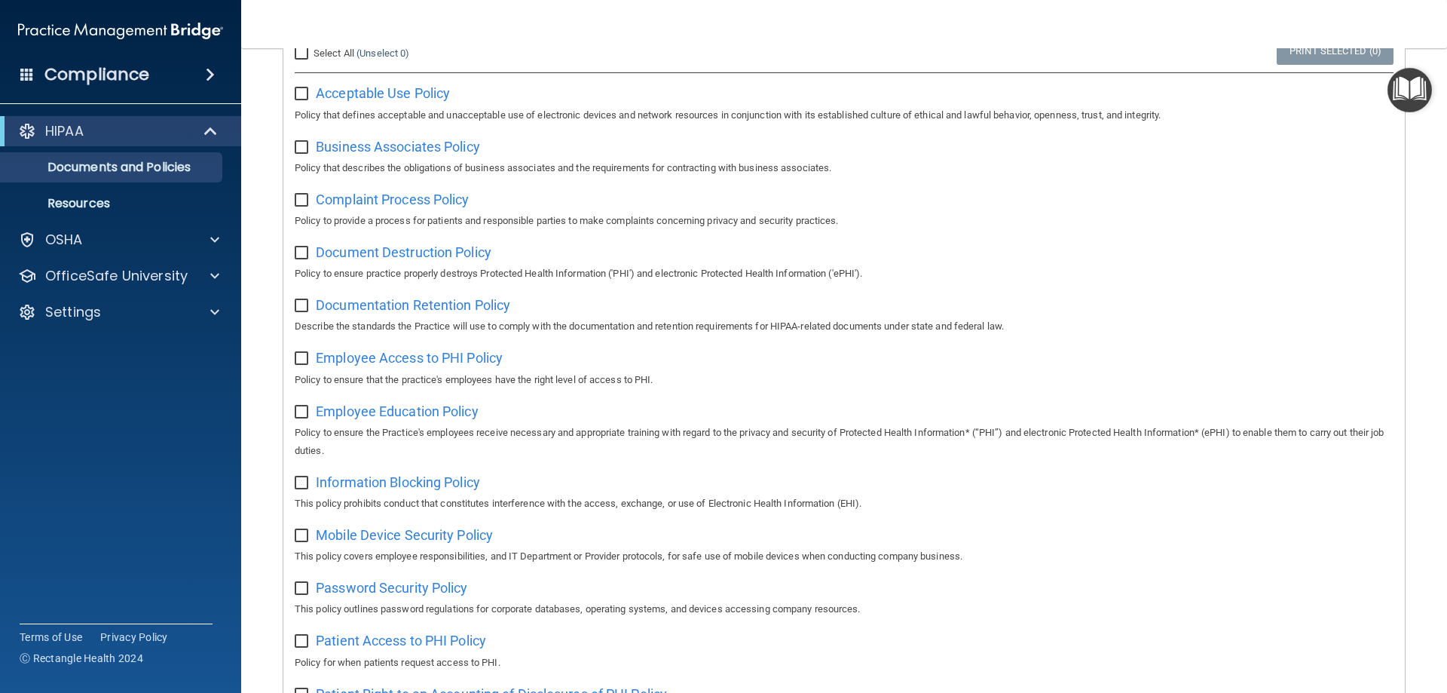
scroll to position [151, 0]
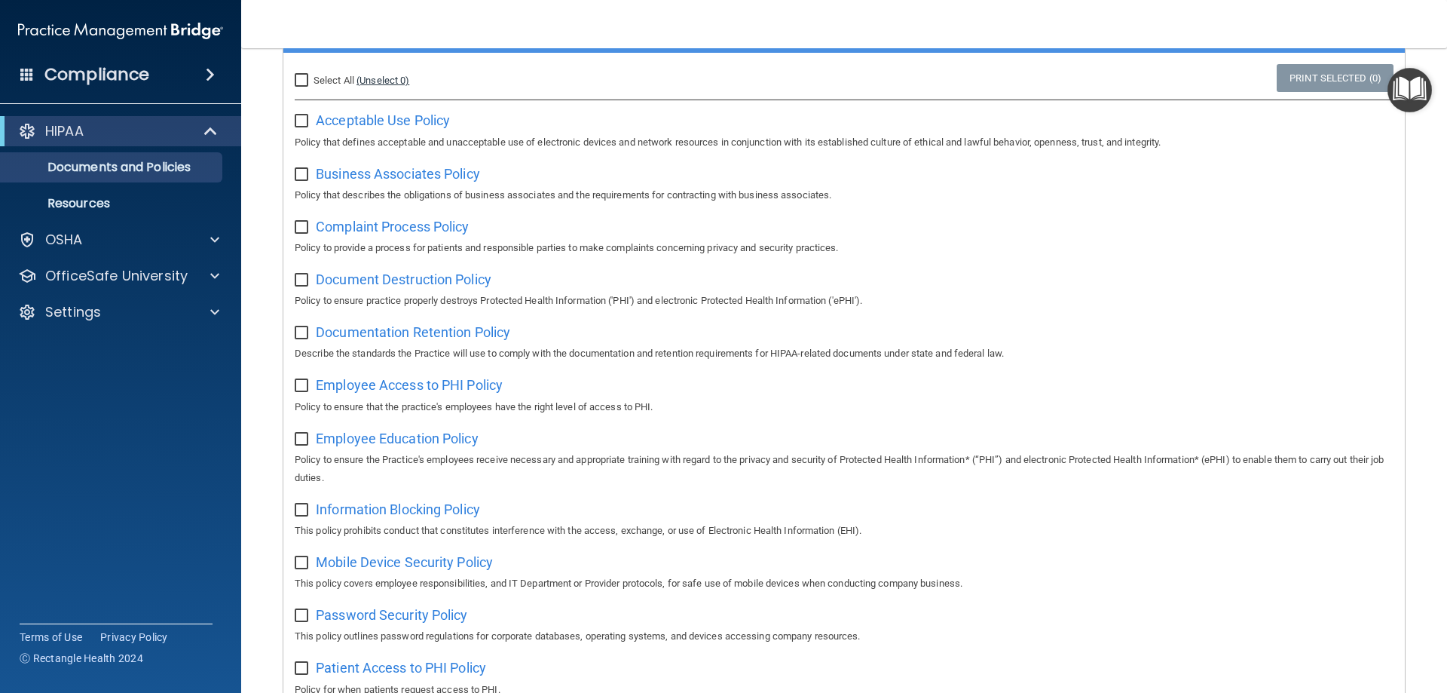
click at [361, 79] on link "(Unselect 0)" at bounding box center [382, 80] width 53 height 11
click at [302, 82] on input "Select All (Unselect 0) Unselect All" at bounding box center [303, 81] width 17 height 12
checkbox input "true"
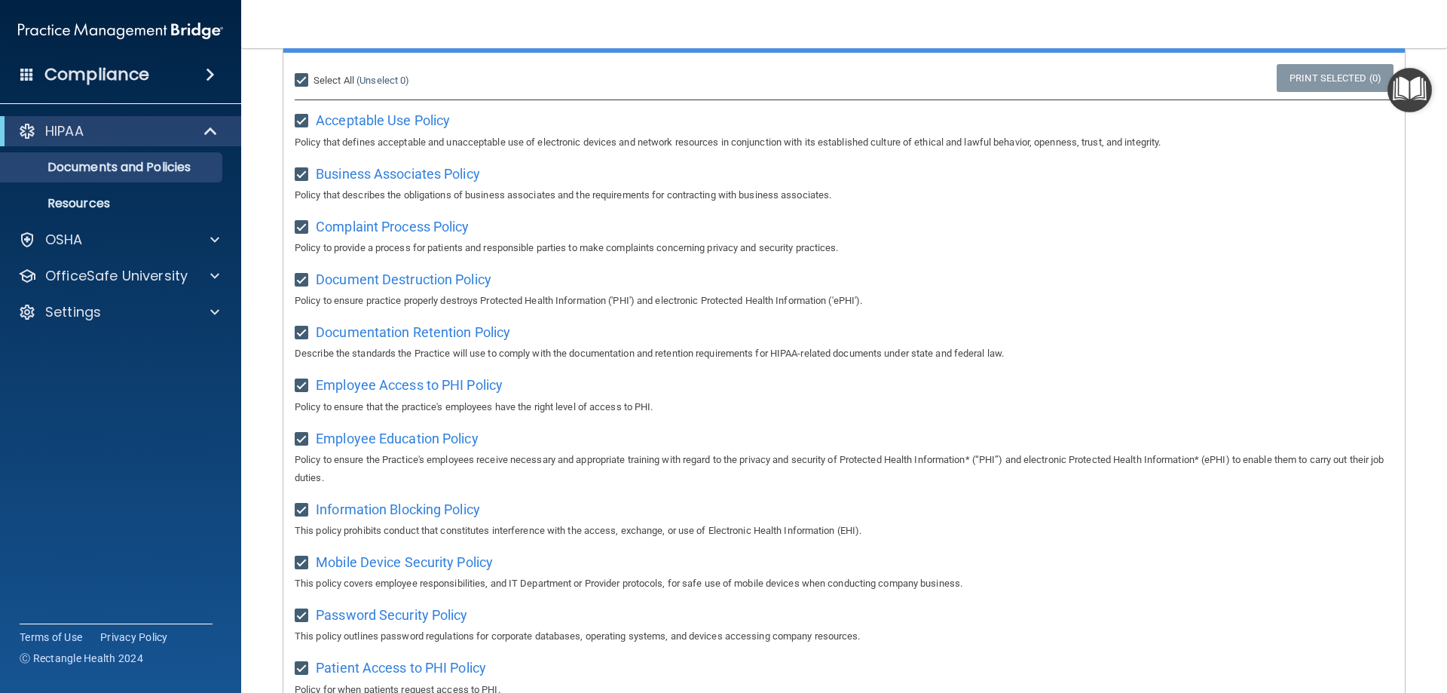
checkbox input "true"
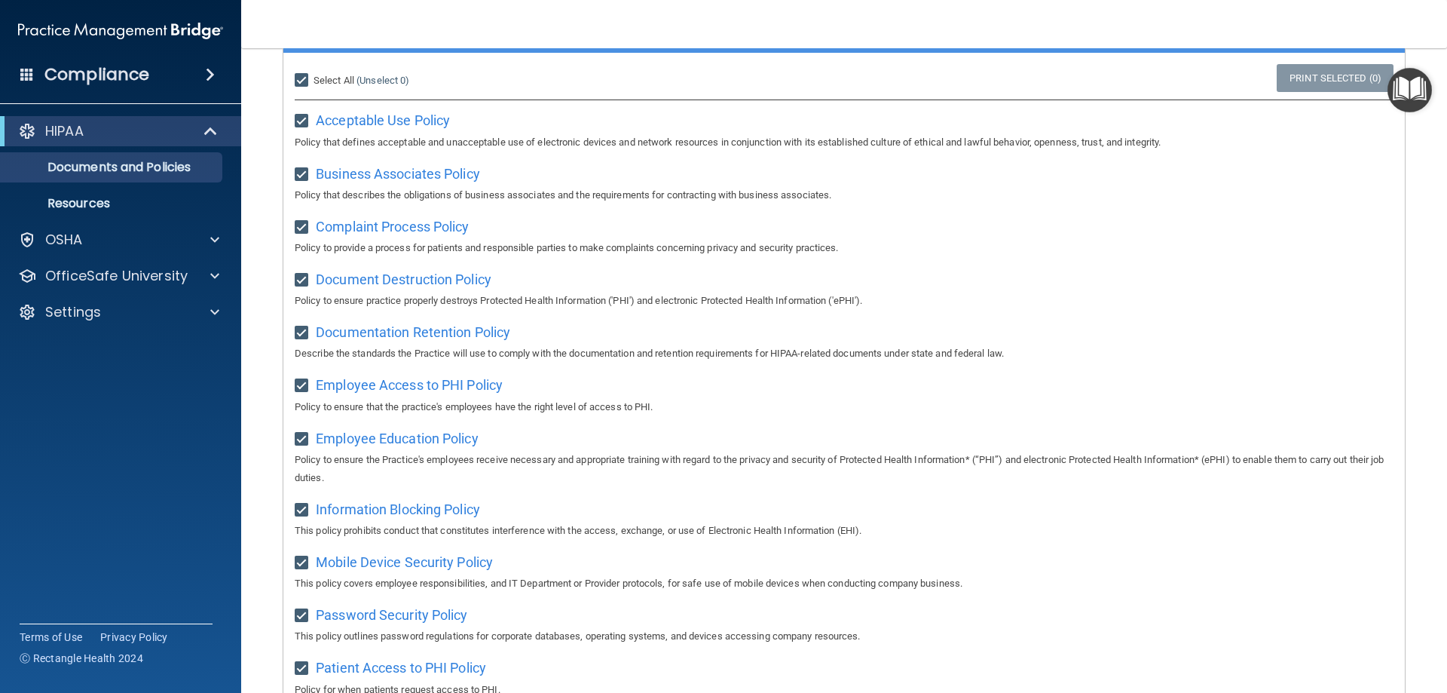
checkbox input "true"
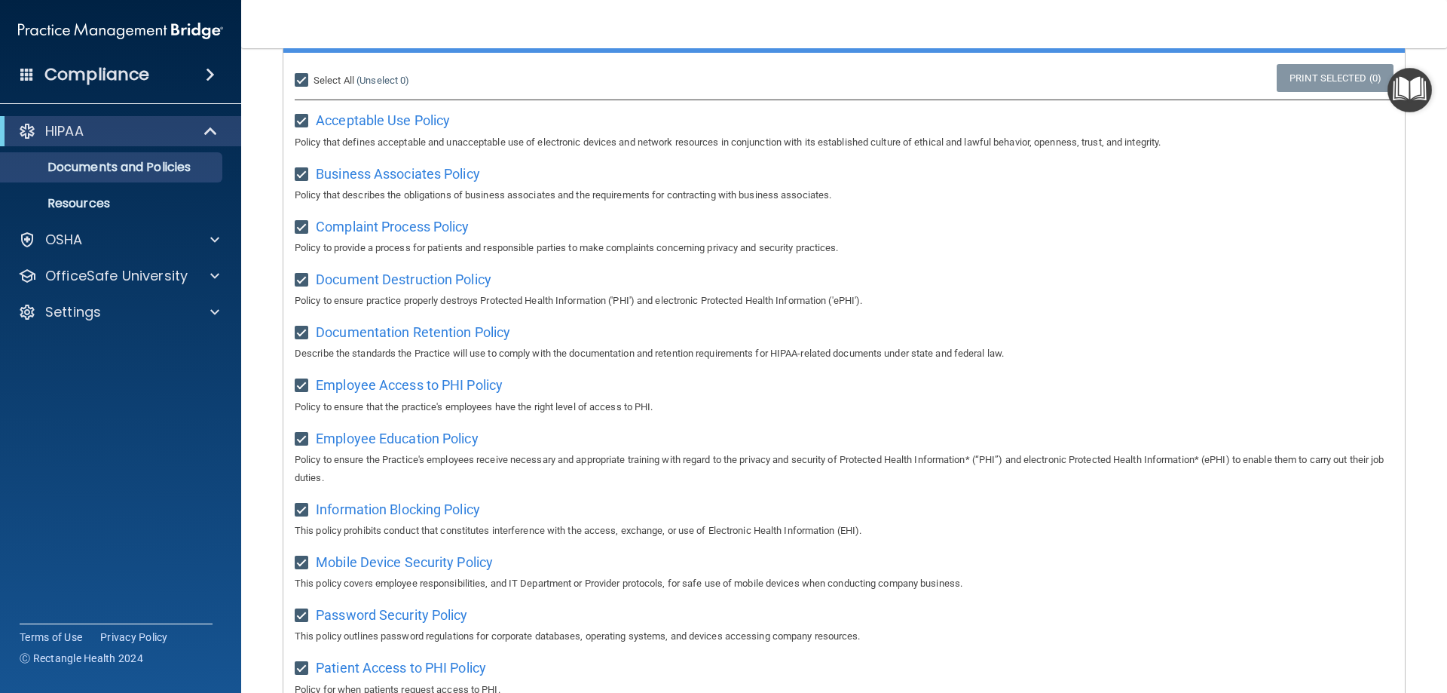
checkbox input "true"
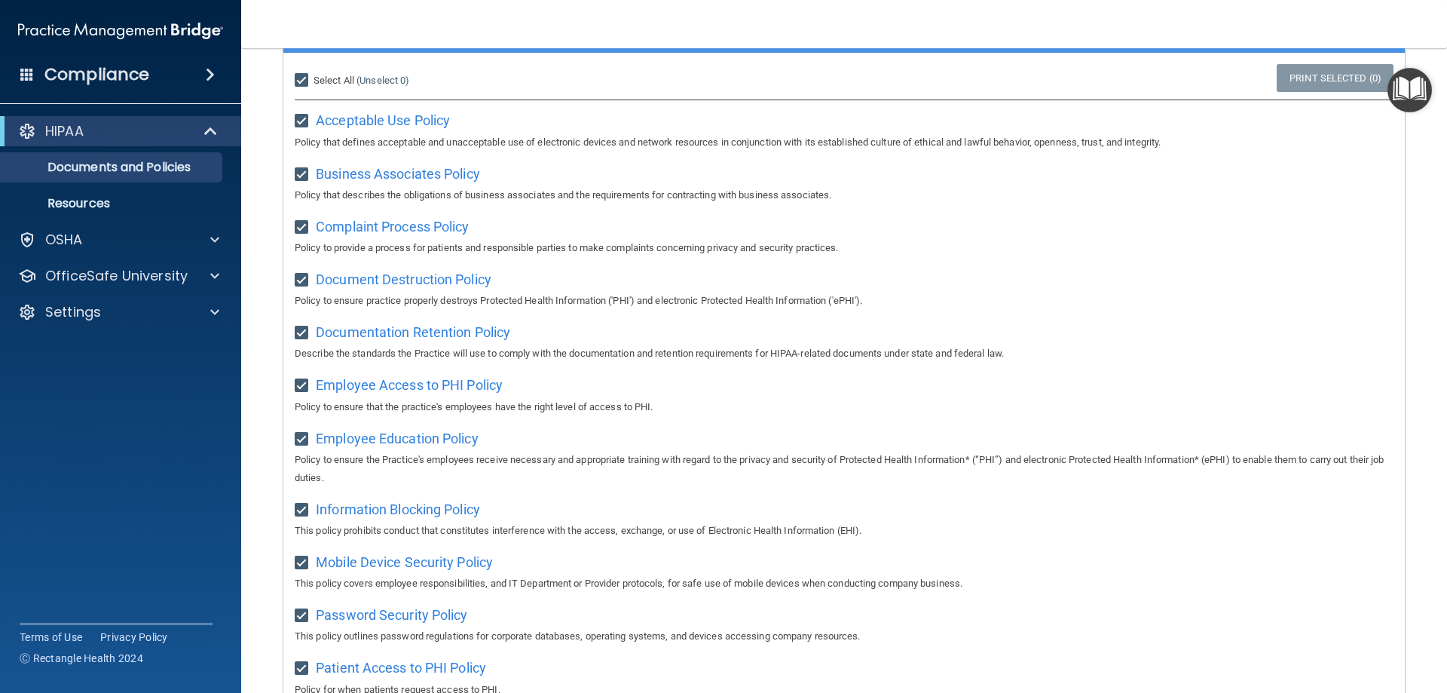
checkbox input "true"
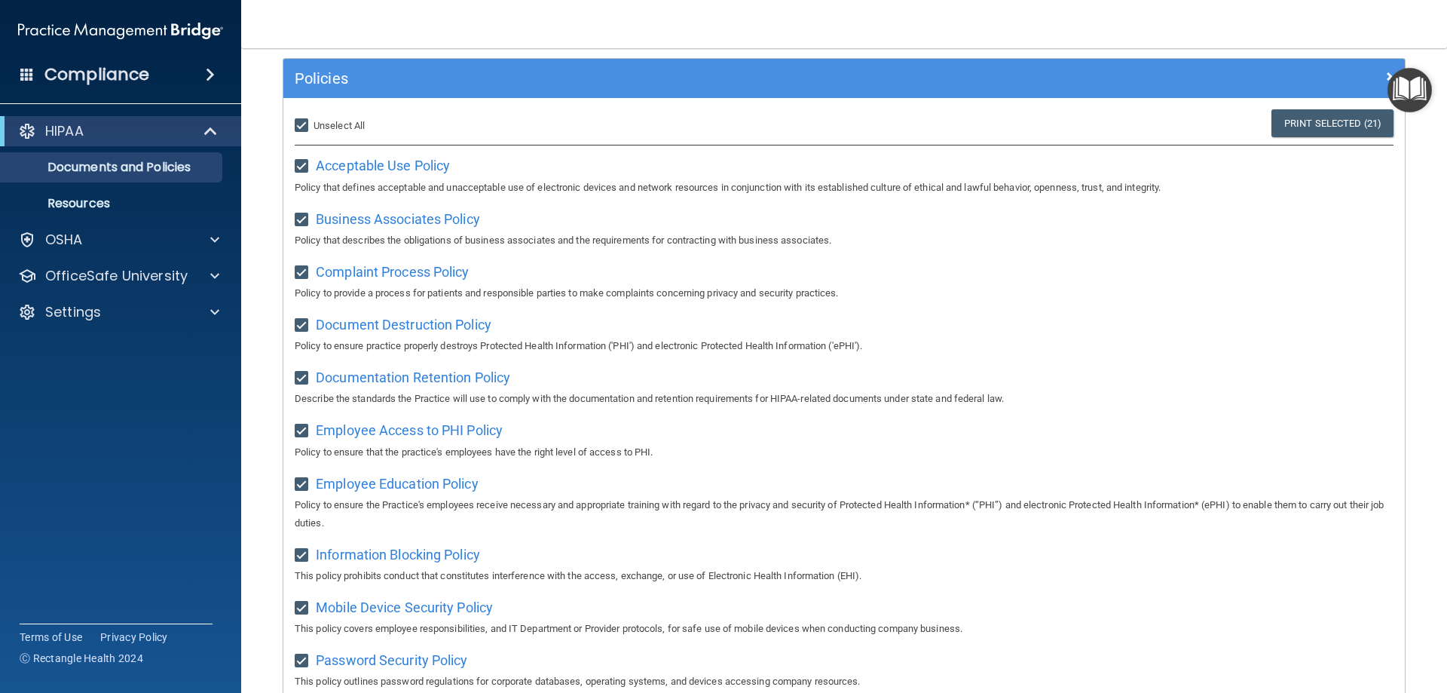
scroll to position [0, 0]
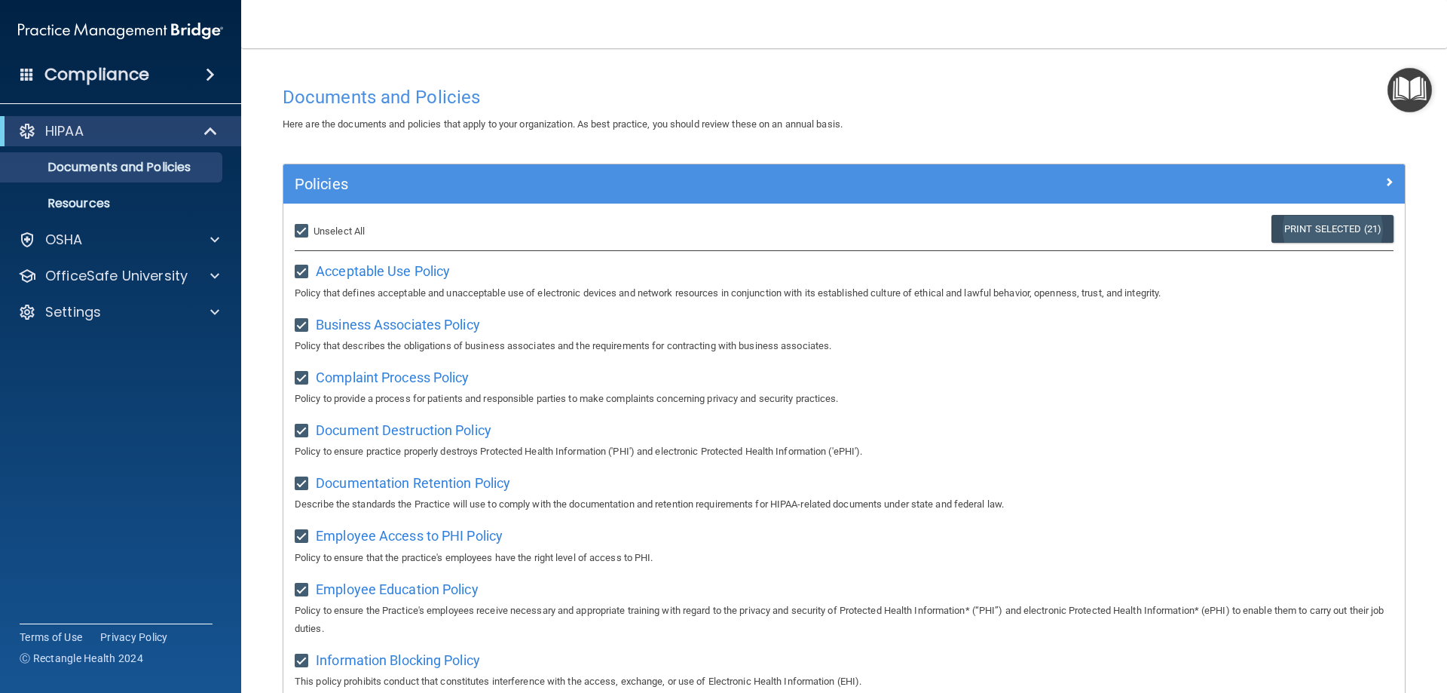
click at [1307, 227] on link "Print Selected (21)" at bounding box center [1332, 229] width 122 height 28
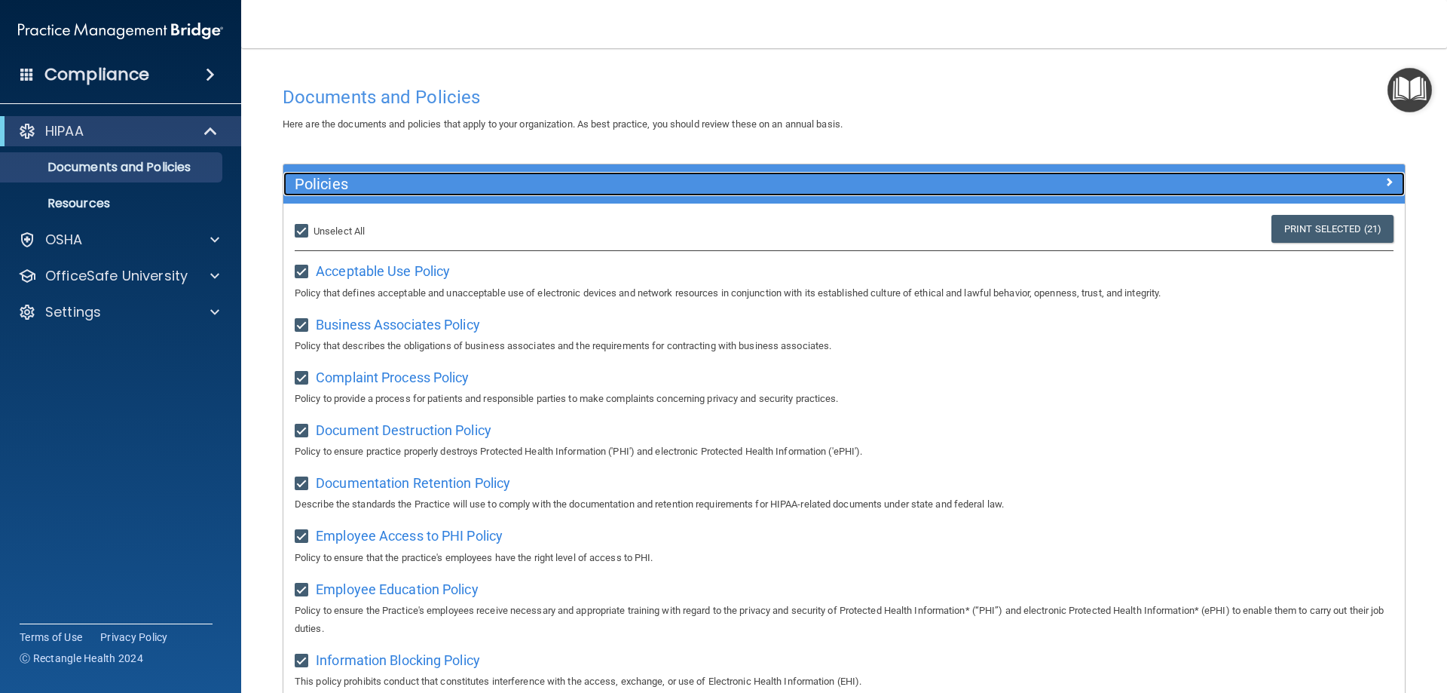
click at [1356, 185] on div at bounding box center [1264, 181] width 280 height 18
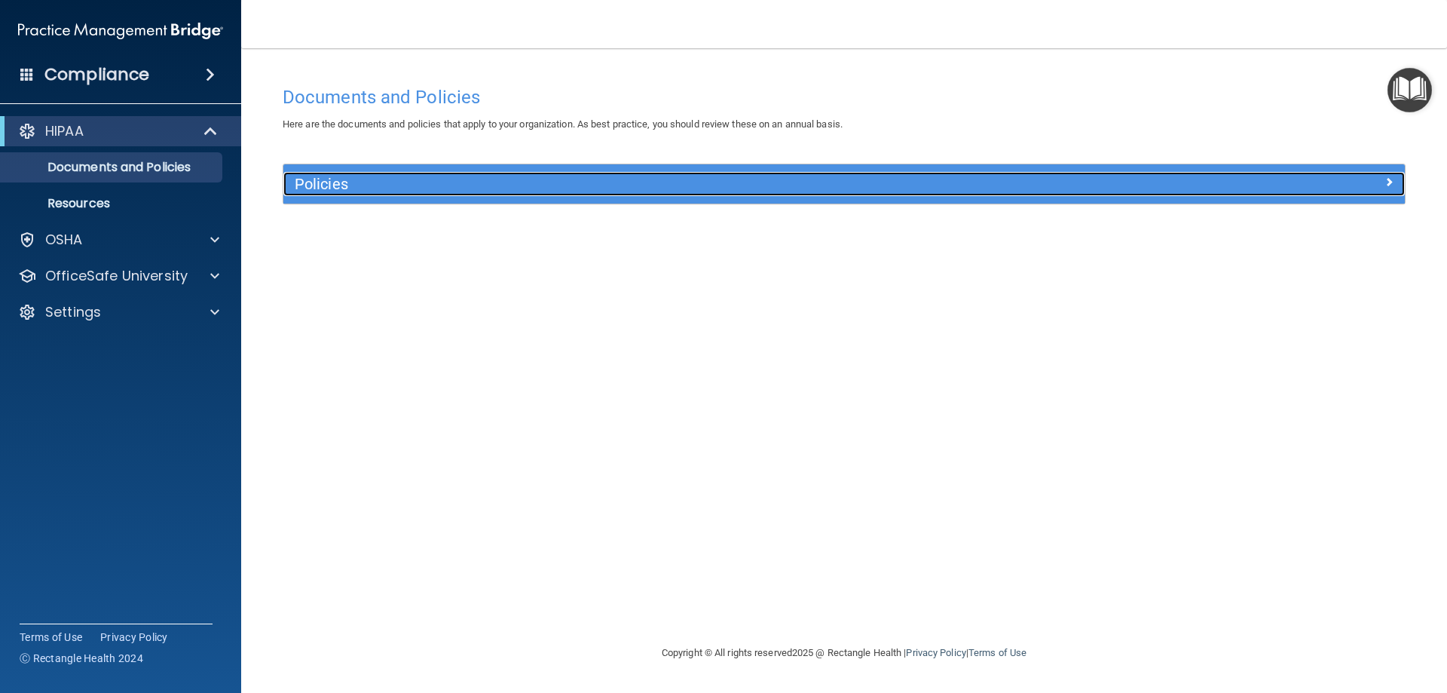
click at [1389, 187] on span at bounding box center [1388, 182] width 9 height 18
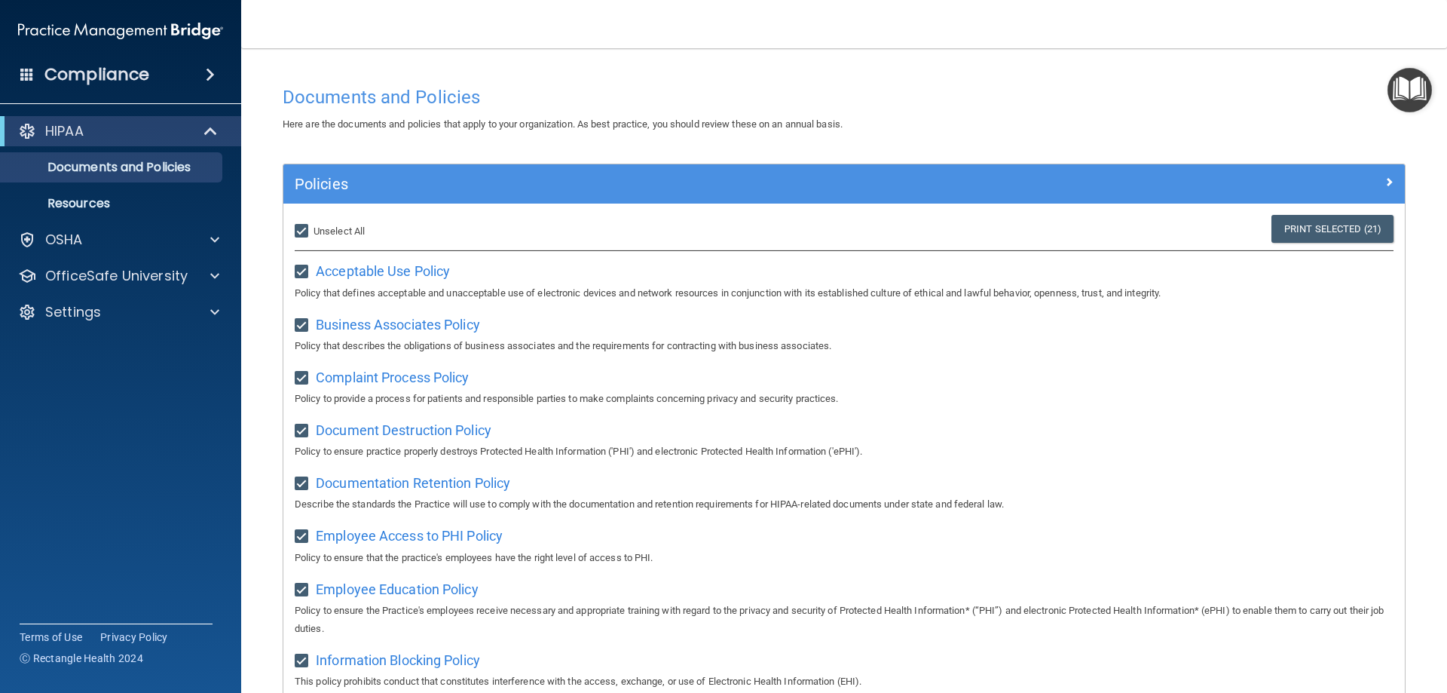
click at [1410, 87] on img "Open Resource Center" at bounding box center [1409, 90] width 44 height 44
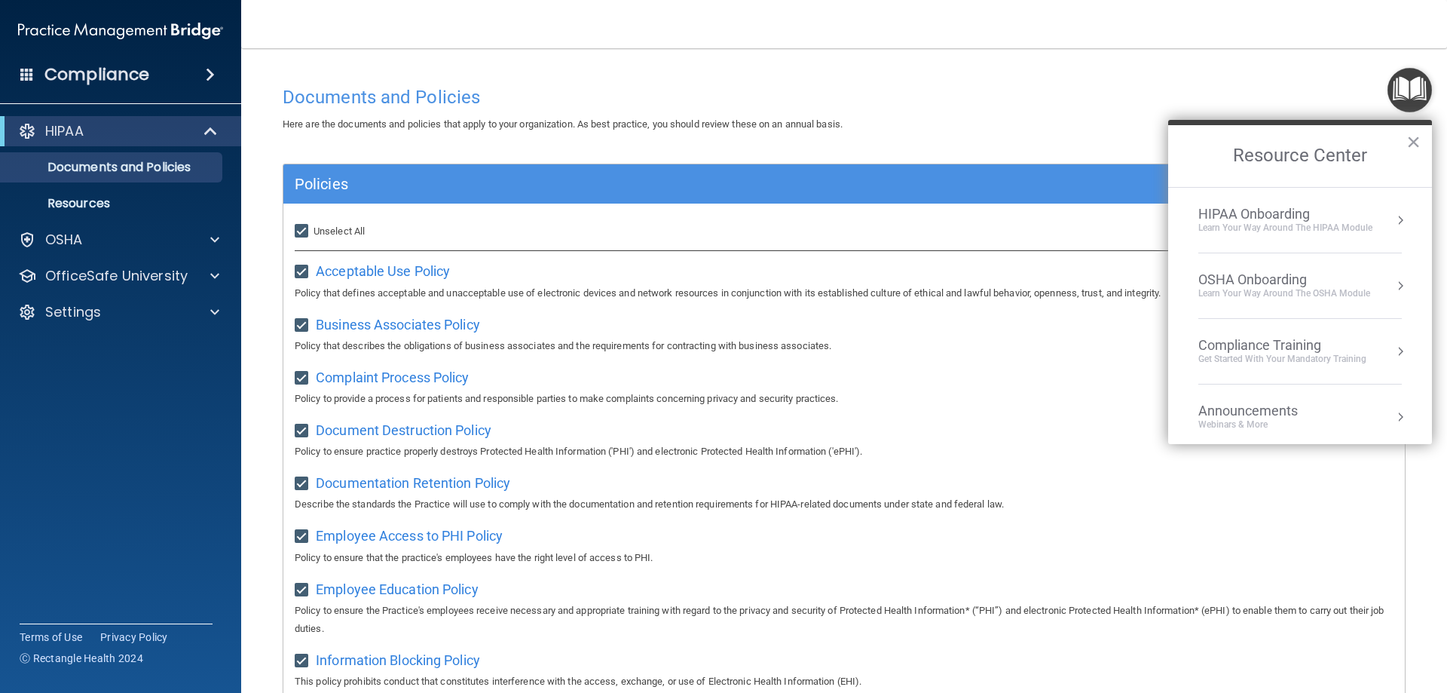
click at [1356, 283] on div "OSHA Onboarding" at bounding box center [1284, 279] width 172 height 17
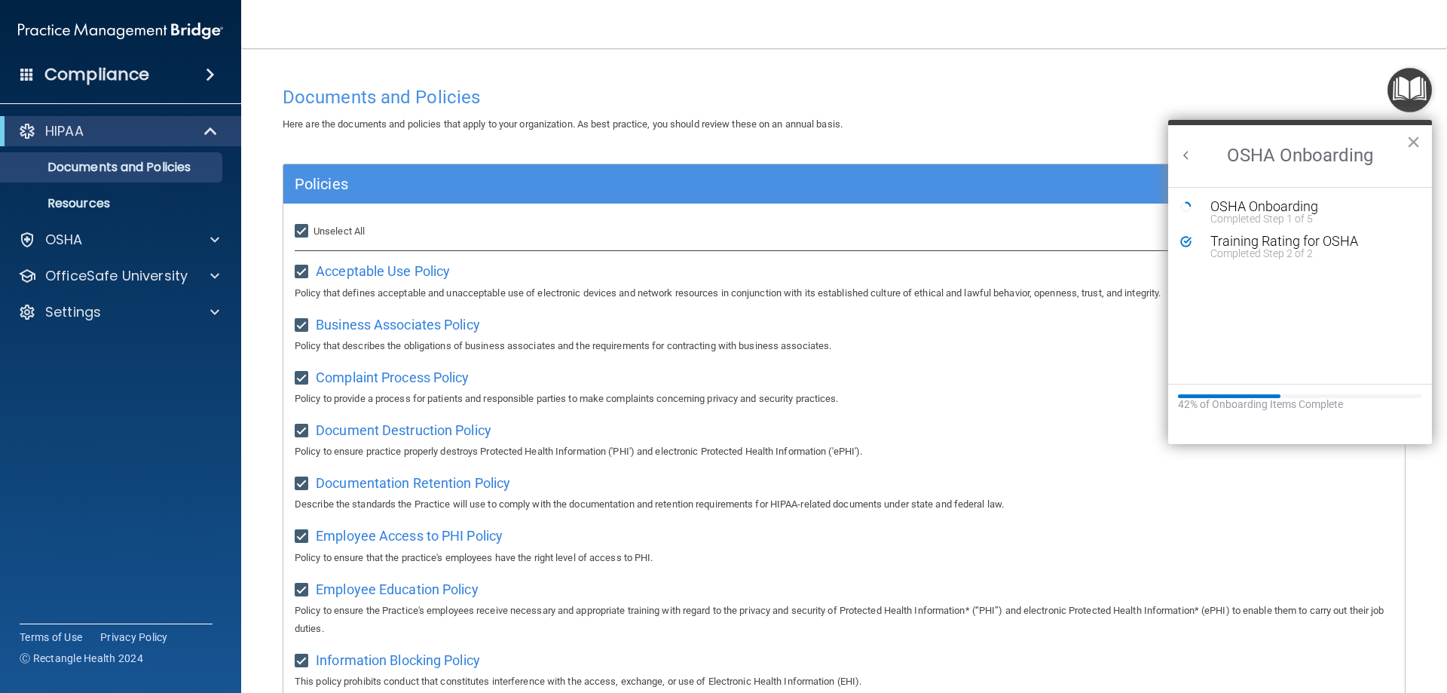
click at [1311, 197] on ol "OSHA Onboarding Completed Step 1 of 5 Training Rating for OSHA Completed Step 2…" at bounding box center [1300, 285] width 264 height 197
click at [1302, 209] on div "OSHA Onboarding" at bounding box center [1311, 207] width 202 height 14
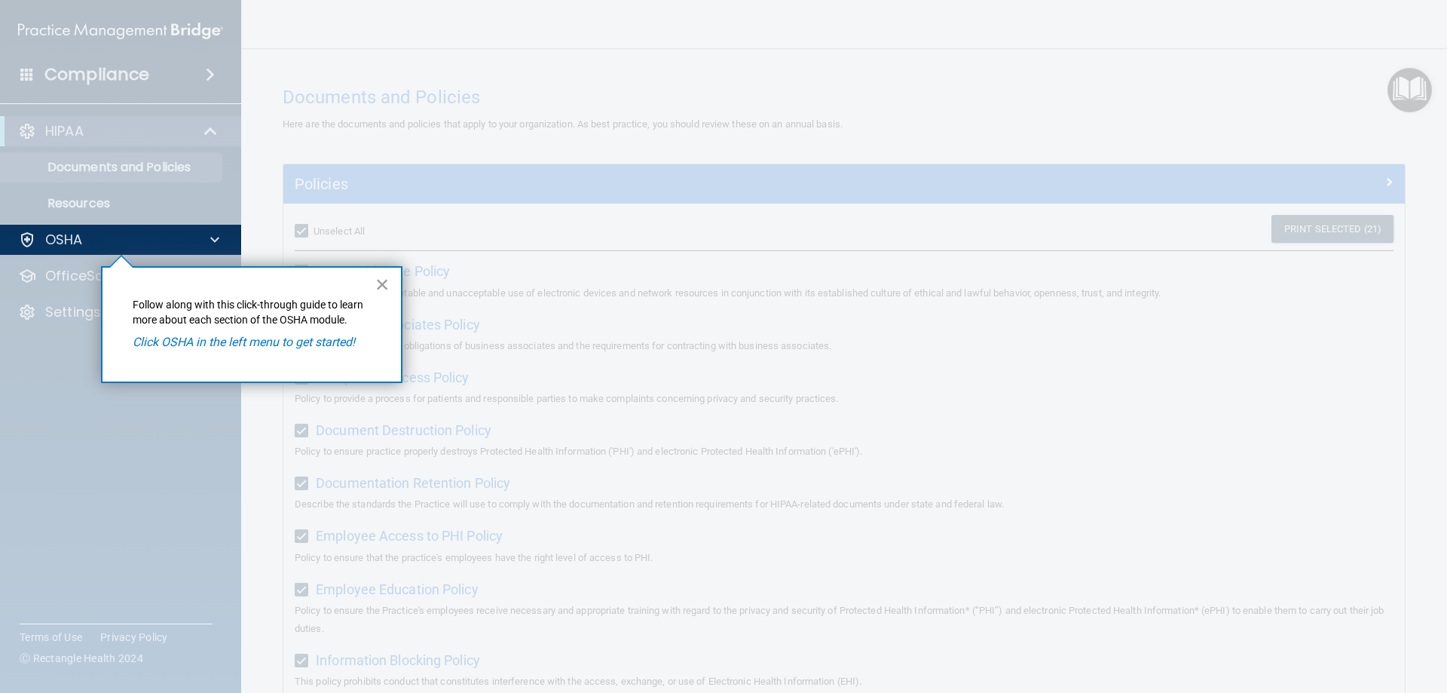
click at [379, 278] on button "×" at bounding box center [382, 284] width 14 height 24
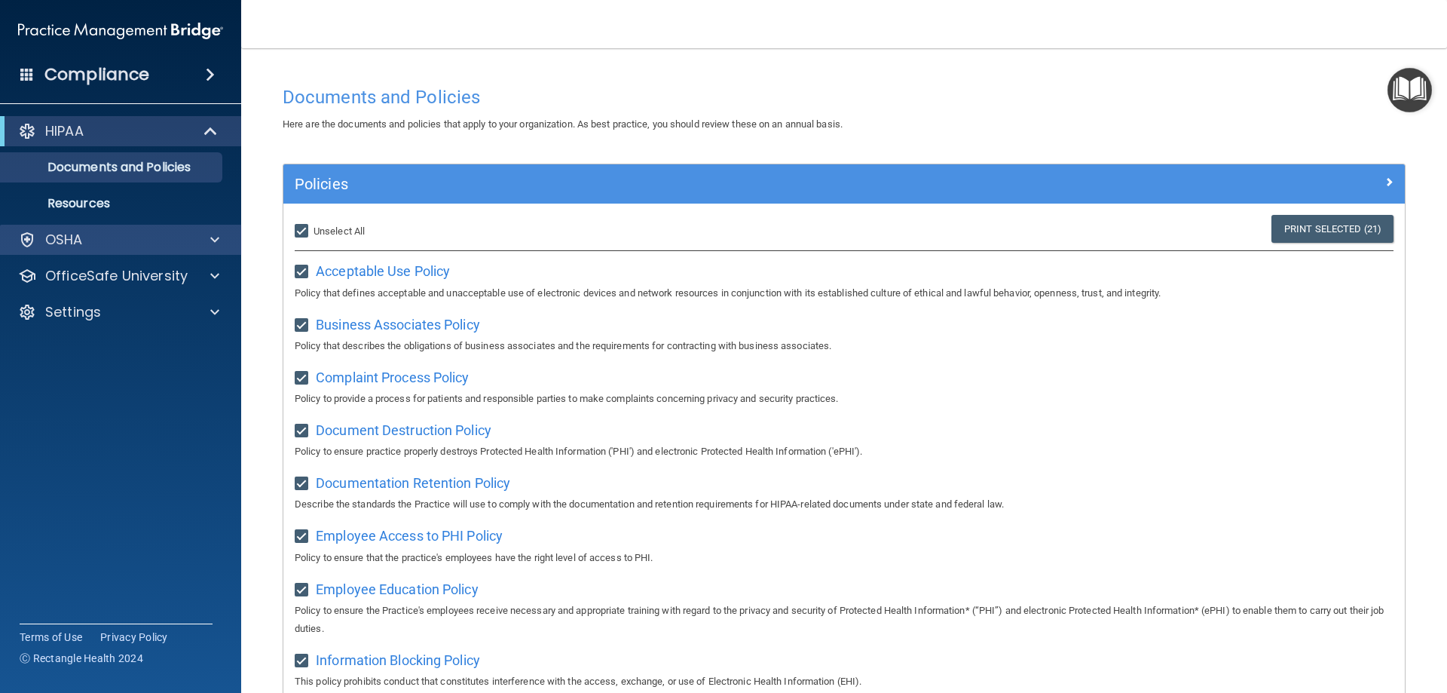
click at [173, 249] on div "OSHA" at bounding box center [121, 240] width 242 height 30
click at [221, 246] on div at bounding box center [213, 240] width 38 height 18
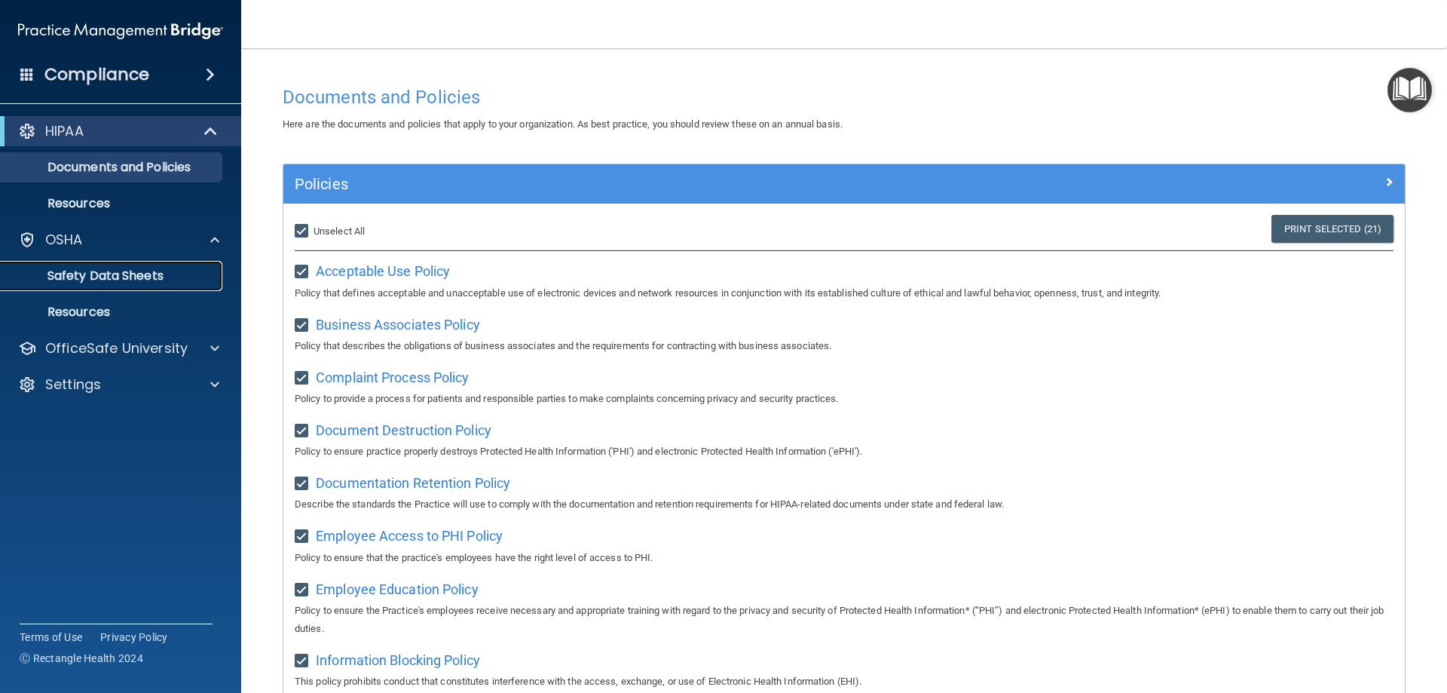
click at [207, 280] on p "Safety Data Sheets" at bounding box center [113, 275] width 206 height 15
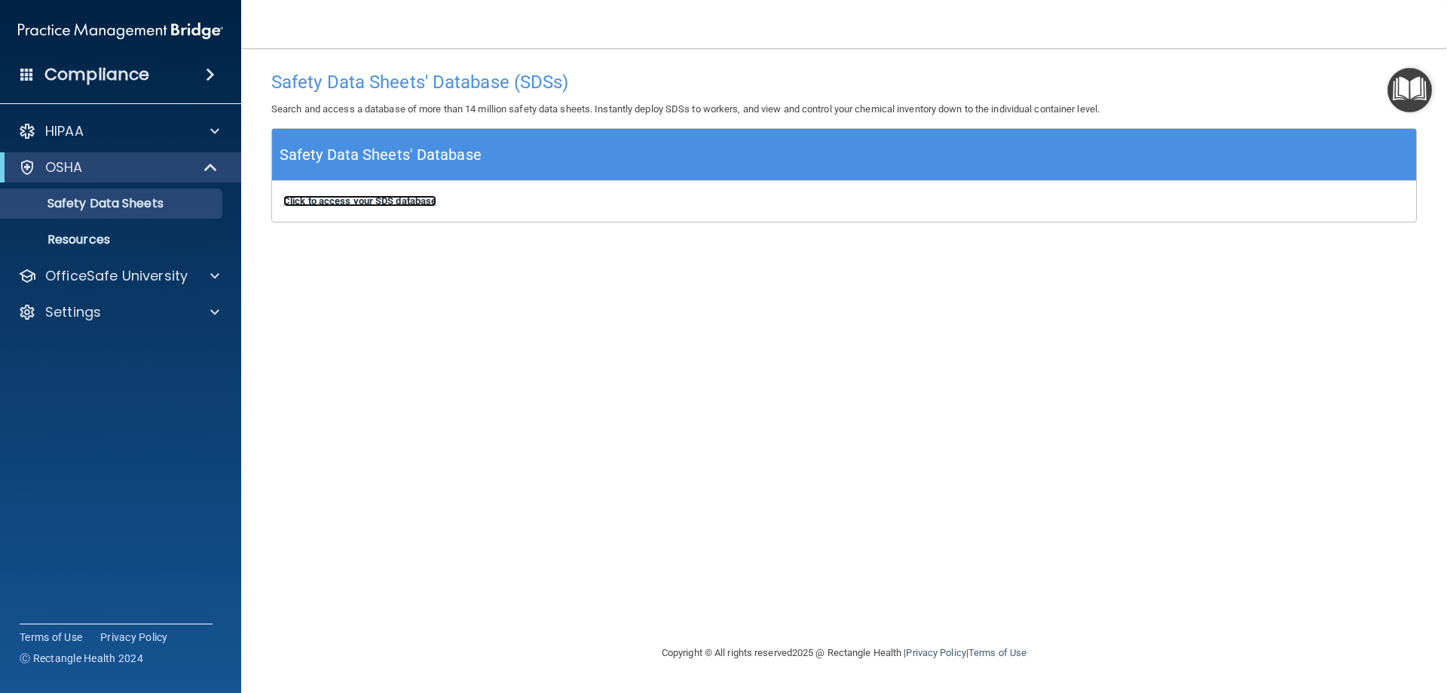
click at [404, 200] on b "Click to access your SDS database" at bounding box center [359, 200] width 153 height 11
click at [191, 249] on link "Resources" at bounding box center [103, 240] width 237 height 30
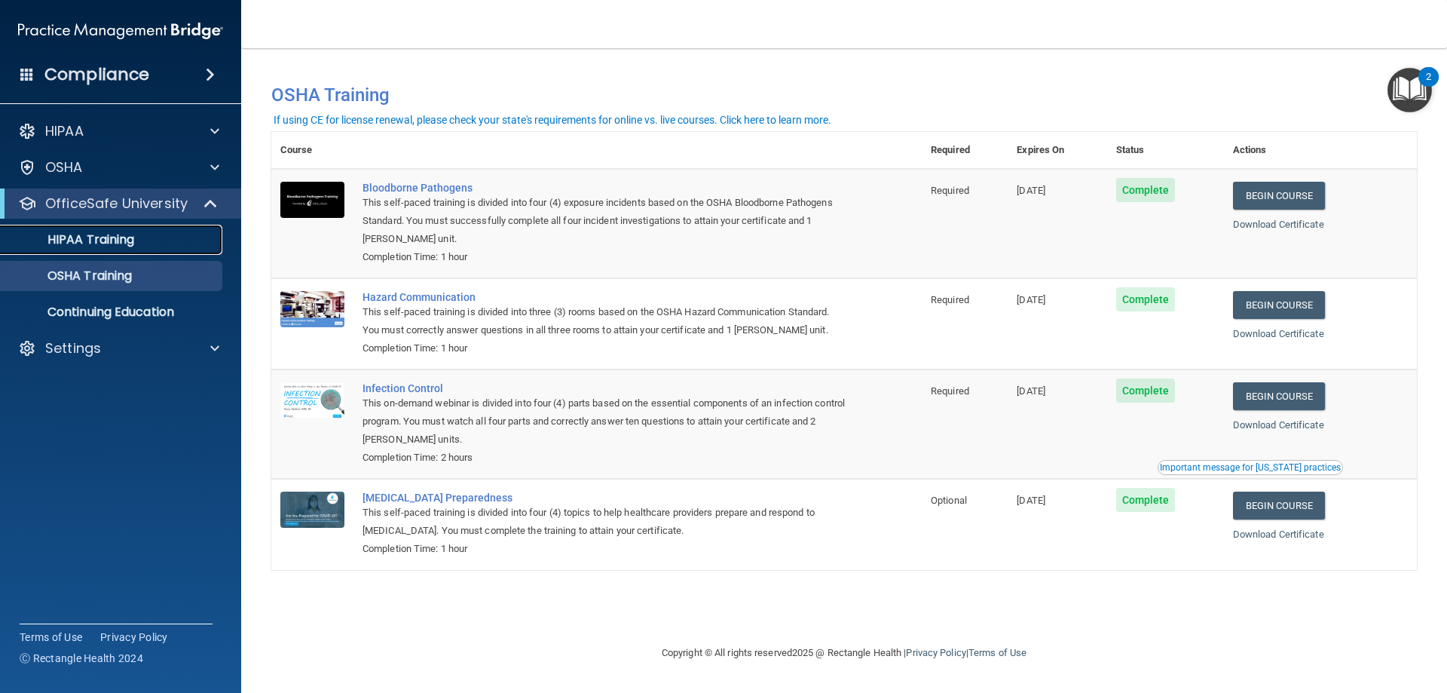
click at [145, 234] on div "HIPAA Training" at bounding box center [113, 239] width 206 height 15
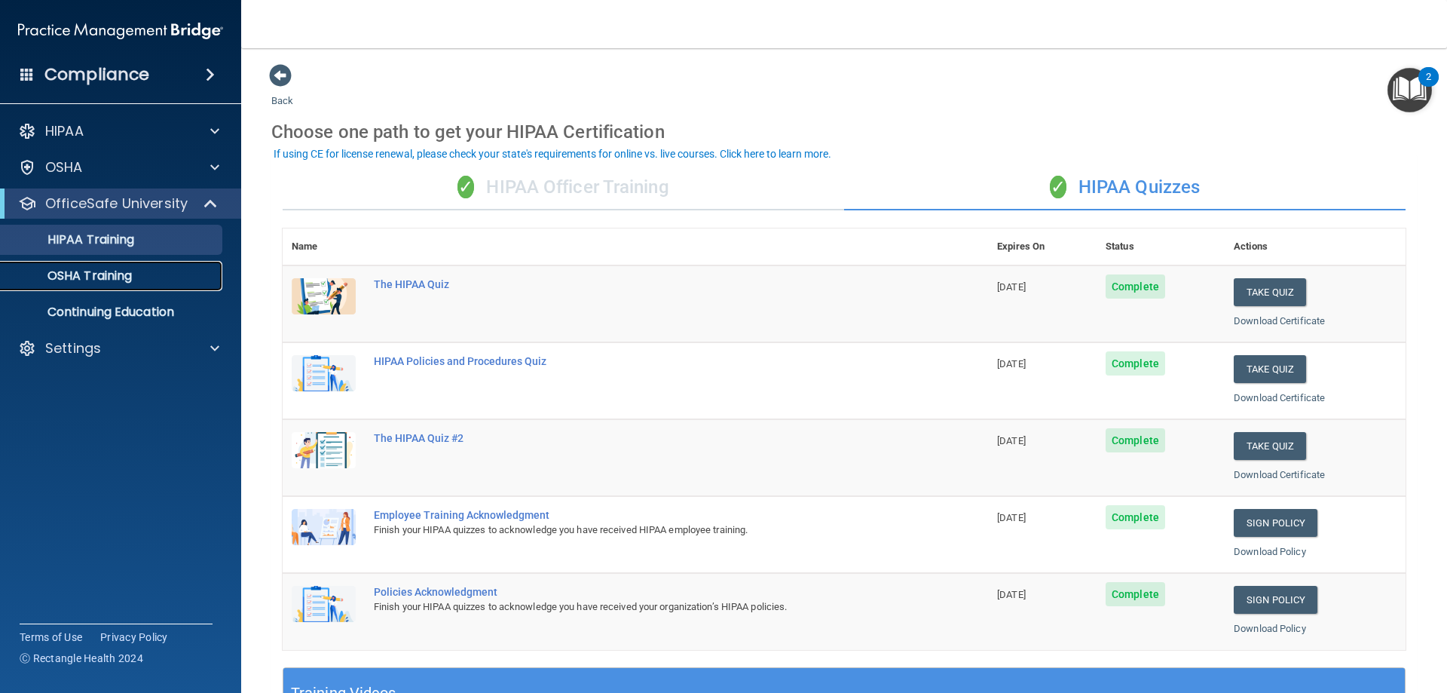
click at [141, 271] on div "OSHA Training" at bounding box center [113, 275] width 206 height 15
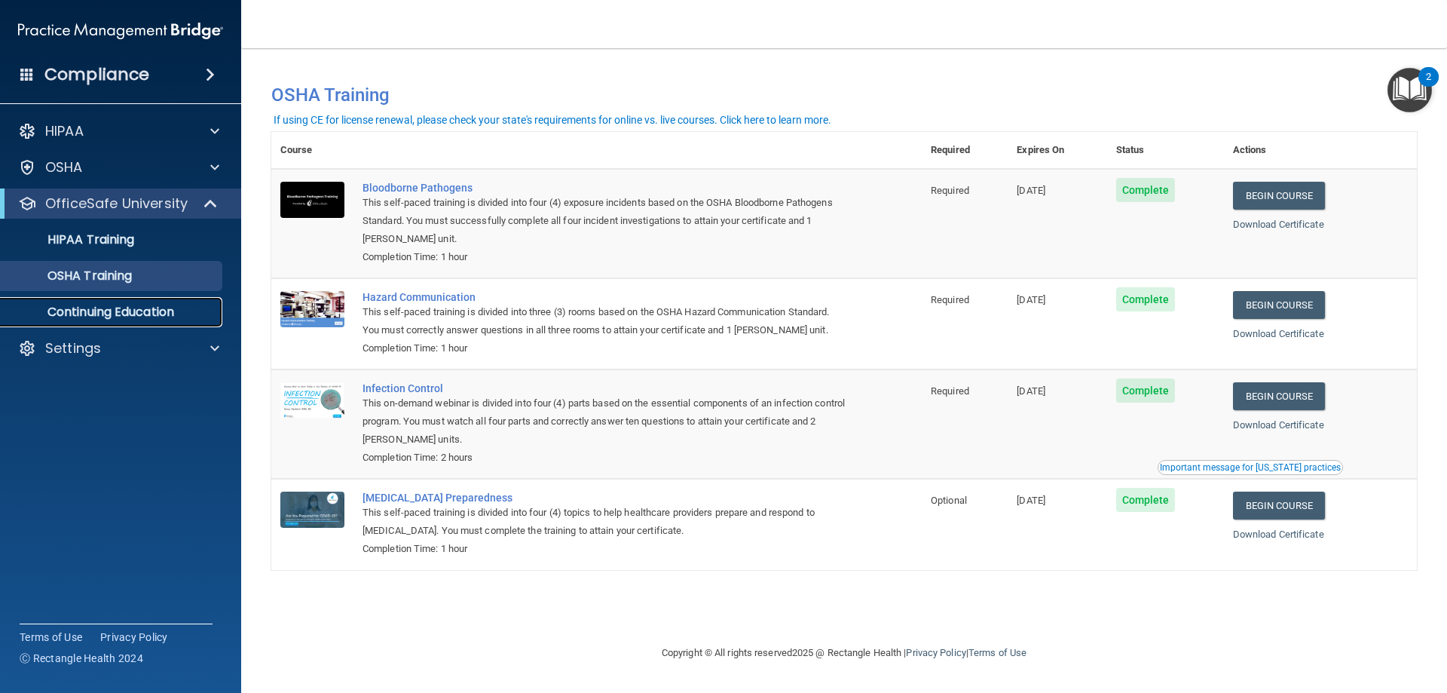
click at [182, 320] on link "Continuing Education" at bounding box center [103, 312] width 237 height 30
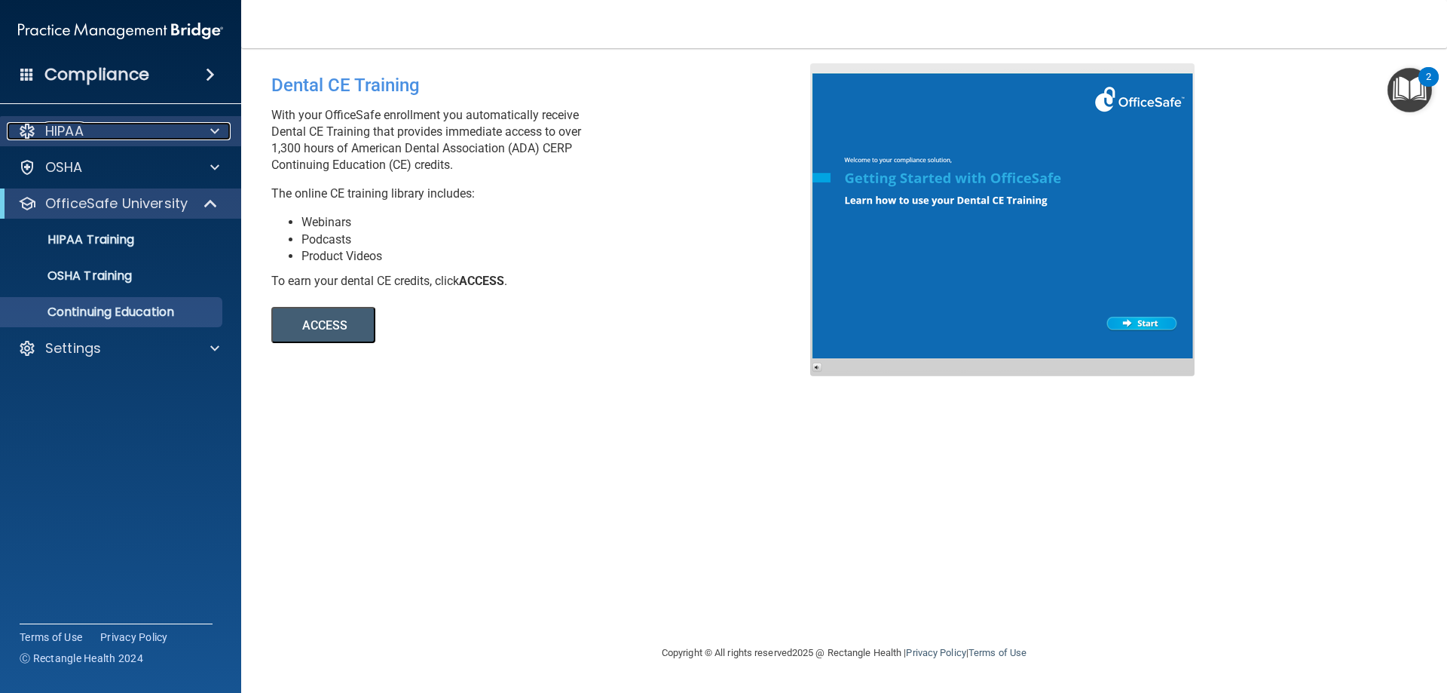
click at [50, 130] on p "HIPAA" at bounding box center [64, 131] width 38 height 18
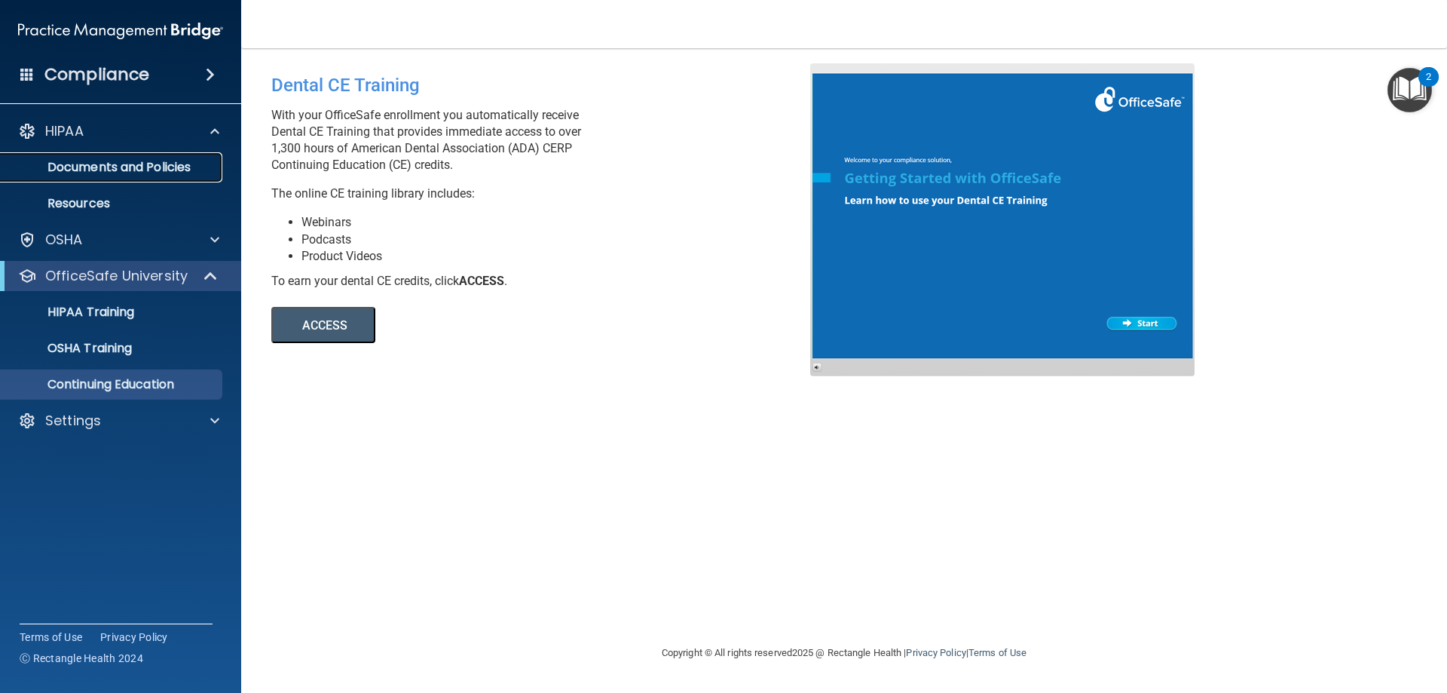
click at [105, 176] on link "Documents and Policies" at bounding box center [103, 167] width 237 height 30
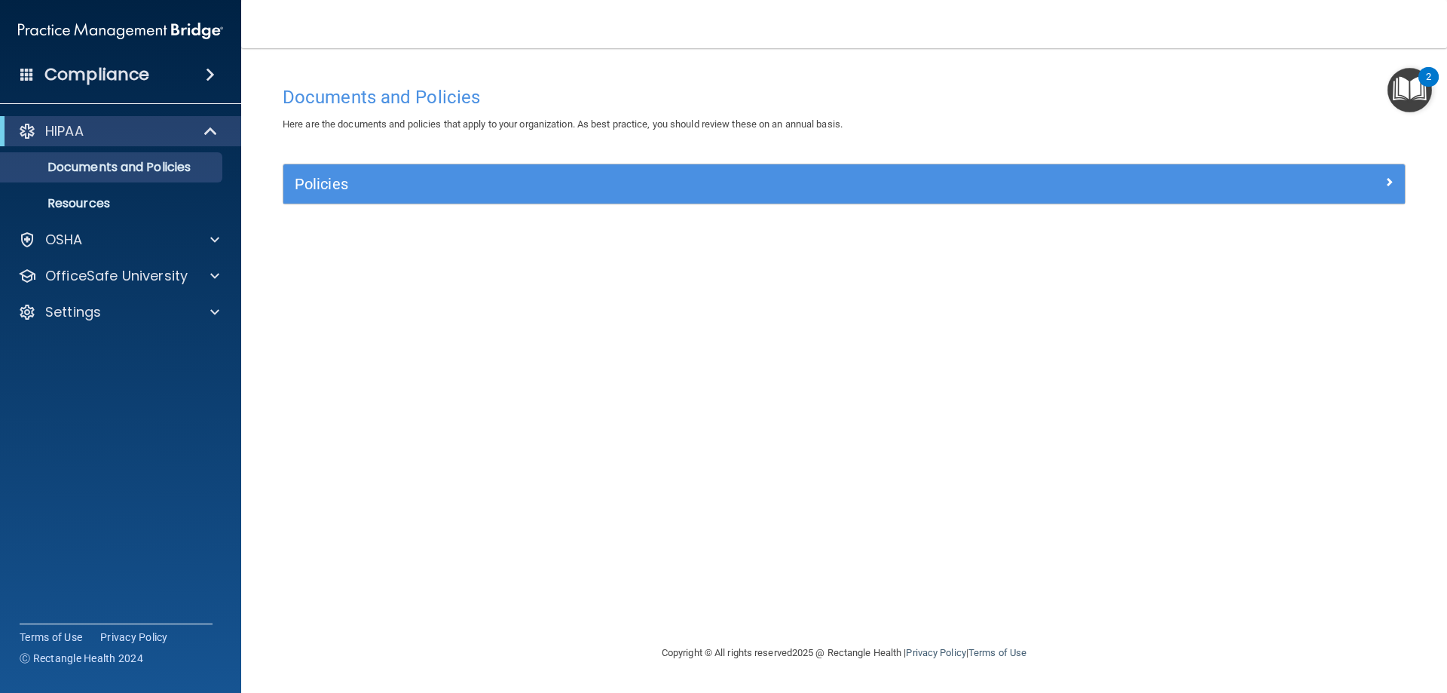
click at [645, 200] on div "Policies" at bounding box center [843, 183] width 1121 height 39
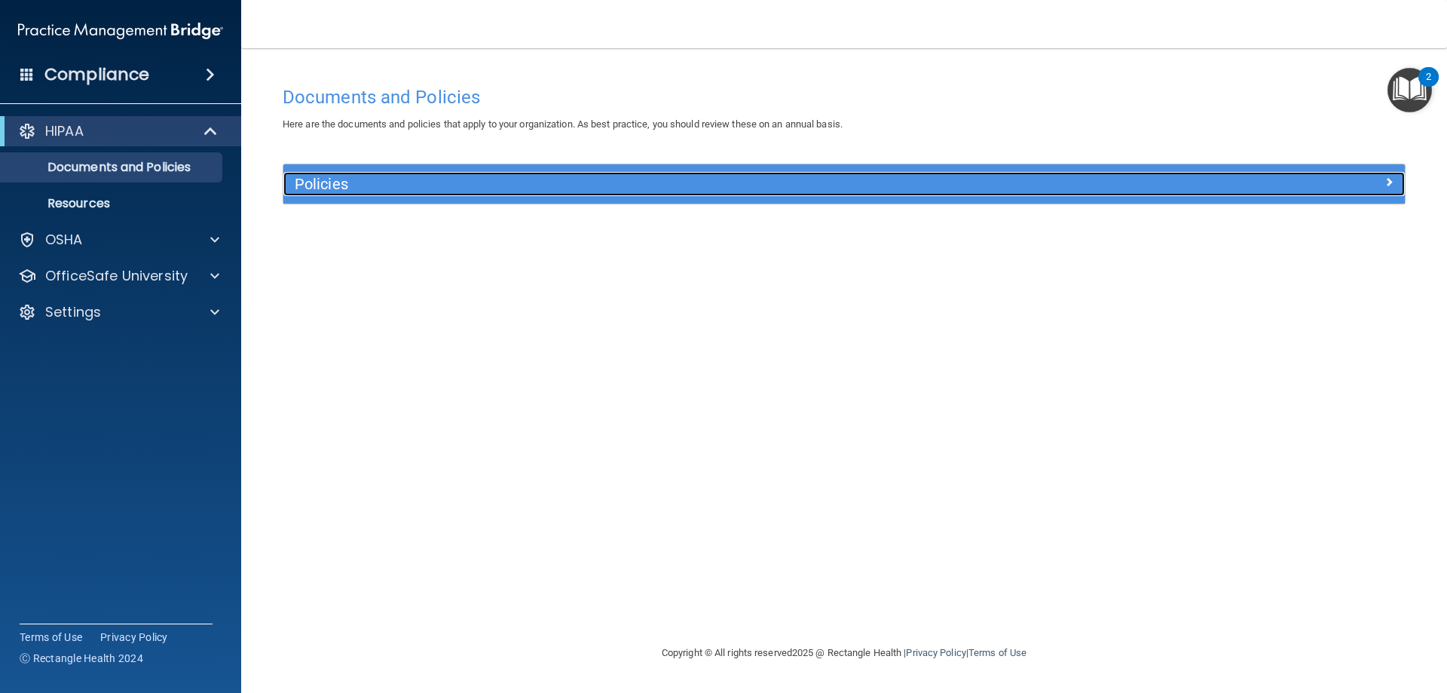
click at [1392, 182] on span at bounding box center [1388, 182] width 9 height 18
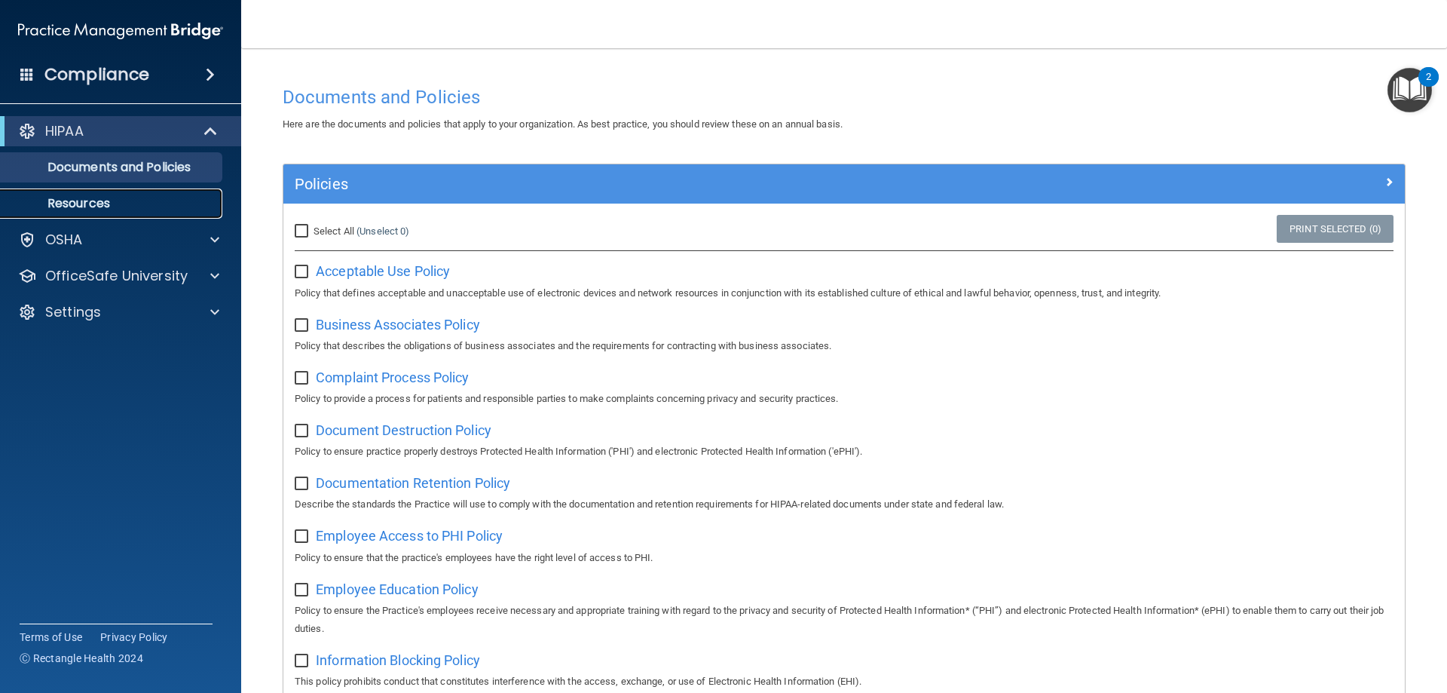
click at [150, 207] on p "Resources" at bounding box center [113, 203] width 206 height 15
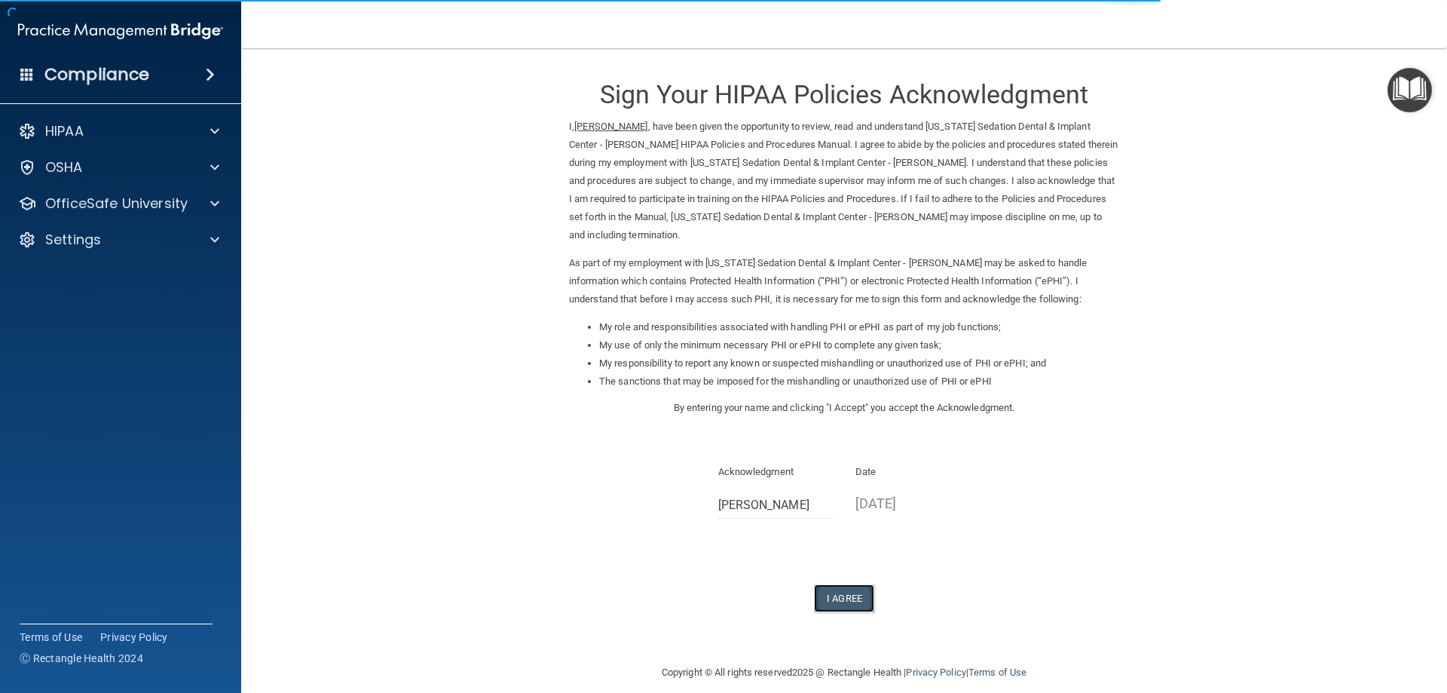
click at [814, 584] on button "I Agree" at bounding box center [844, 598] width 60 height 28
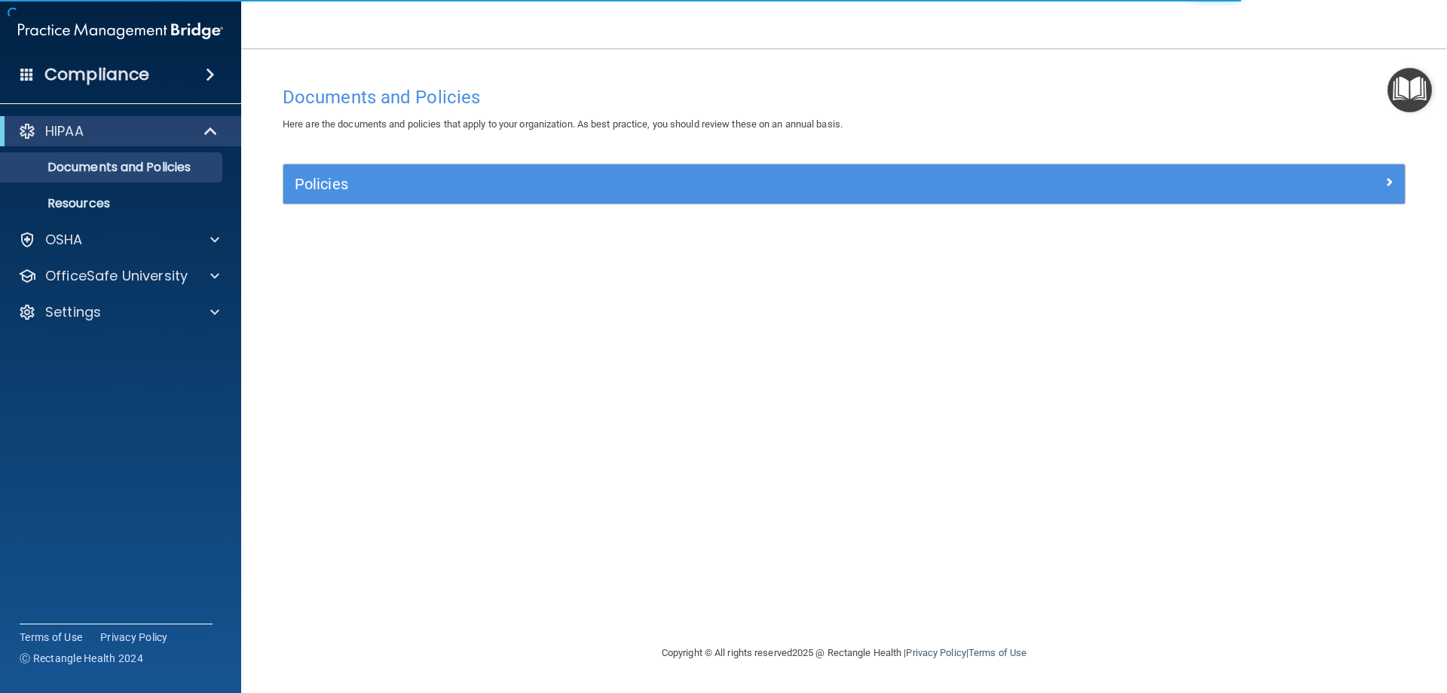
click at [1400, 80] on img "Open Resource Center" at bounding box center [1409, 90] width 44 height 44
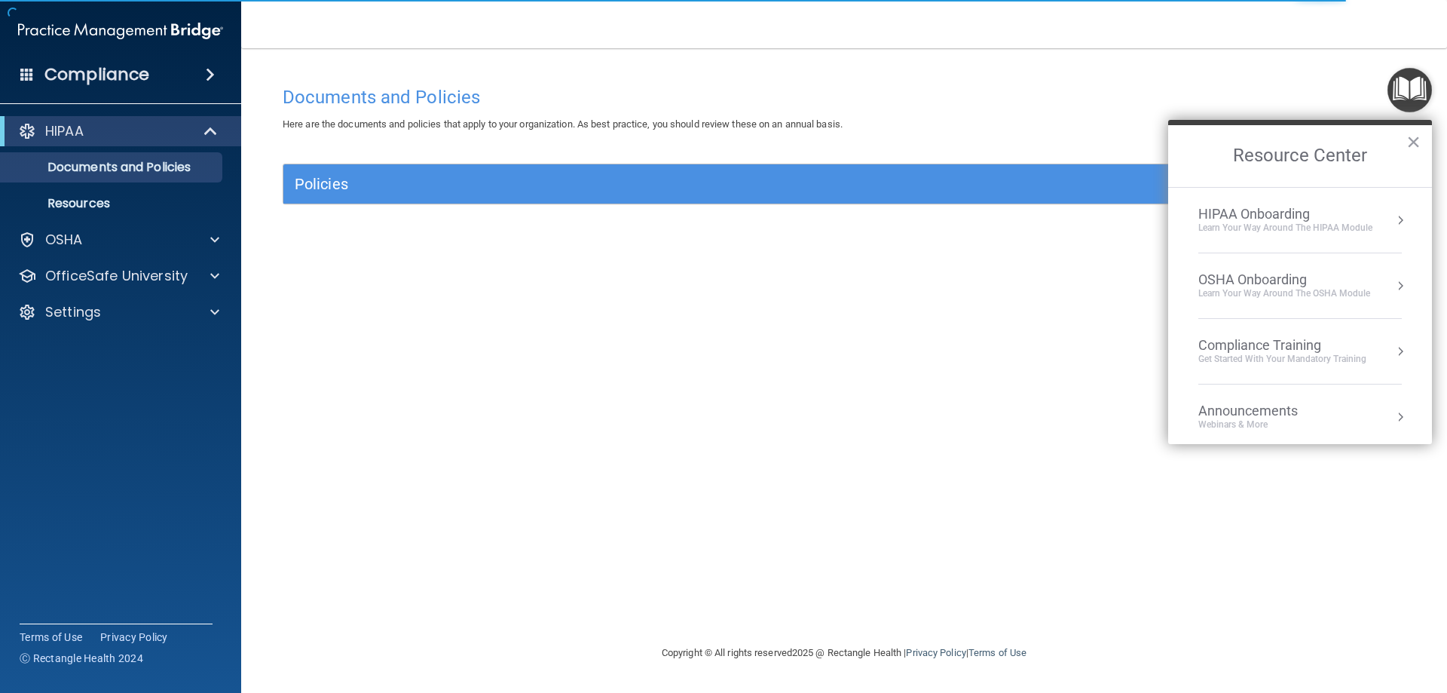
click at [1280, 227] on div "Learn Your Way around the HIPAA module" at bounding box center [1285, 228] width 174 height 13
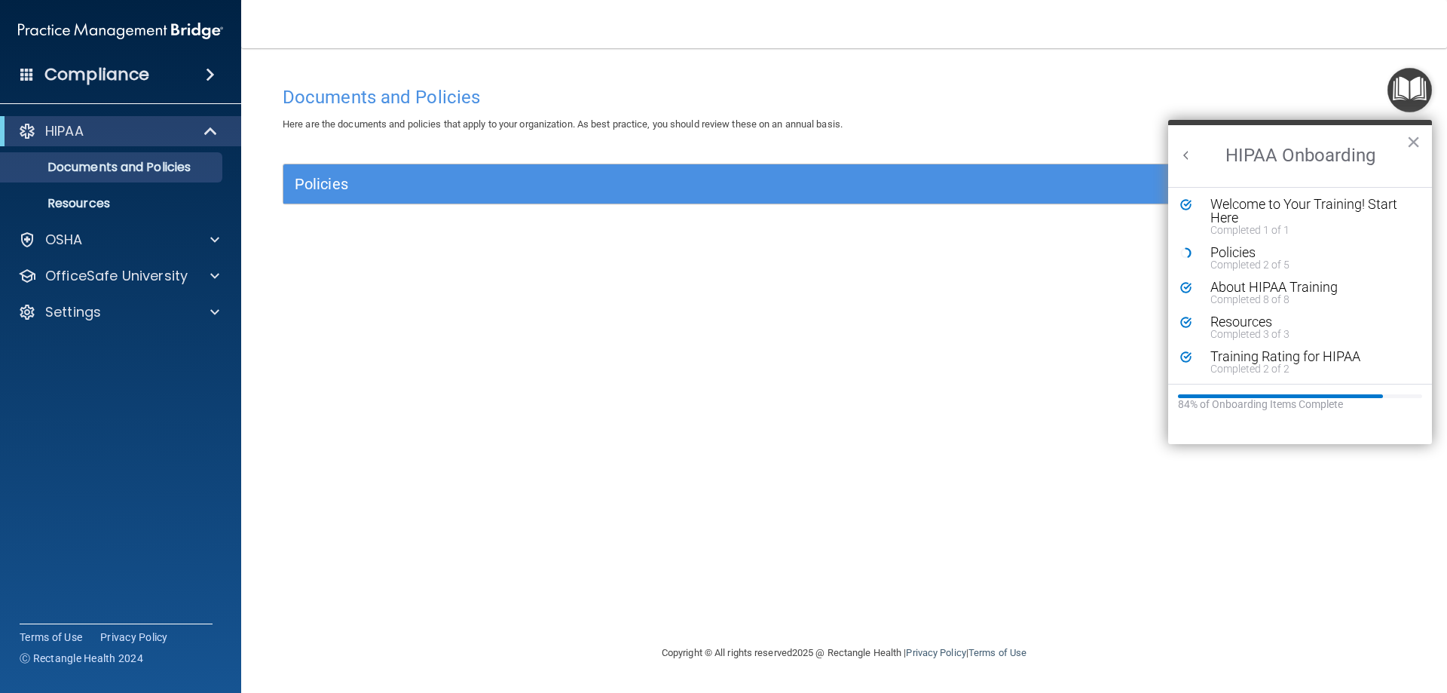
scroll to position [3, 0]
click at [1353, 399] on div "84% of Onboarding Items Complete" at bounding box center [1300, 404] width 244 height 13
click at [1419, 145] on button "×" at bounding box center [1413, 142] width 14 height 24
